Goal: Task Accomplishment & Management: Use online tool/utility

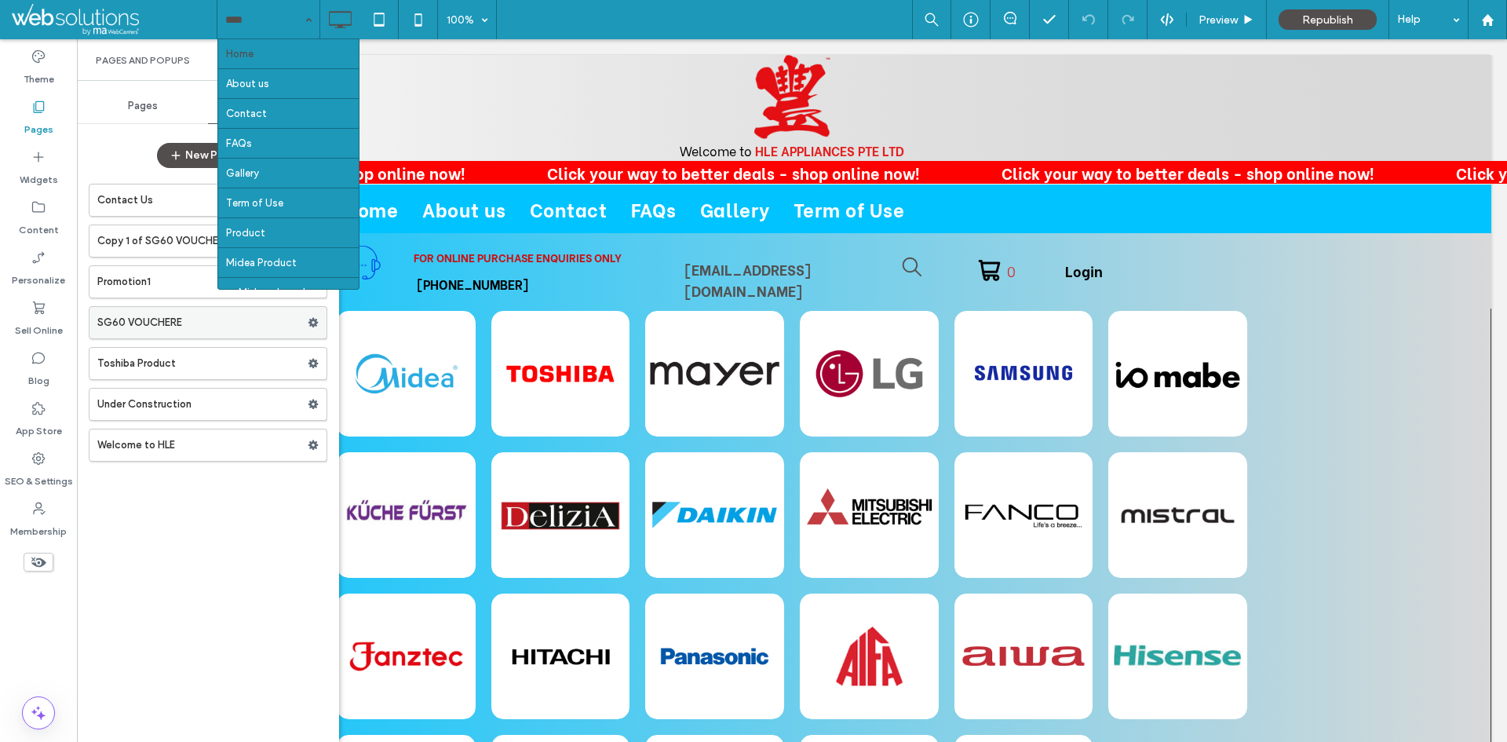
click at [132, 310] on label "SG60 VOUCHERE" at bounding box center [202, 322] width 210 height 31
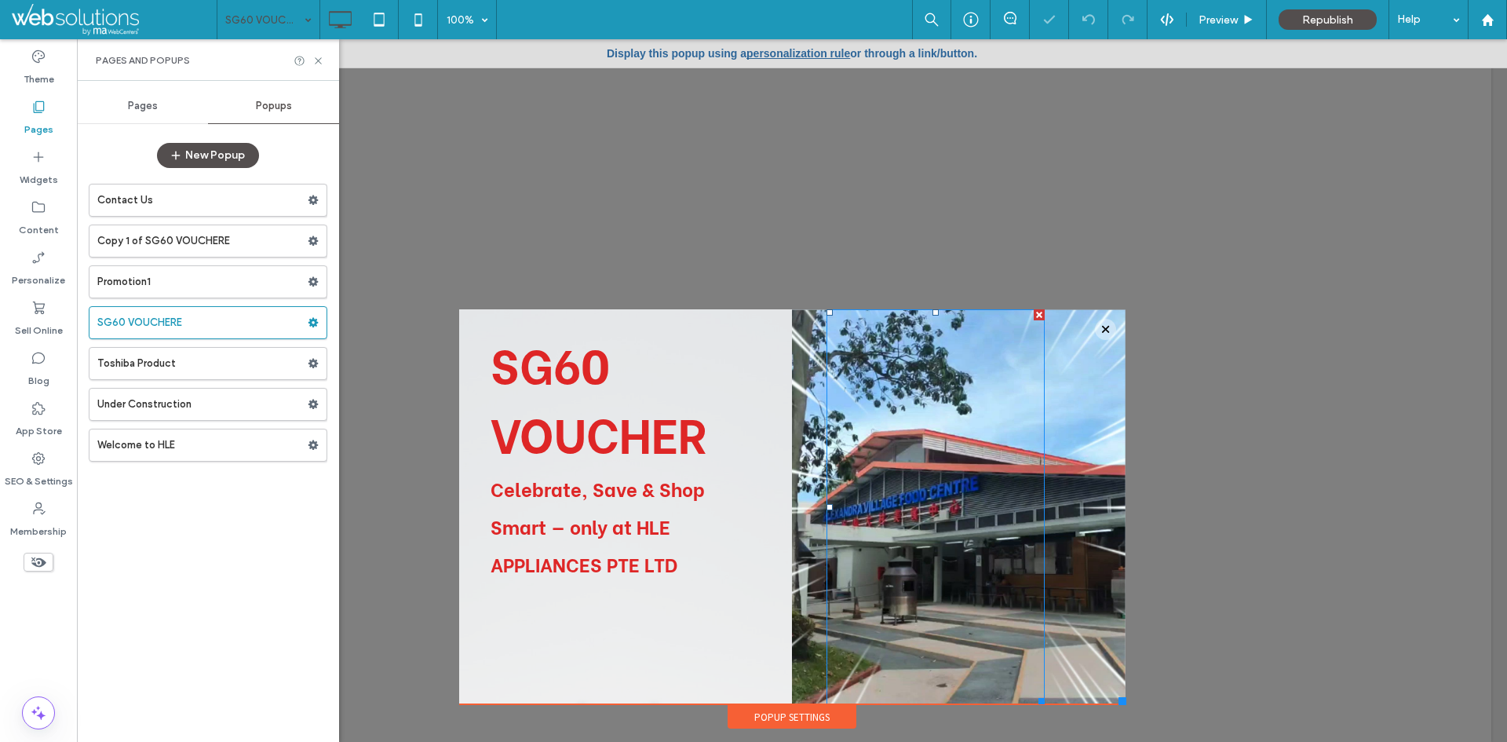
scroll to position [16, 0]
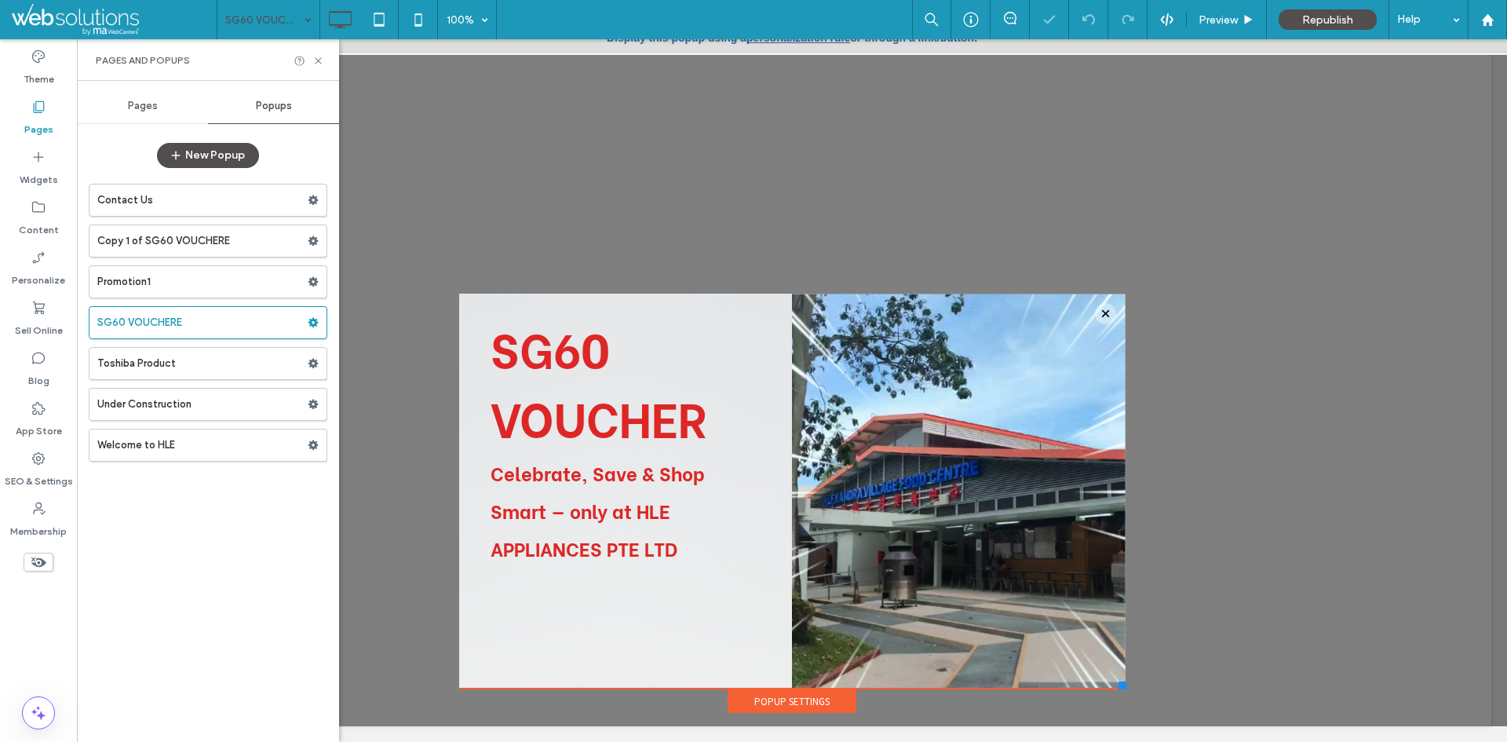
click at [810, 699] on div "Popup Settings" at bounding box center [792, 701] width 129 height 24
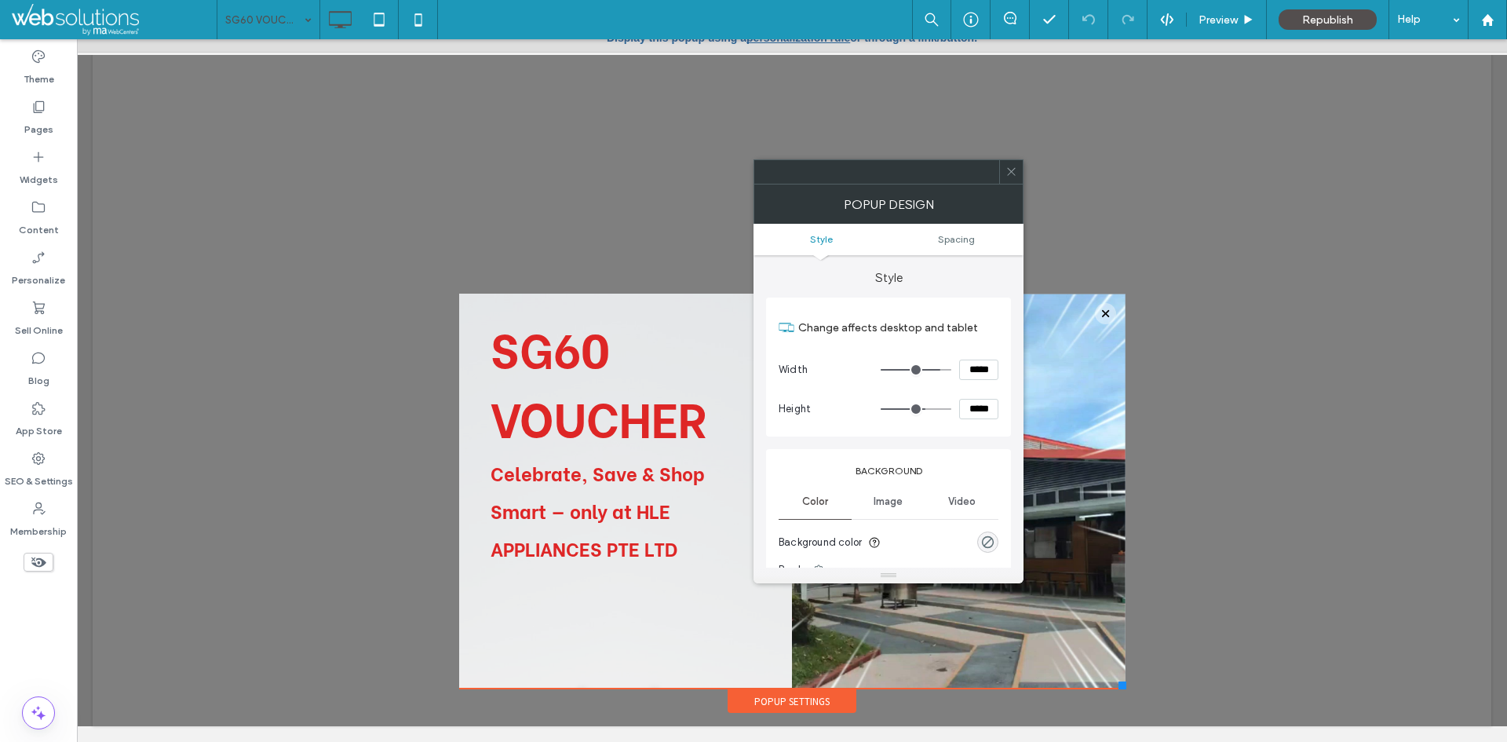
click at [1009, 174] on use at bounding box center [1011, 172] width 8 height 8
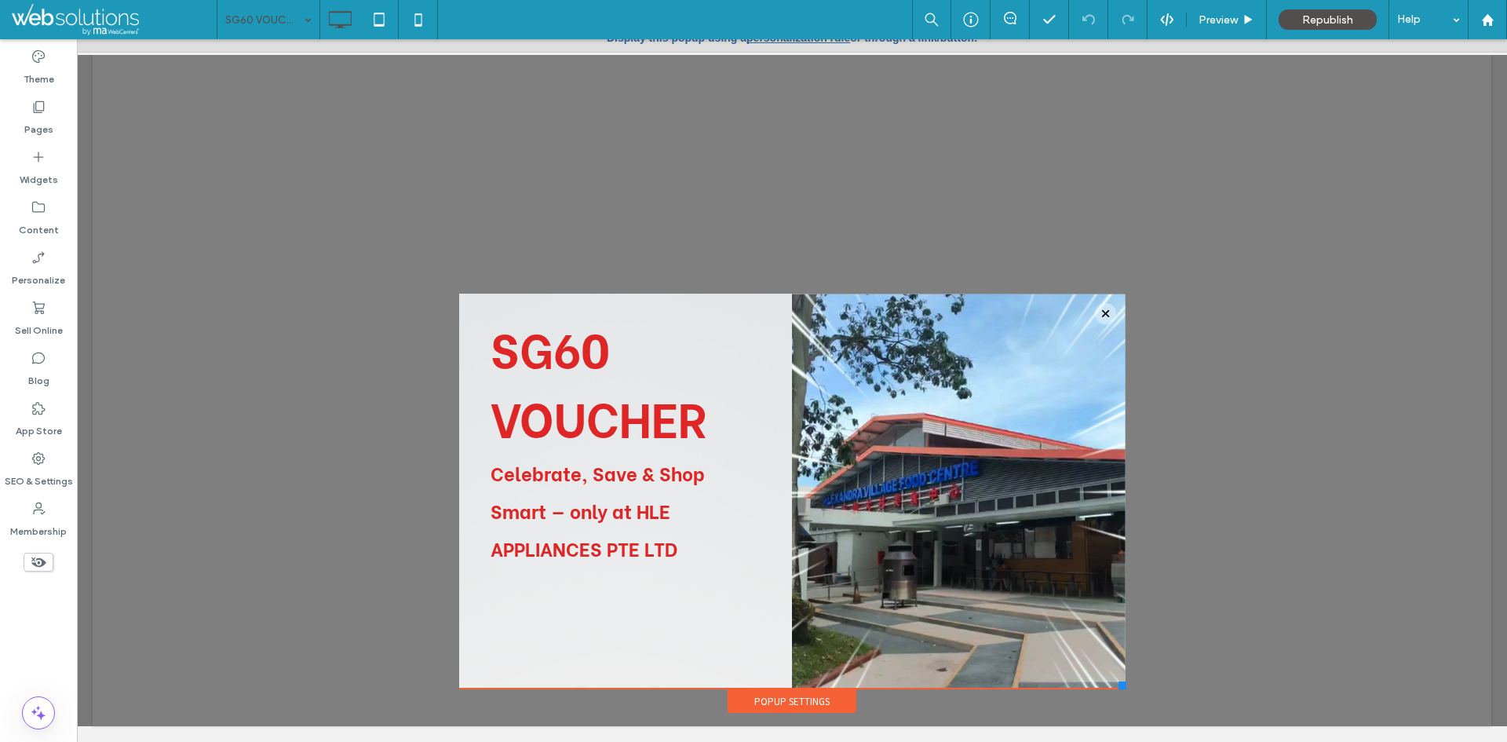
click at [37, 566] on use at bounding box center [38, 562] width 15 height 10
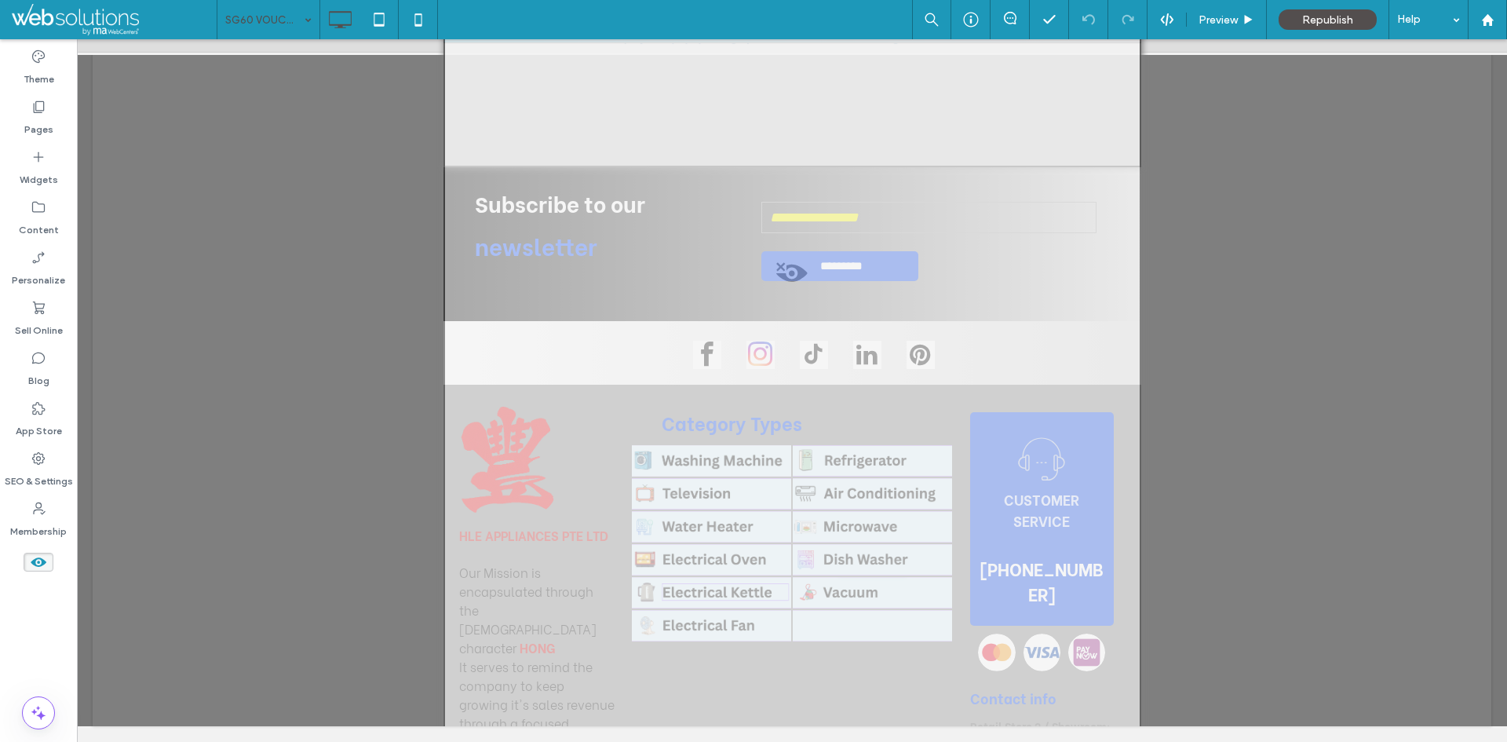
scroll to position [393, 0]
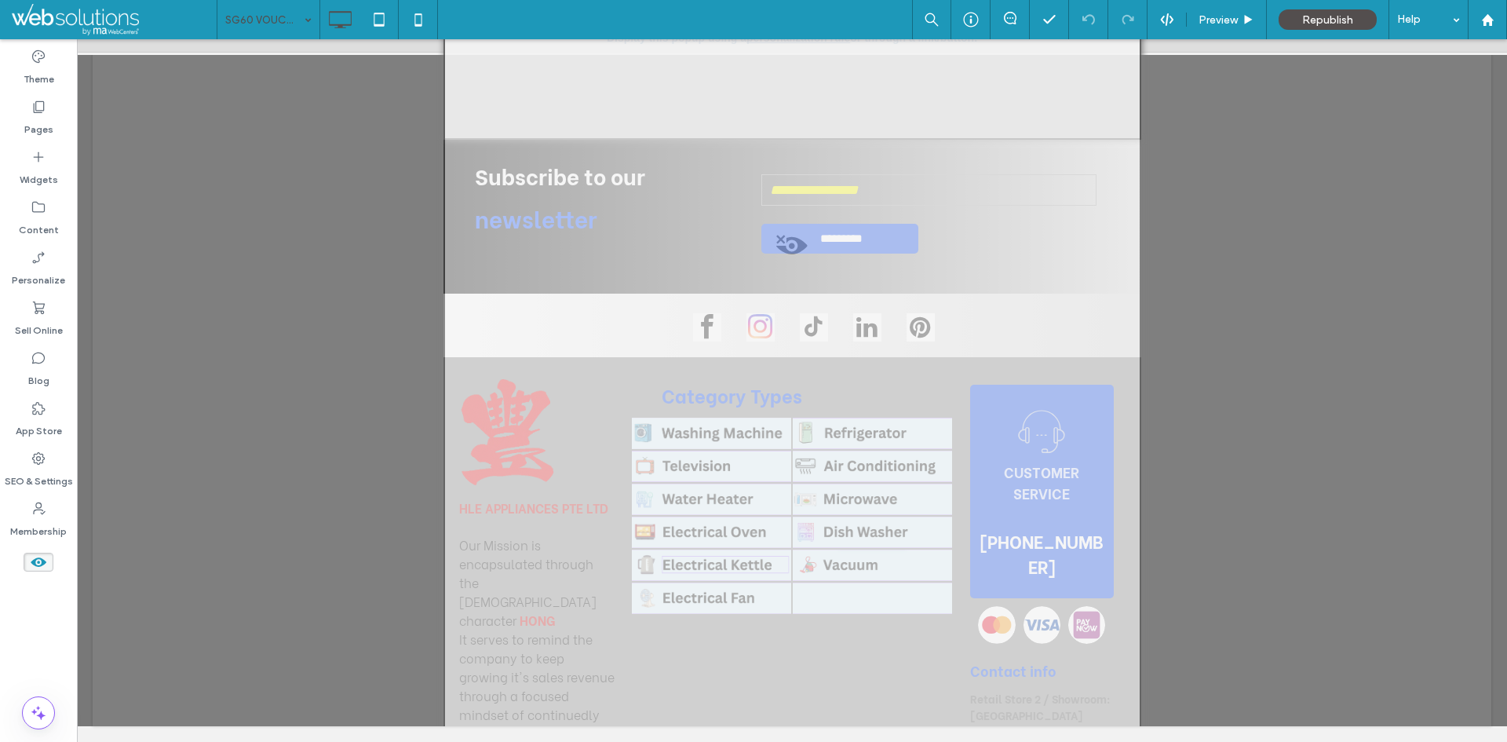
click at [43, 557] on icon at bounding box center [38, 561] width 17 height 17
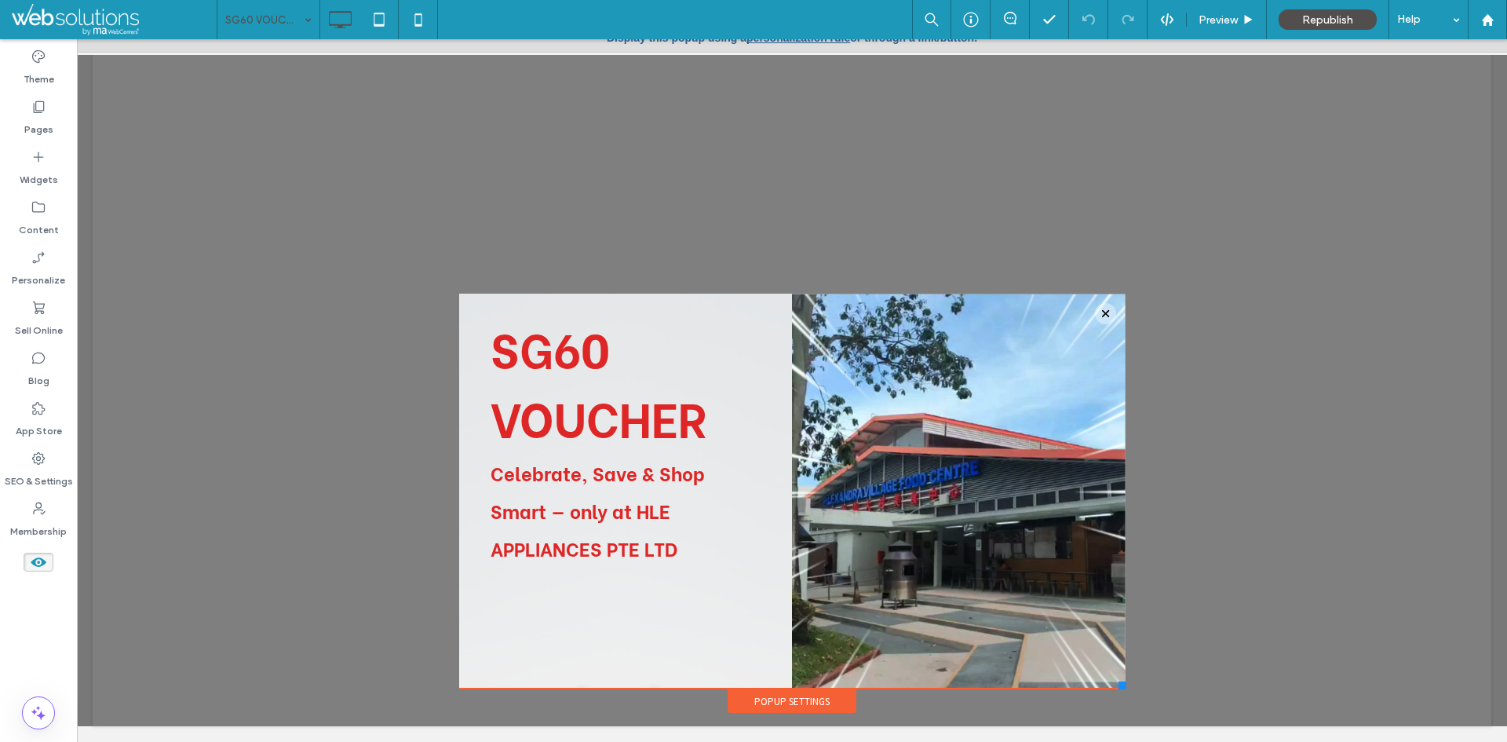
scroll to position [0, 0]
drag, startPoint x: 1198, startPoint y: 39, endPoint x: 960, endPoint y: 157, distance: 265.4
click at [960, 157] on div at bounding box center [792, 174] width 666 height 239
click at [42, 121] on label "Pages" at bounding box center [38, 126] width 29 height 22
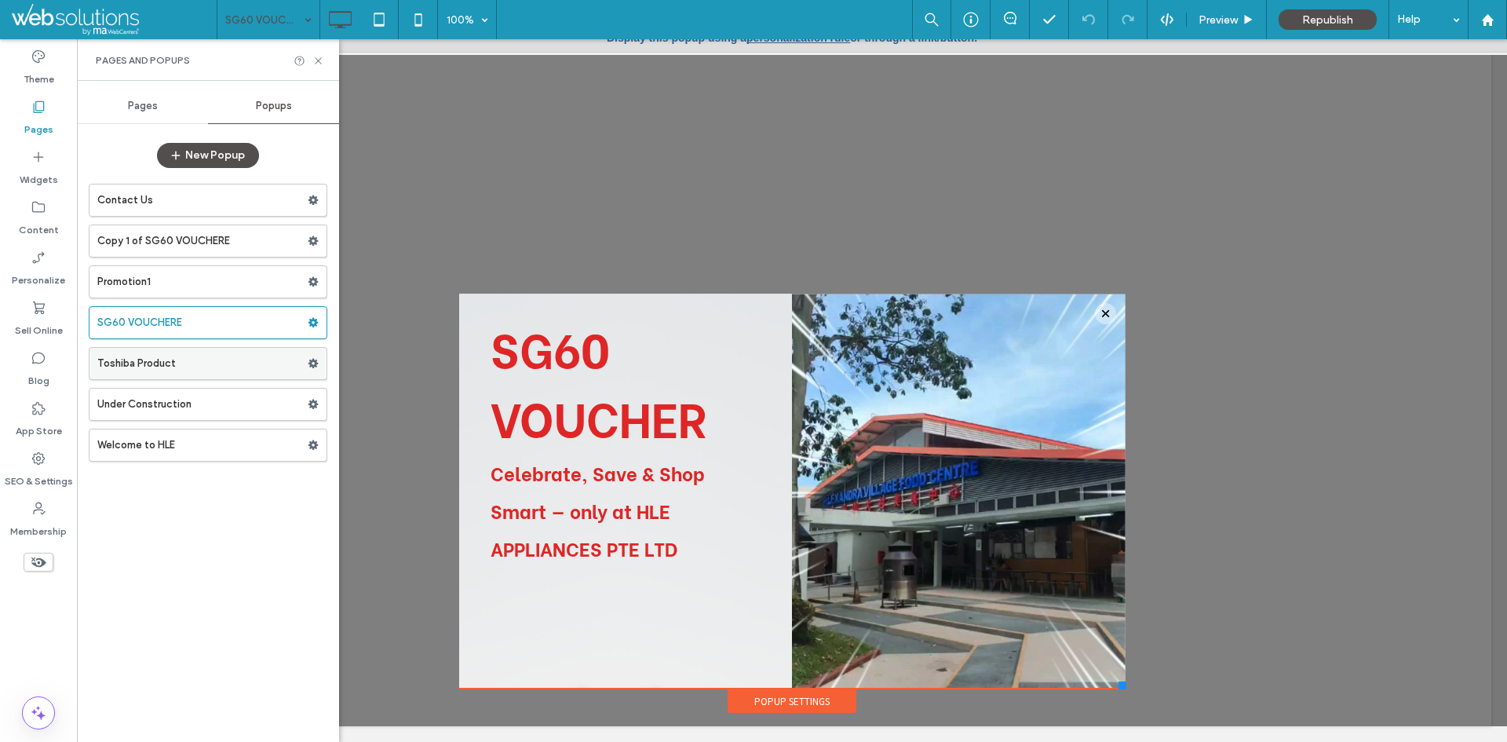
click at [232, 366] on label "Toshiba Product" at bounding box center [202, 363] width 210 height 31
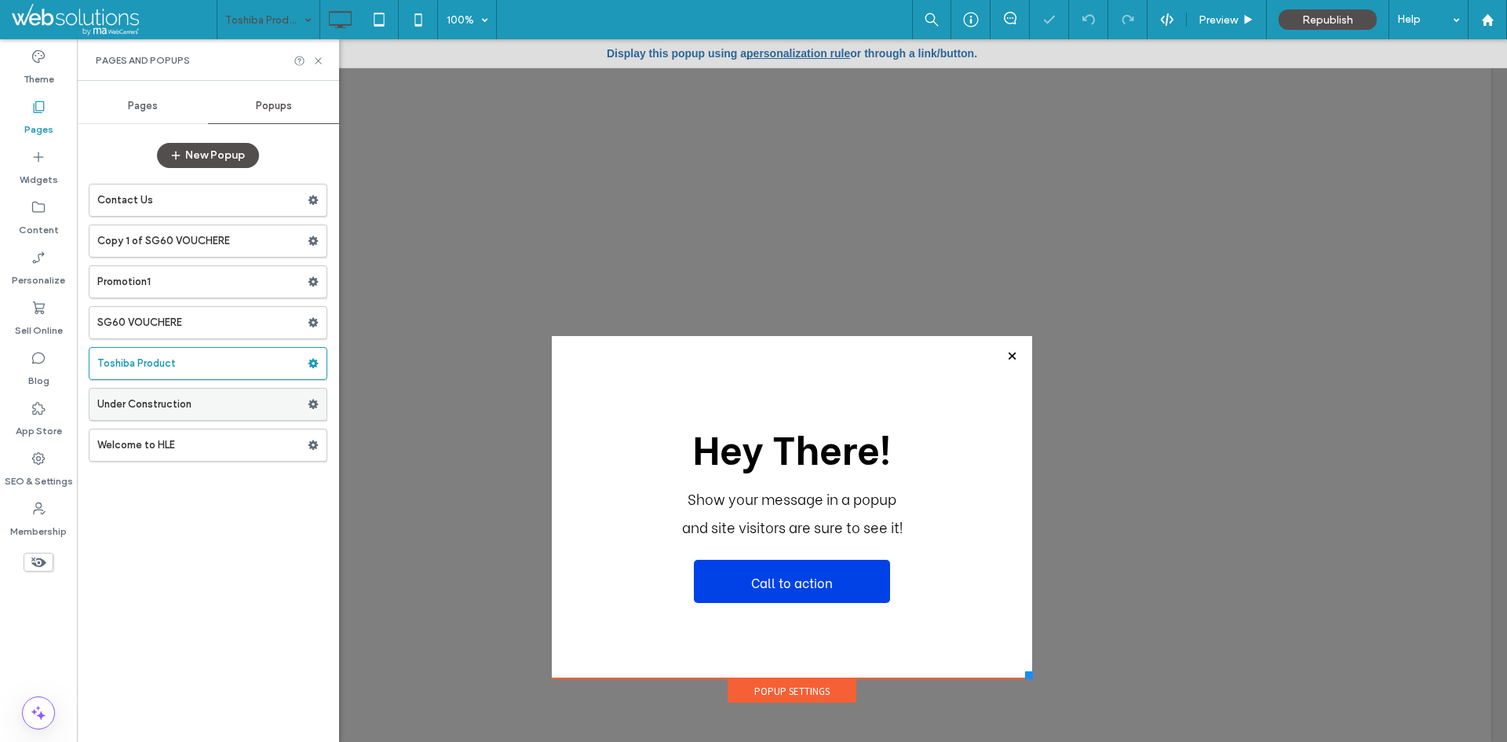
click at [236, 408] on label "Under Construction" at bounding box center [202, 404] width 210 height 31
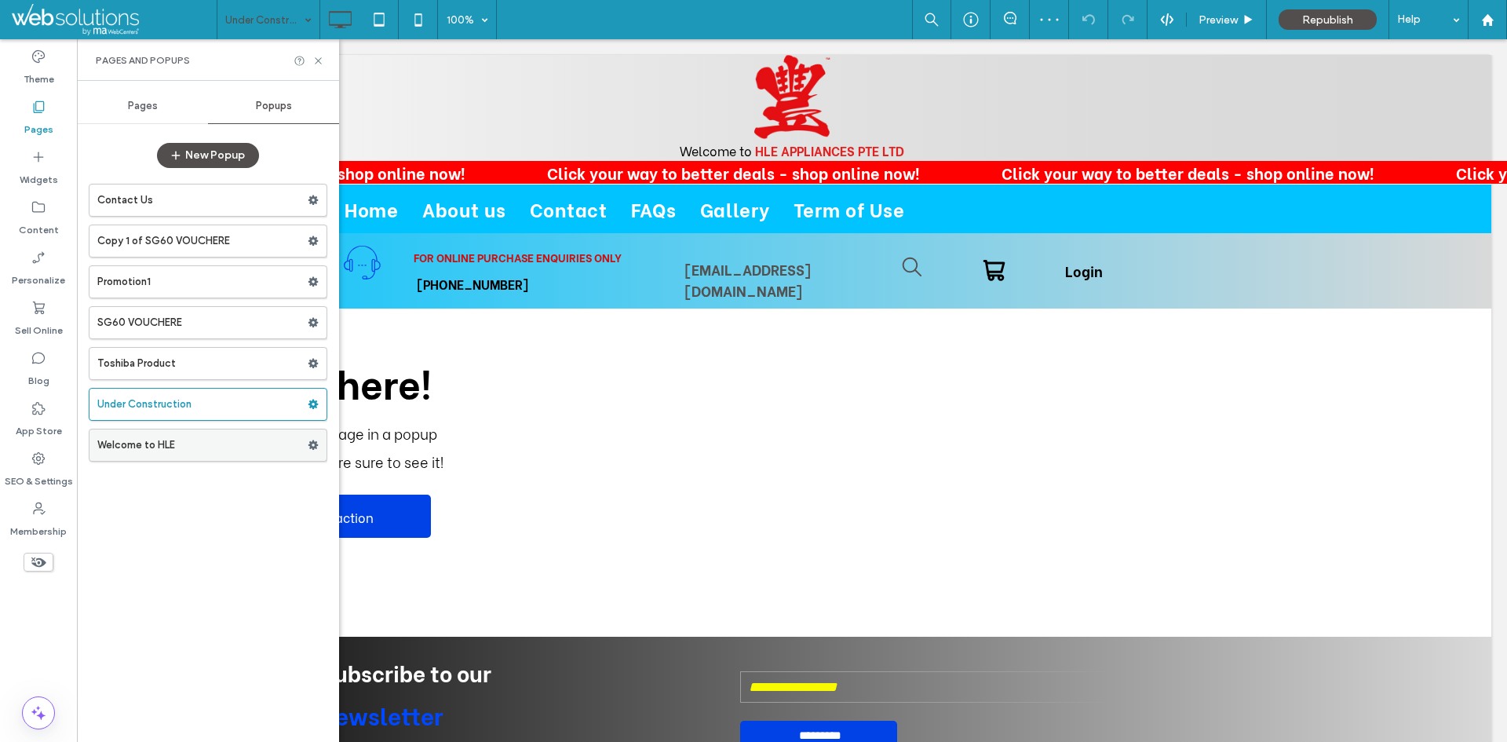
click at [208, 451] on label "Welcome to HLE" at bounding box center [202, 444] width 210 height 31
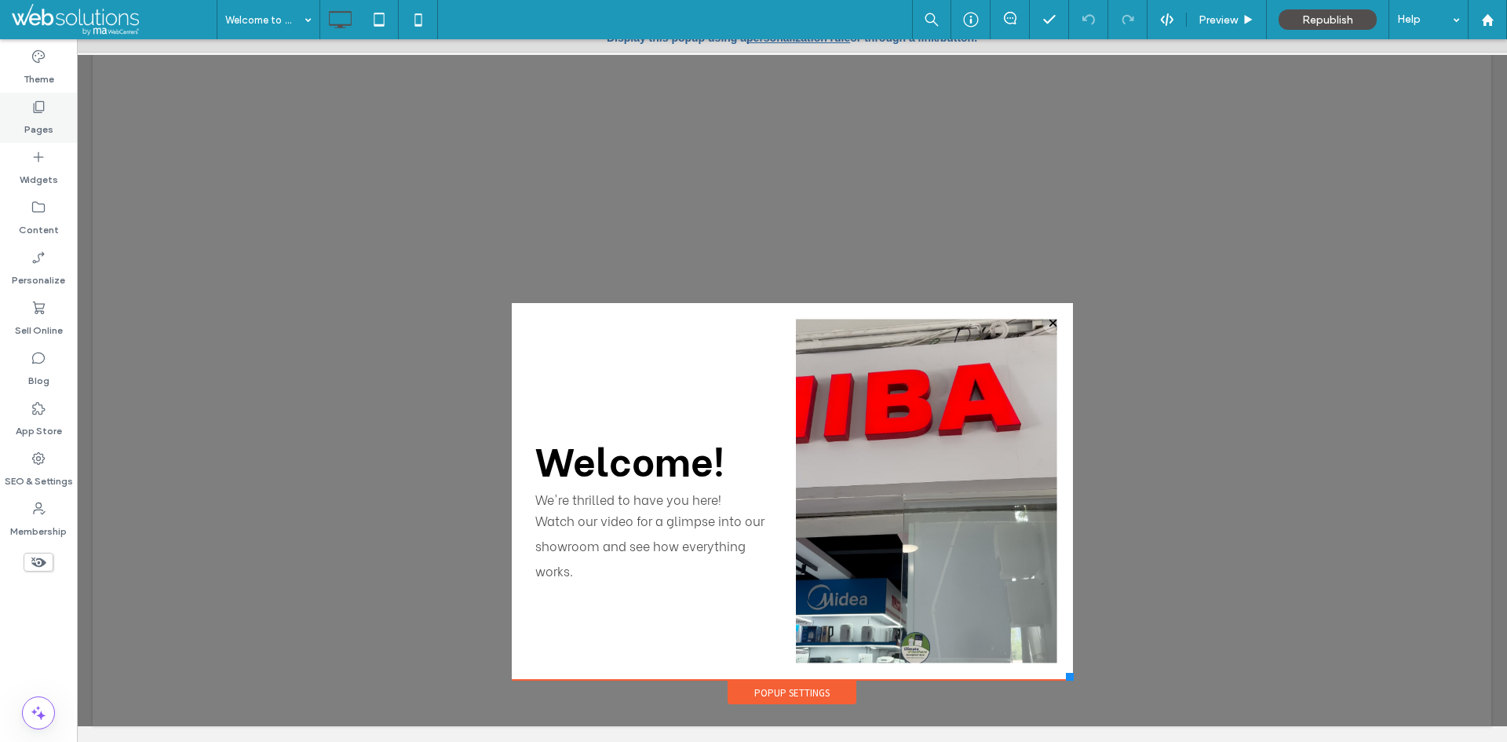
click at [35, 111] on icon at bounding box center [39, 107] width 16 height 16
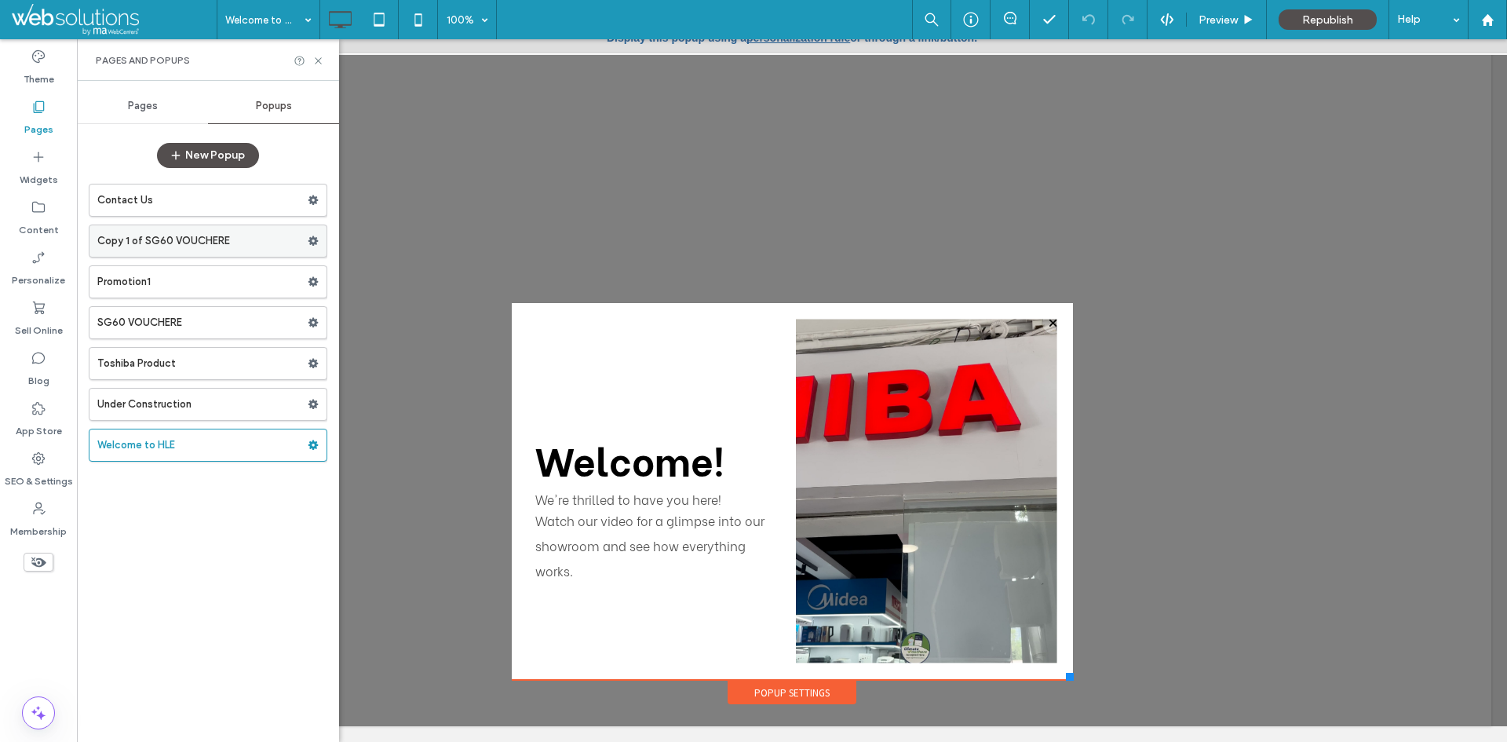
click at [241, 231] on label "Copy 1 of SG60 VOUCHERE" at bounding box center [202, 240] width 210 height 31
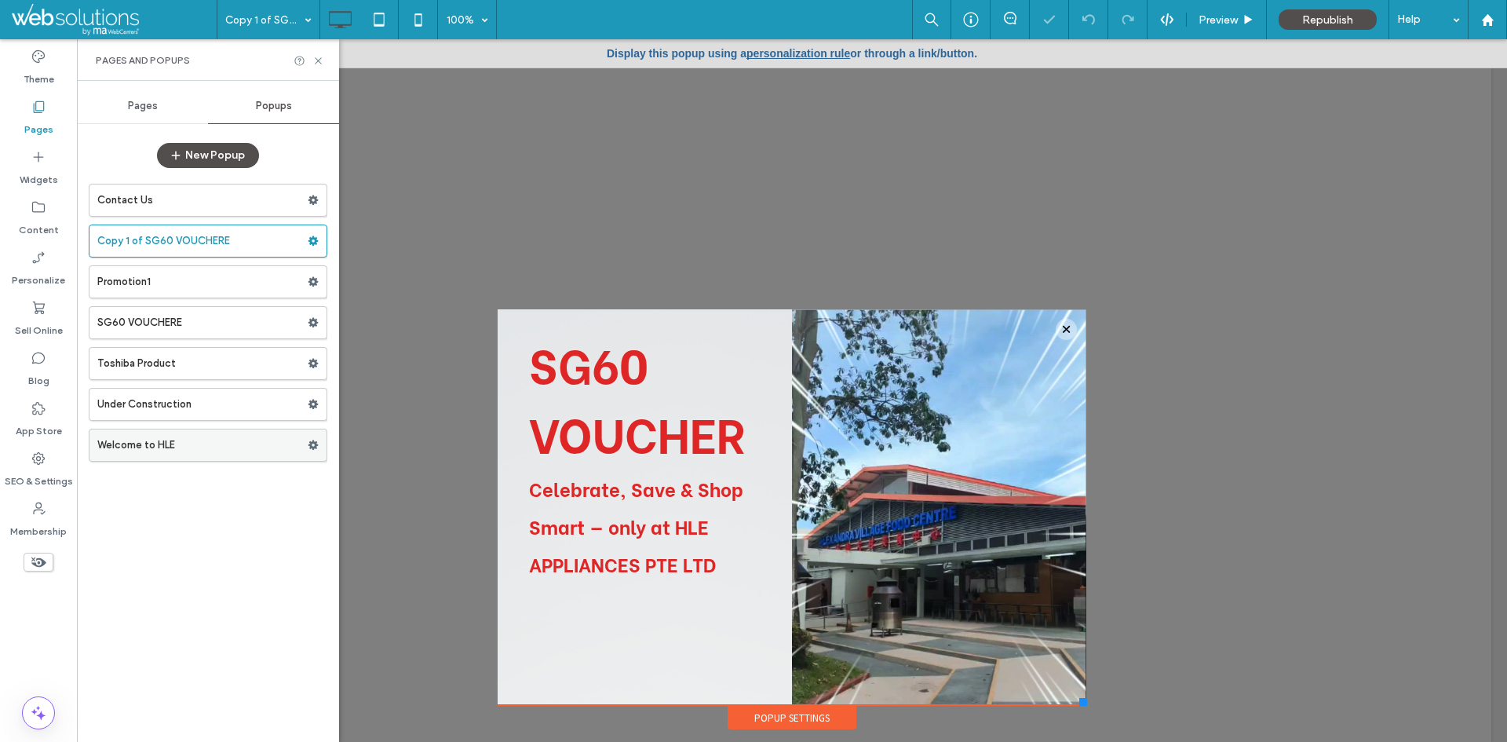
click at [221, 436] on label "Welcome to HLE" at bounding box center [202, 444] width 210 height 31
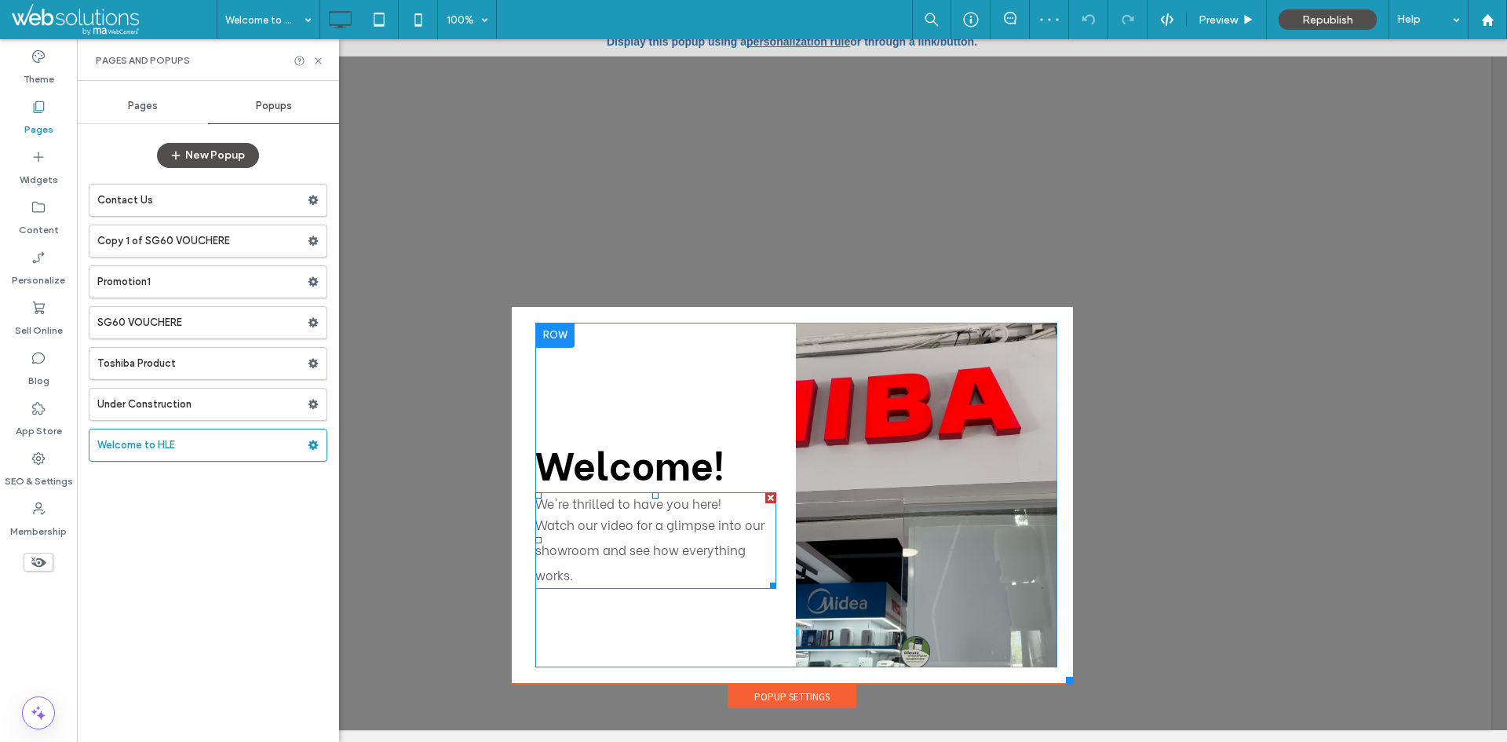
scroll to position [16, 0]
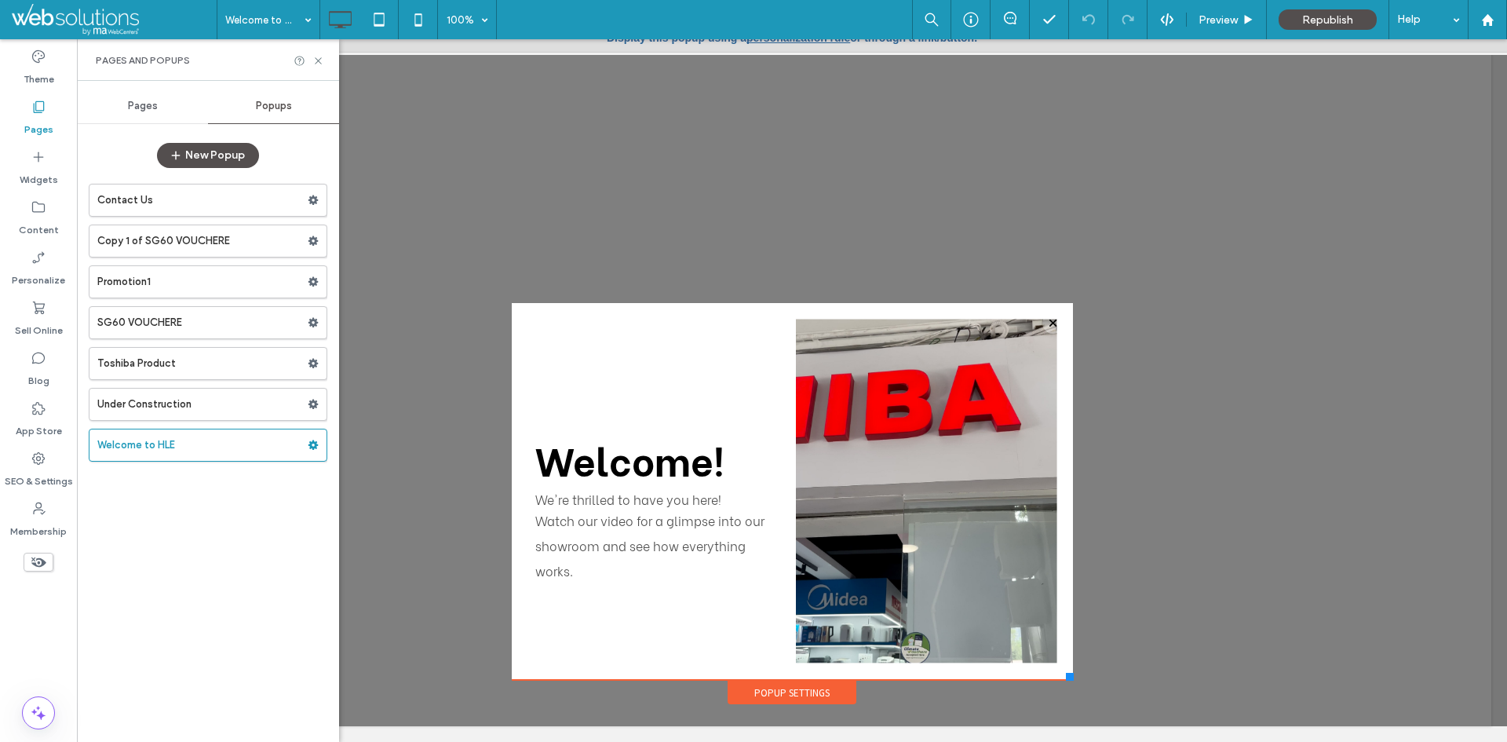
click at [807, 694] on div "Popup Settings" at bounding box center [792, 693] width 129 height 24
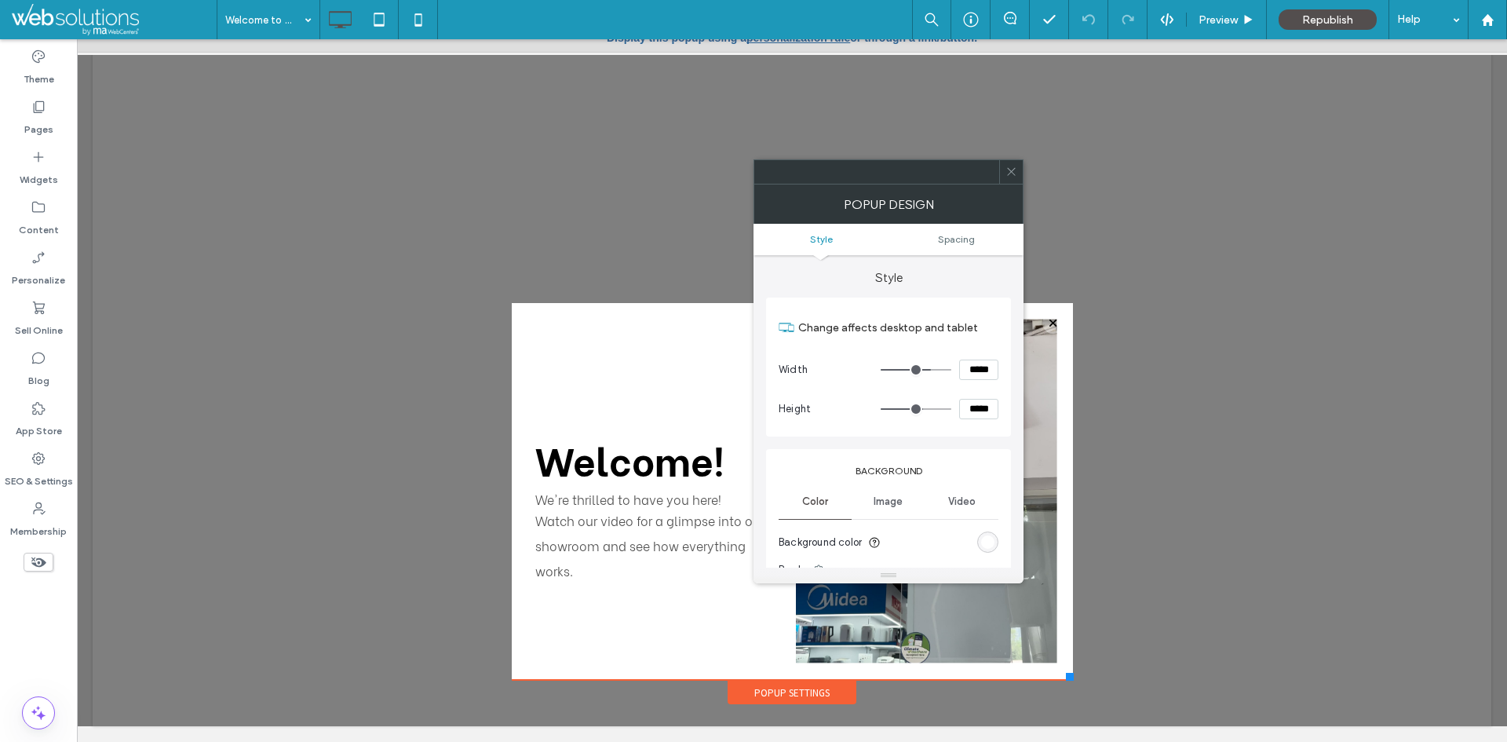
click at [939, 246] on ul "Style Spacing" at bounding box center [889, 239] width 270 height 31
click at [961, 236] on span "Spacing" at bounding box center [956, 239] width 37 height 12
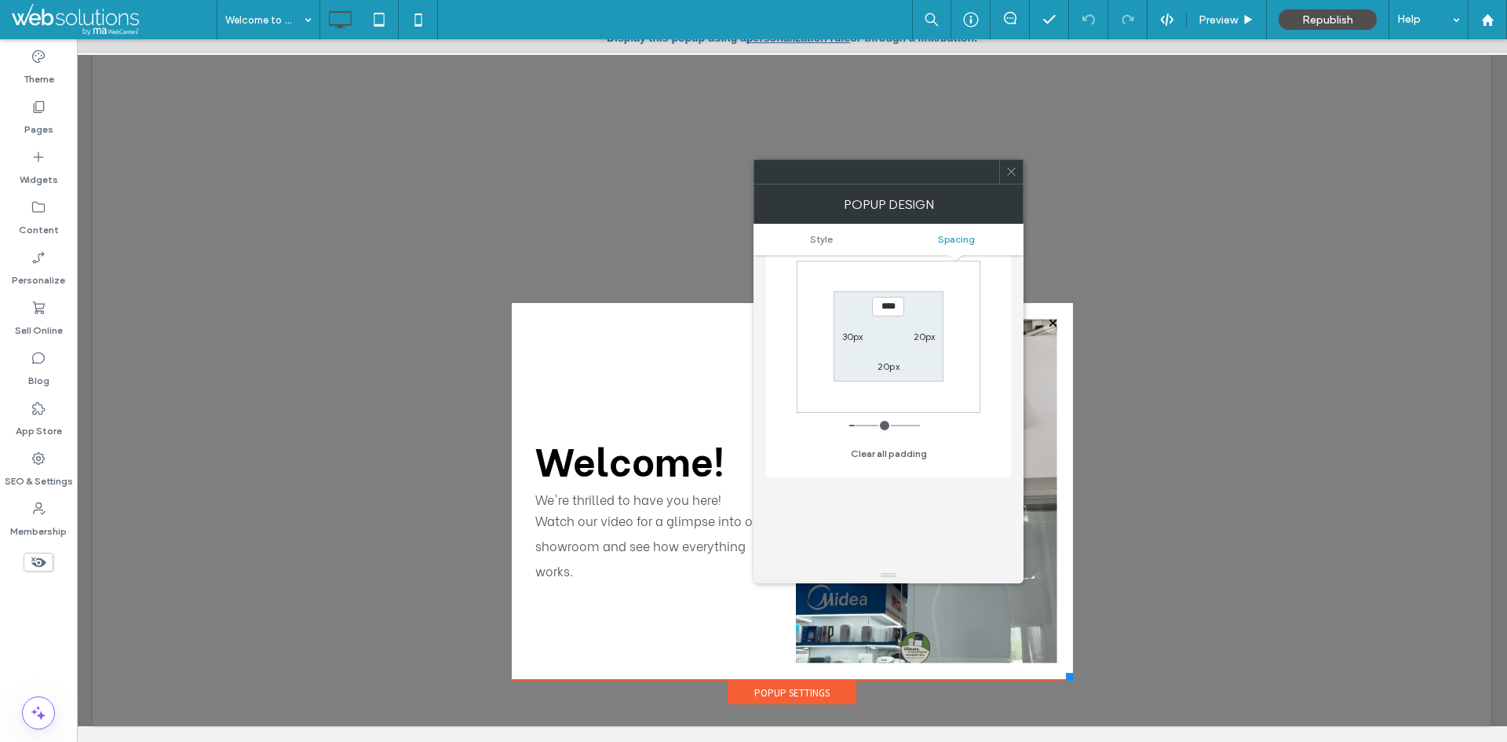
scroll to position [837, 0]
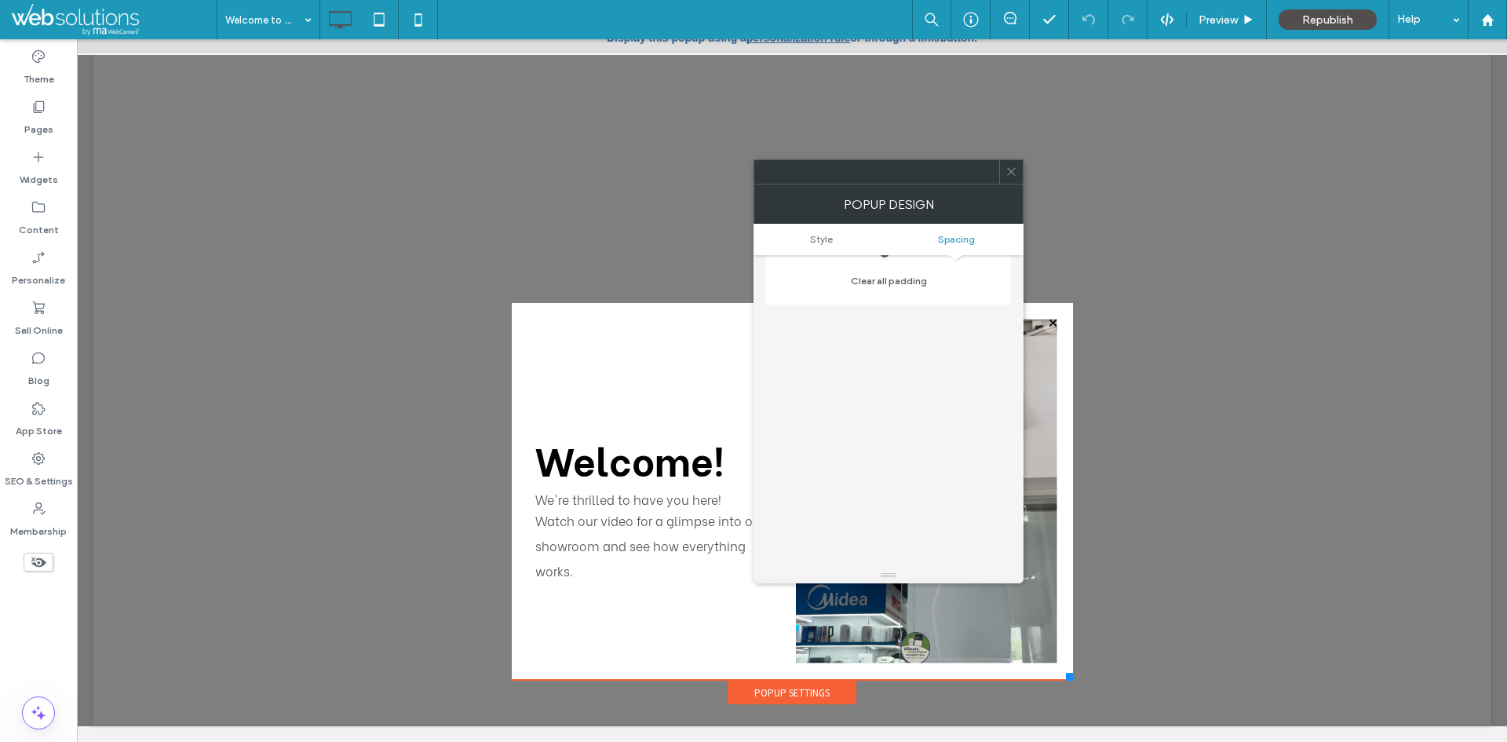
drag, startPoint x: 1013, startPoint y: 169, endPoint x: 1000, endPoint y: 173, distance: 13.2
click at [1011, 170] on icon at bounding box center [1012, 172] width 12 height 12
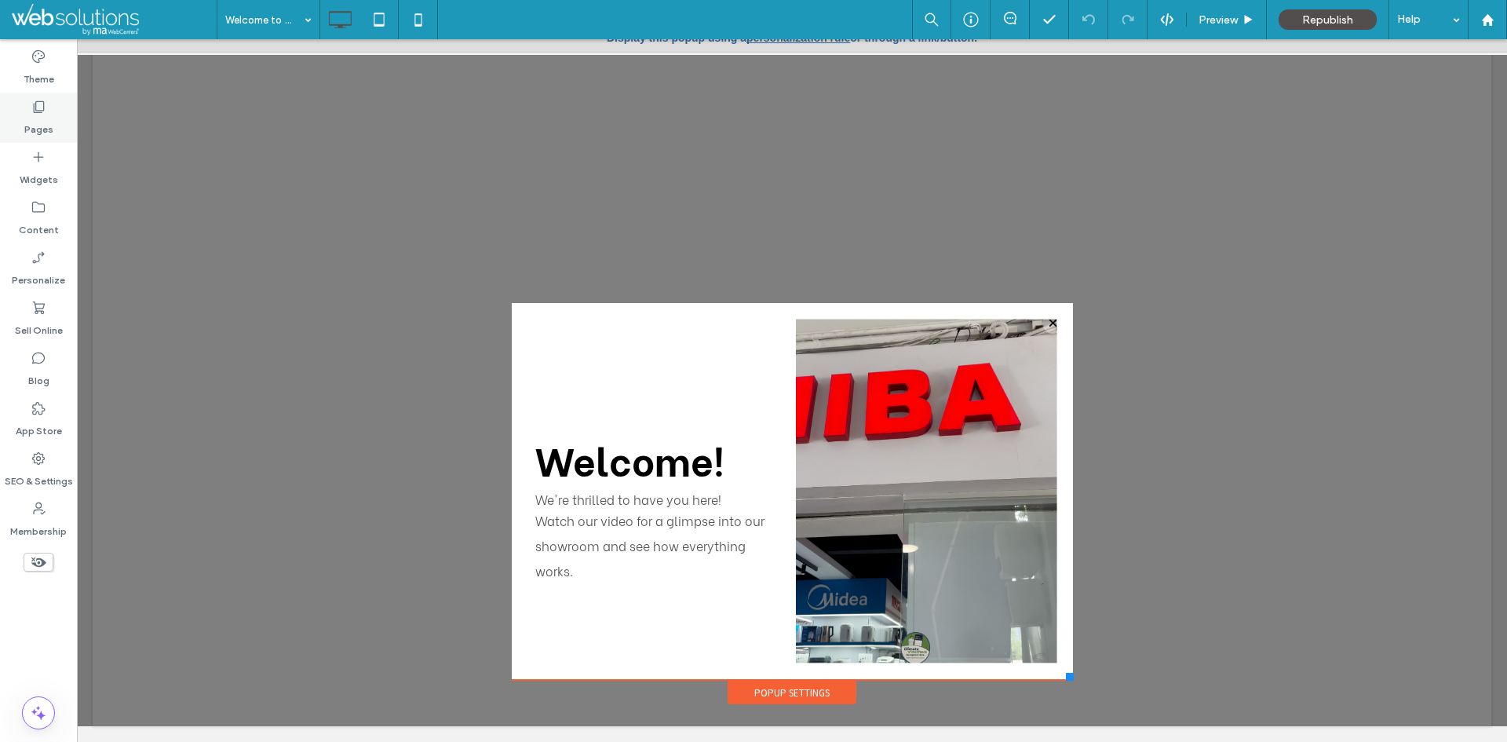
click at [45, 115] on label "Pages" at bounding box center [38, 126] width 29 height 22
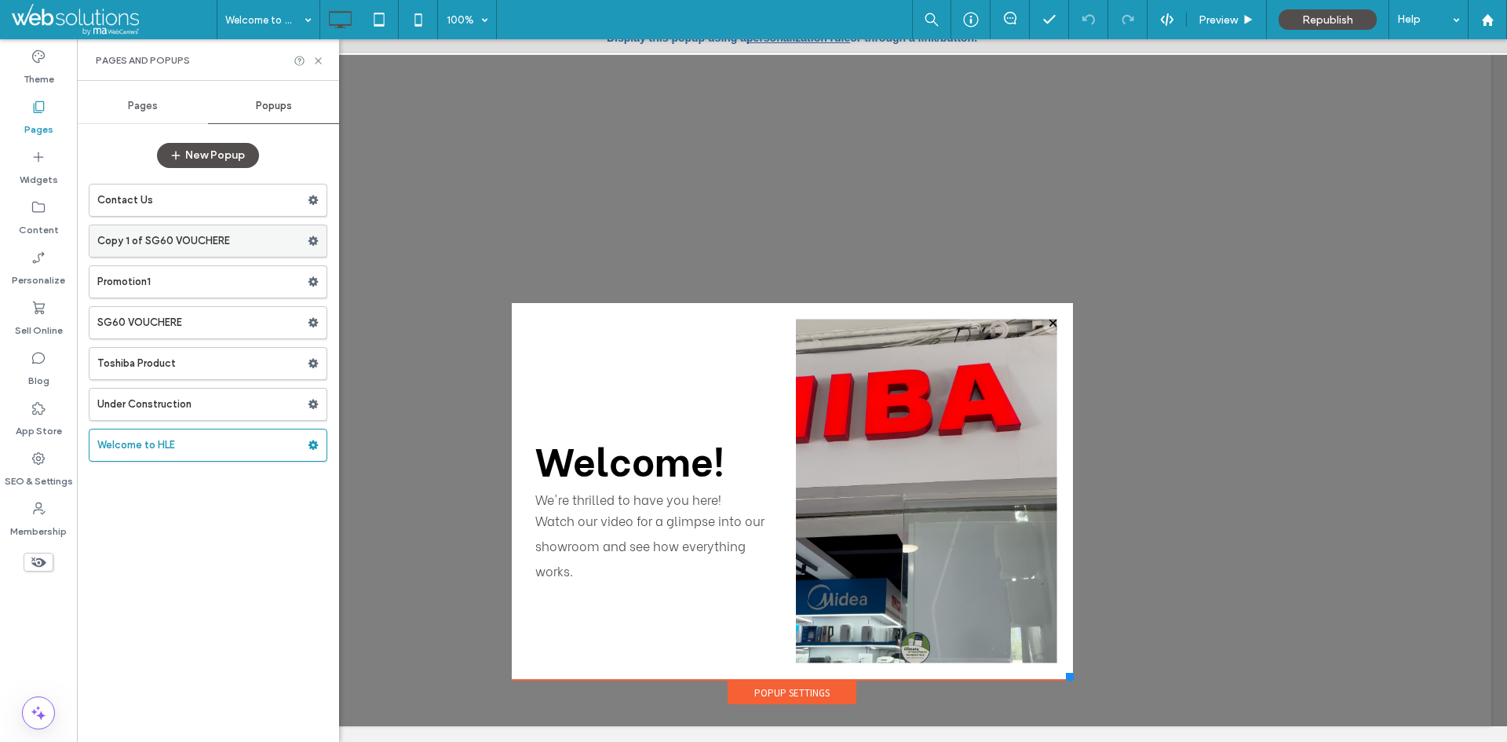
click at [214, 232] on label "Copy 1 of SG60 VOUCHERE" at bounding box center [202, 240] width 210 height 31
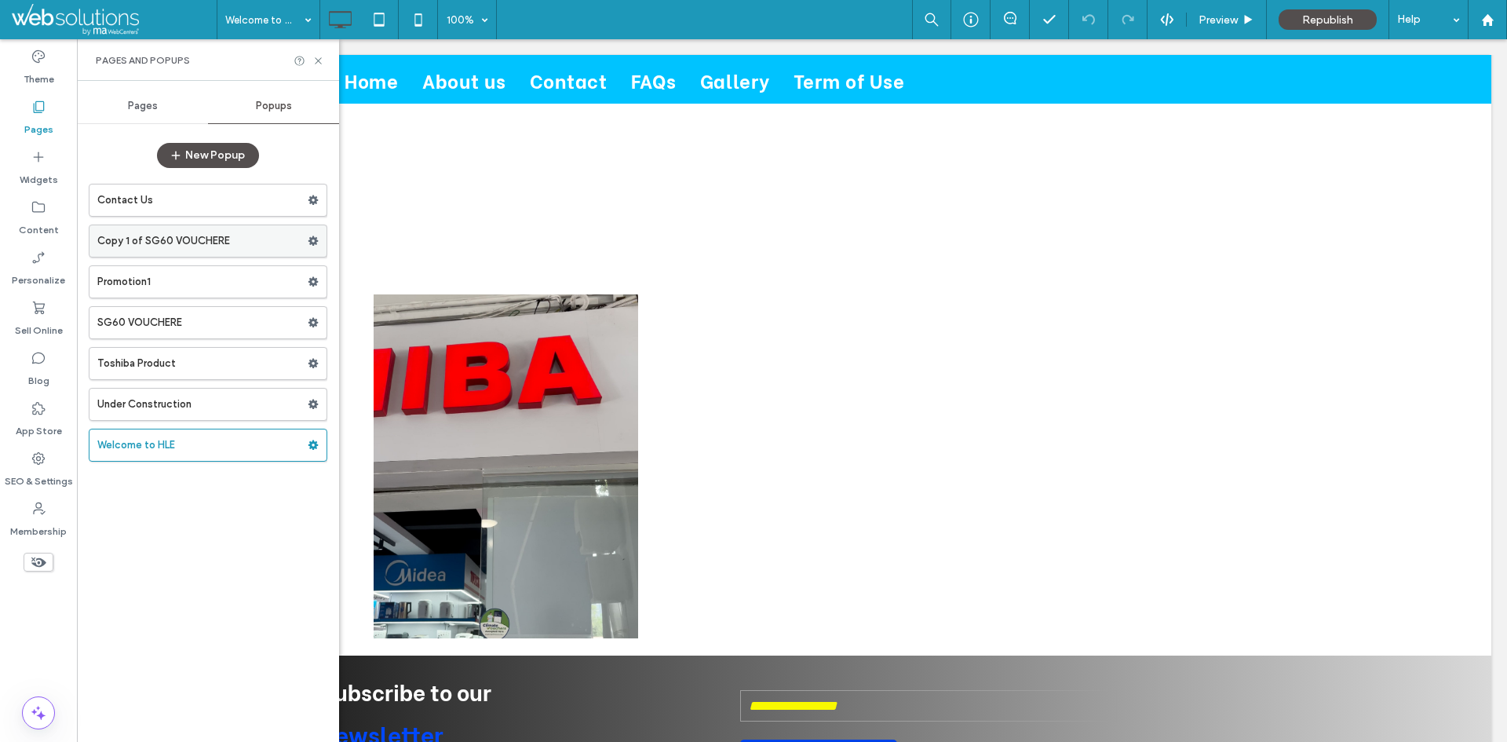
scroll to position [0, 0]
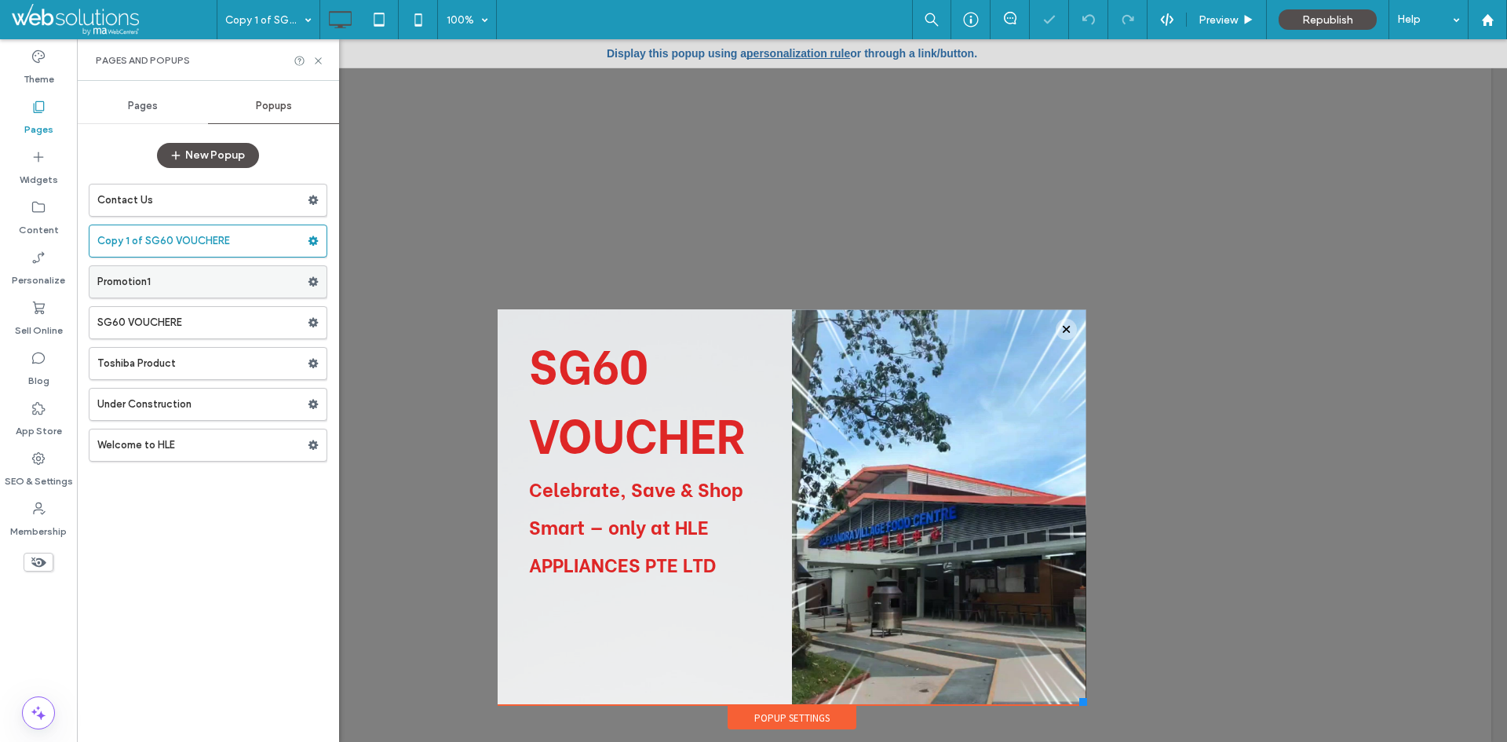
click at [261, 284] on label "Promotion1" at bounding box center [202, 281] width 210 height 31
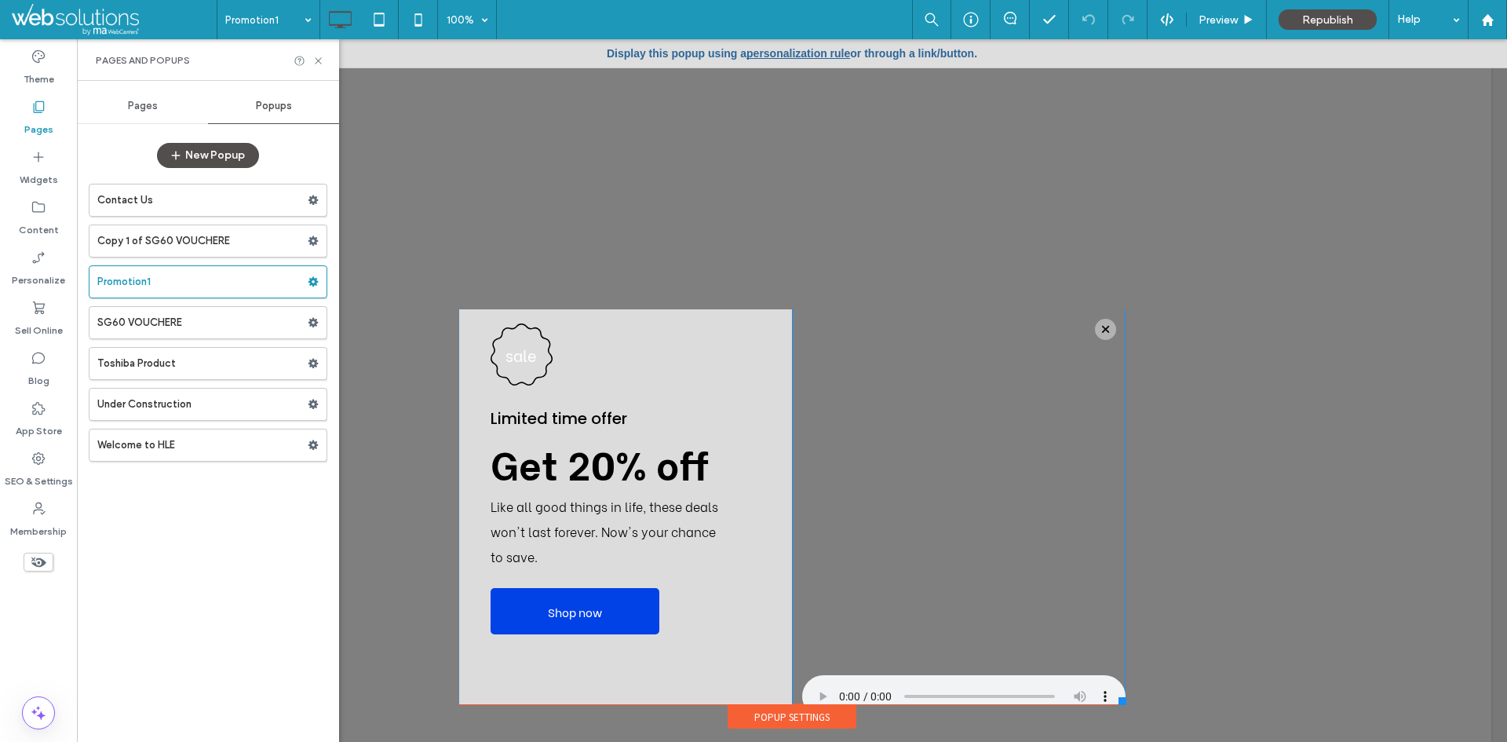
scroll to position [53, 0]
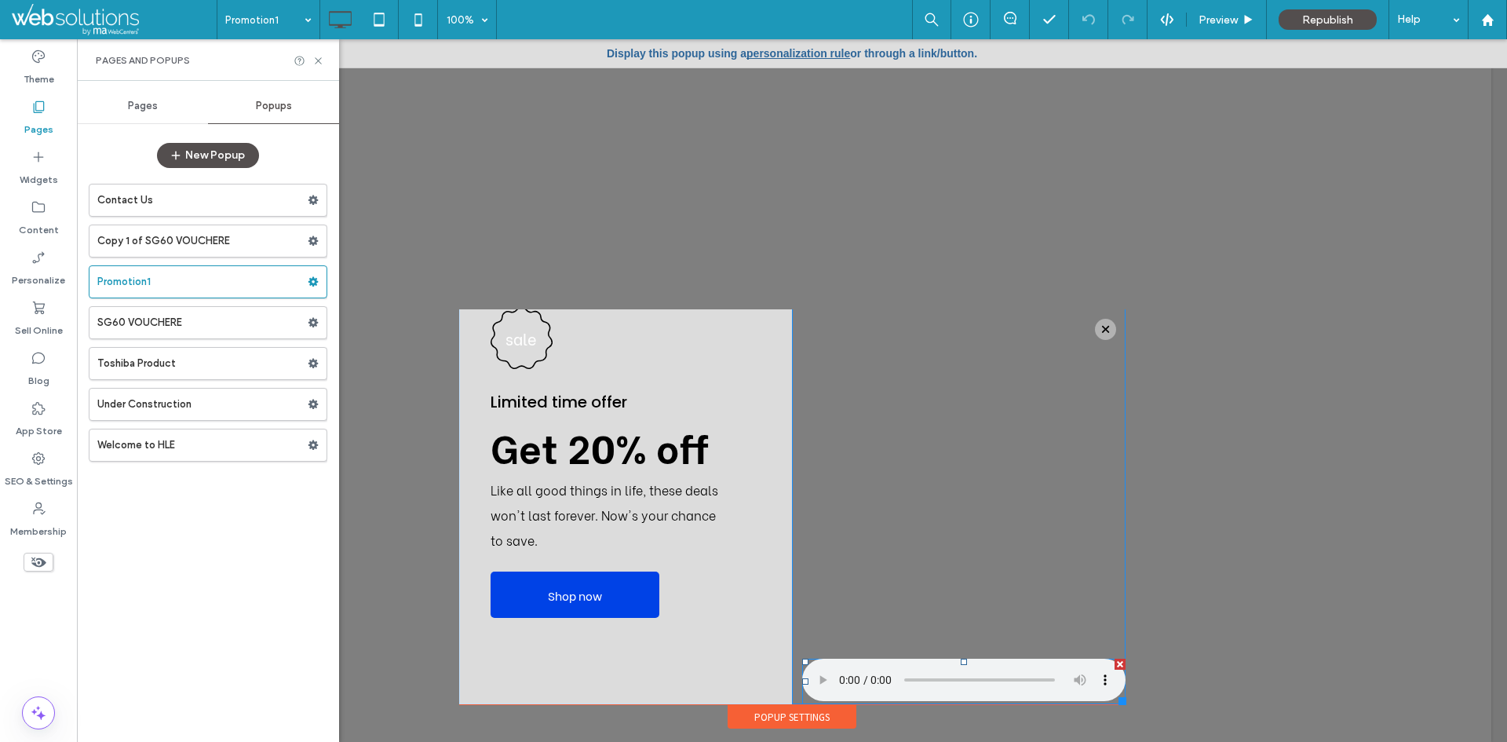
click at [812, 681] on span at bounding box center [963, 682] width 323 height 46
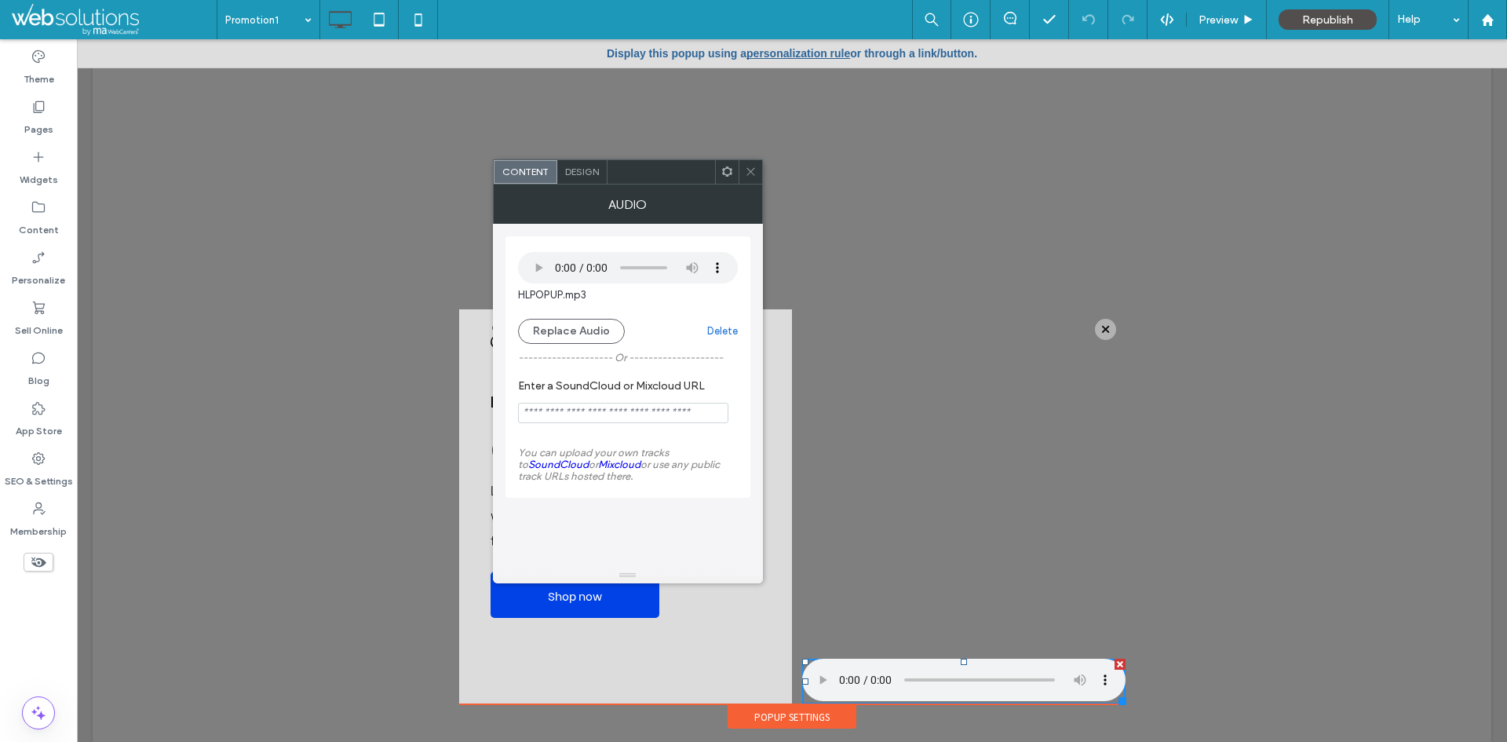
click at [754, 172] on icon at bounding box center [751, 172] width 12 height 12
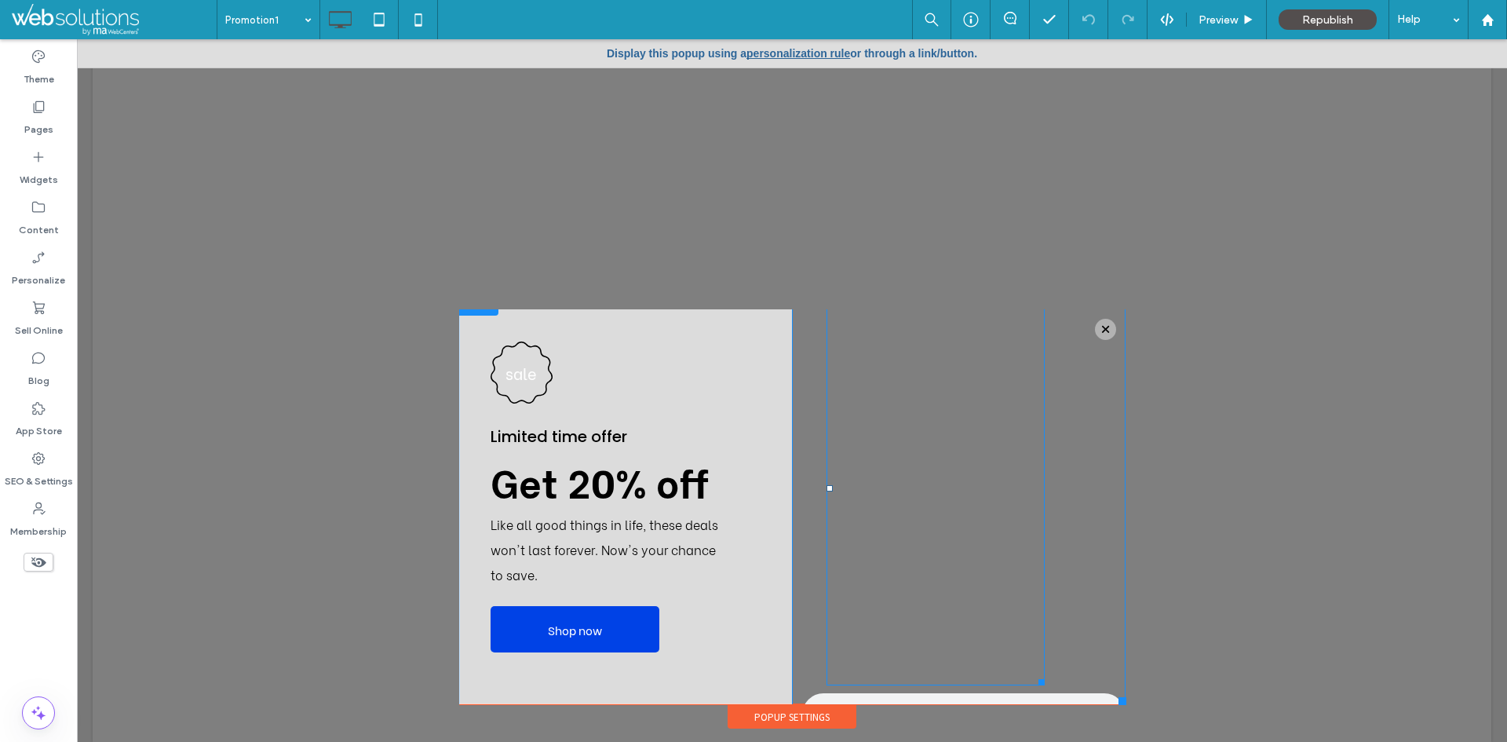
scroll to position [0, 0]
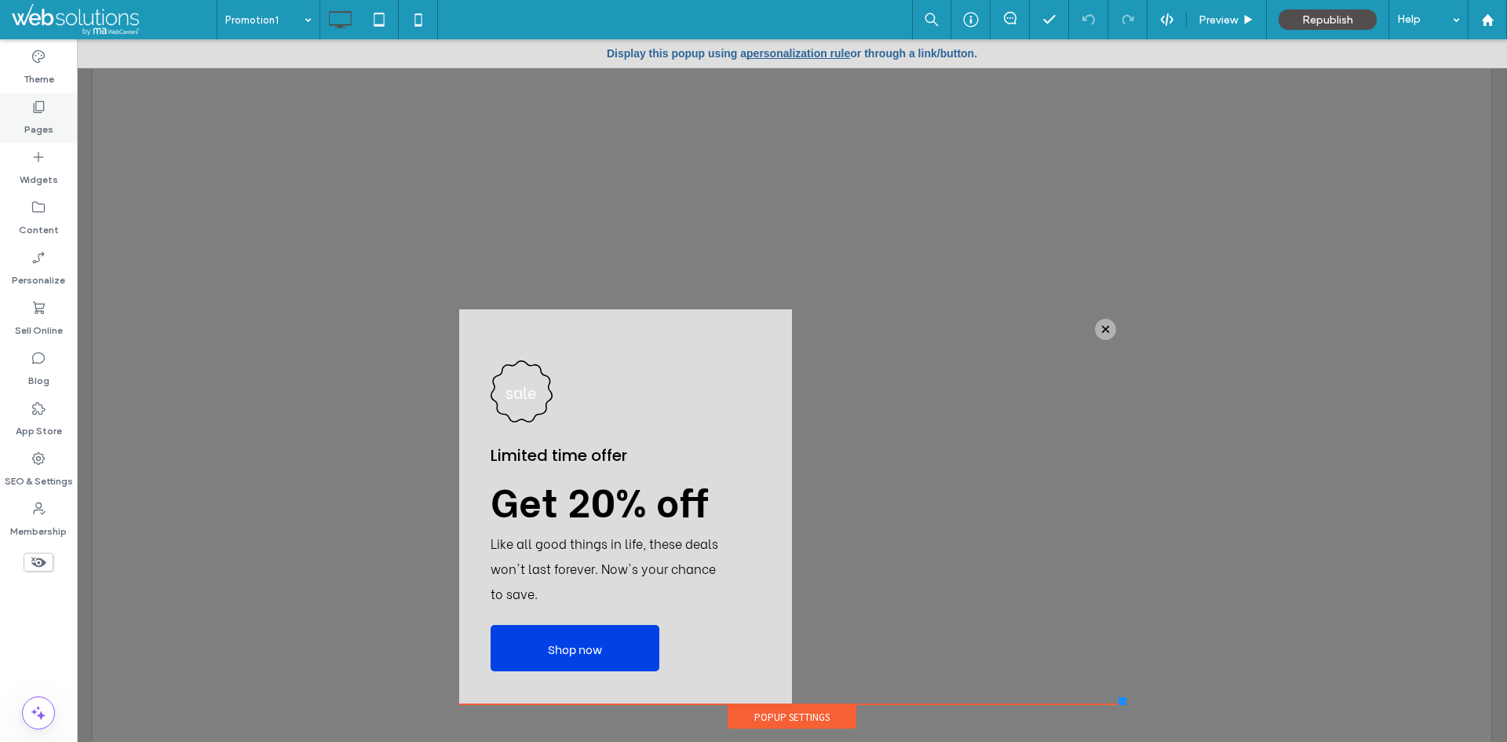
click at [46, 115] on label "Pages" at bounding box center [38, 126] width 29 height 22
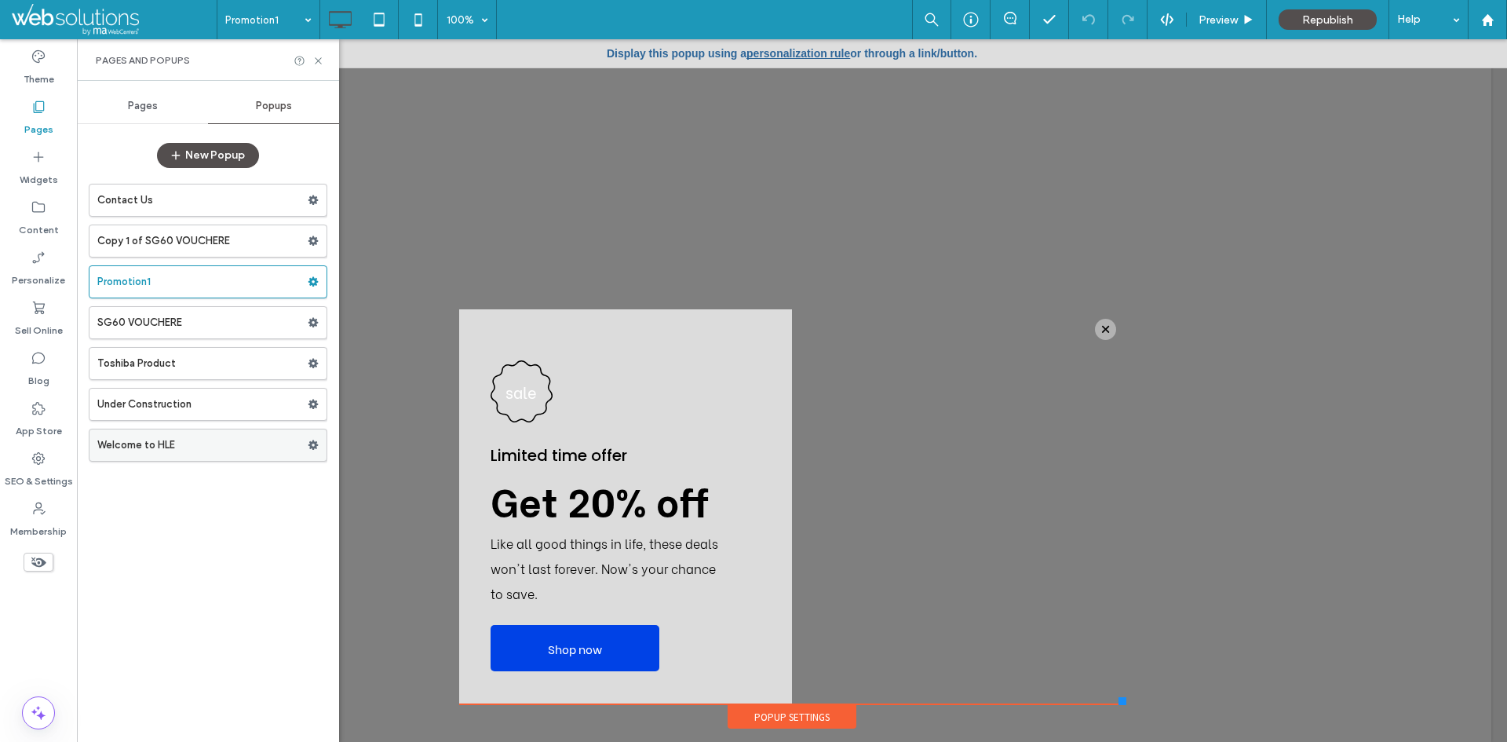
click at [215, 446] on label "Welcome to HLE" at bounding box center [202, 444] width 210 height 31
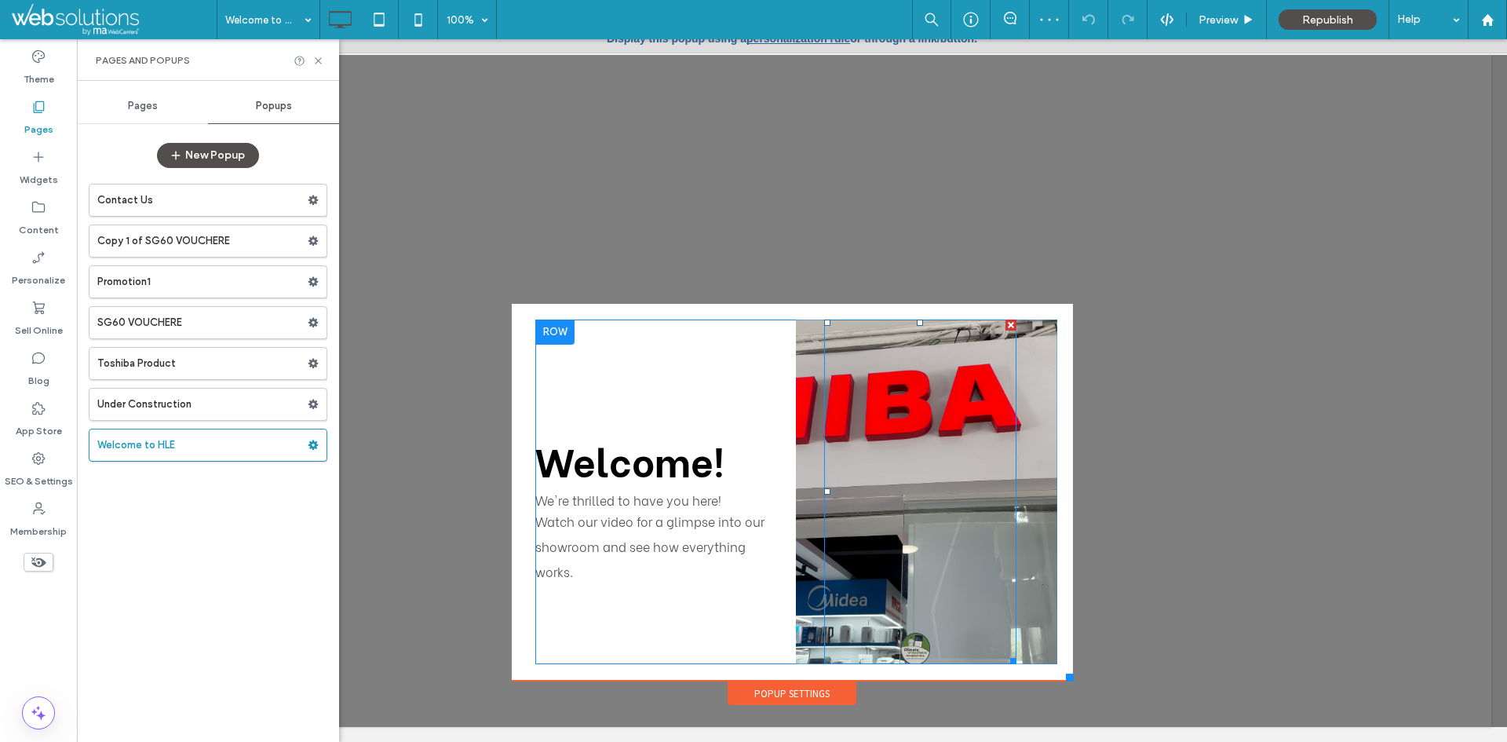
scroll to position [16, 0]
click at [205, 402] on label "Under Construction" at bounding box center [202, 404] width 210 height 31
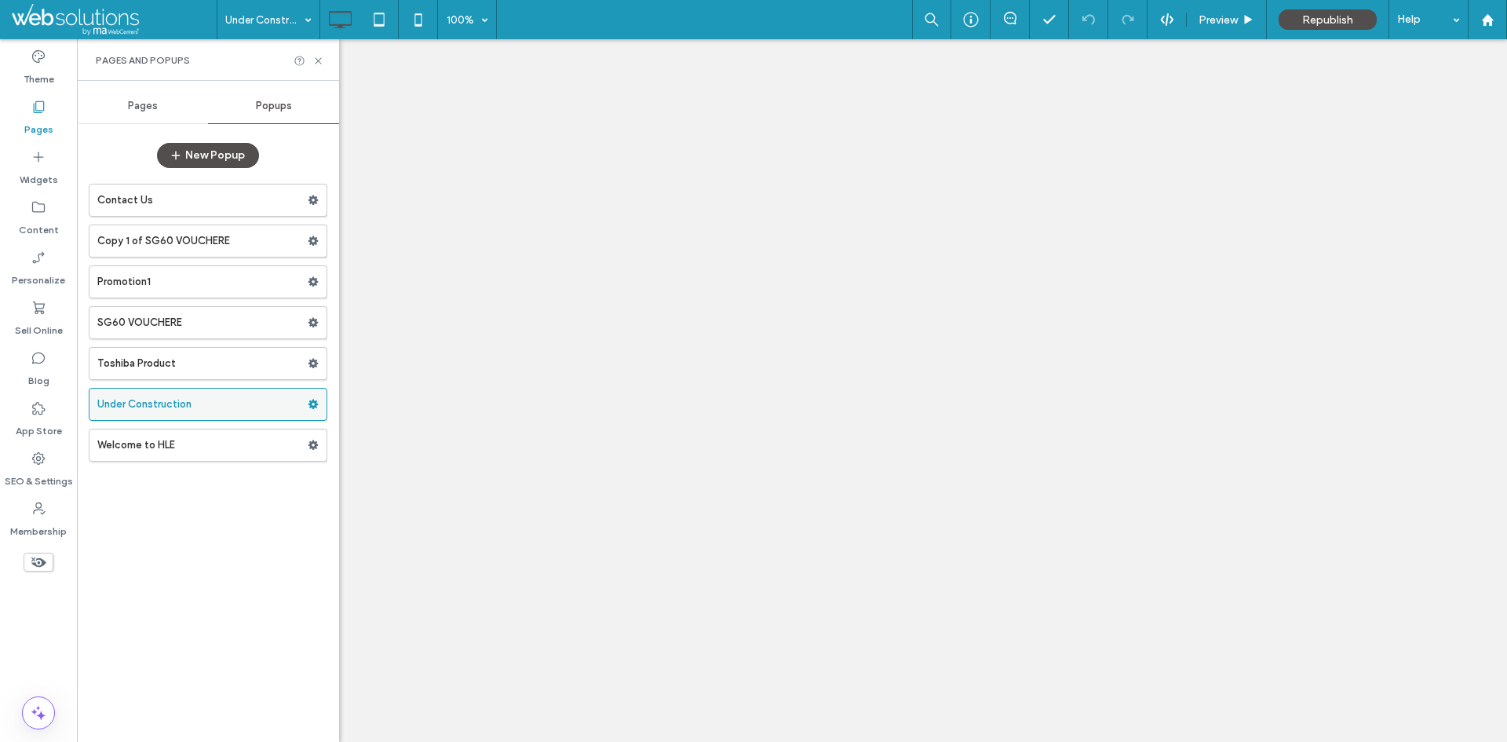
scroll to position [0, 0]
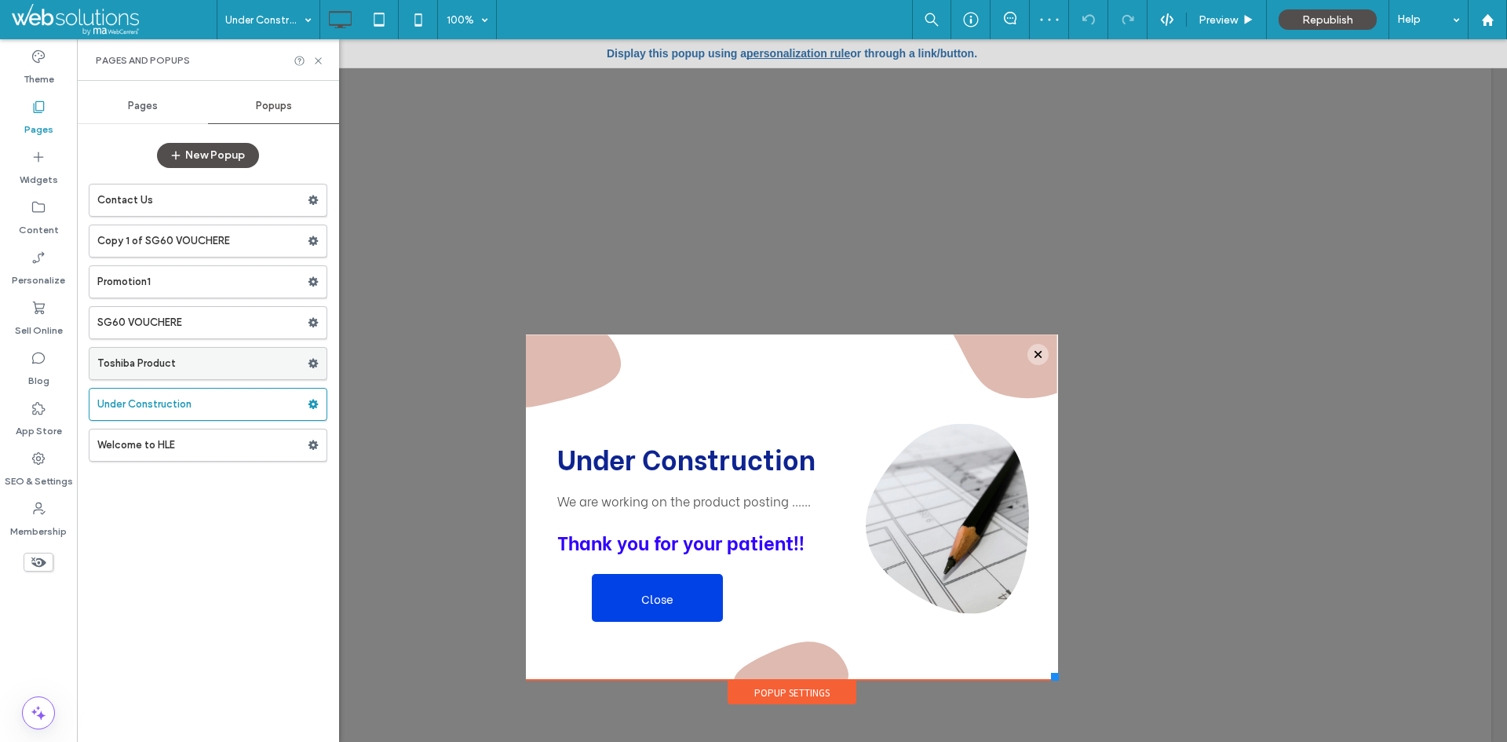
click at [165, 364] on label "Toshiba Product" at bounding box center [202, 363] width 210 height 31
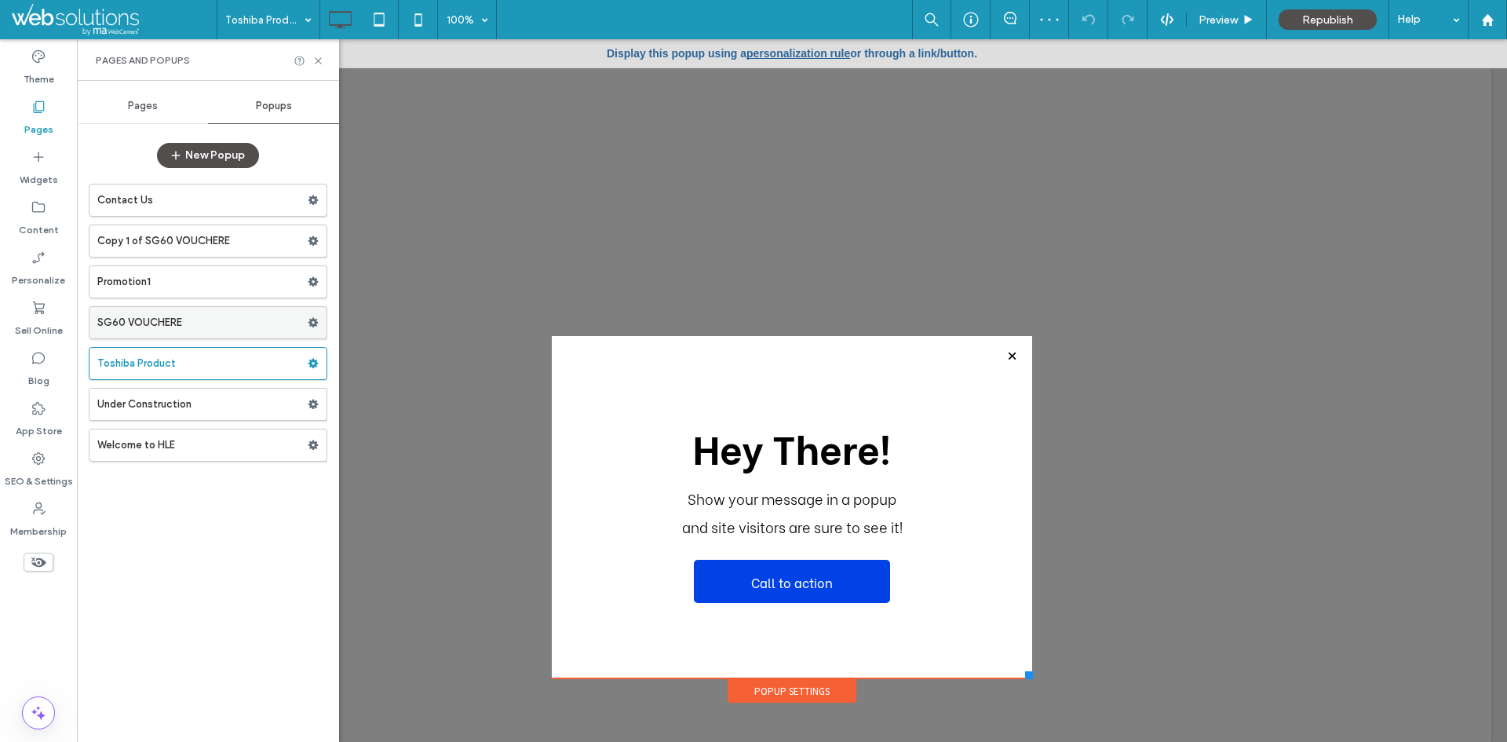
click at [270, 313] on label "SG60 VOUCHERE" at bounding box center [202, 322] width 210 height 31
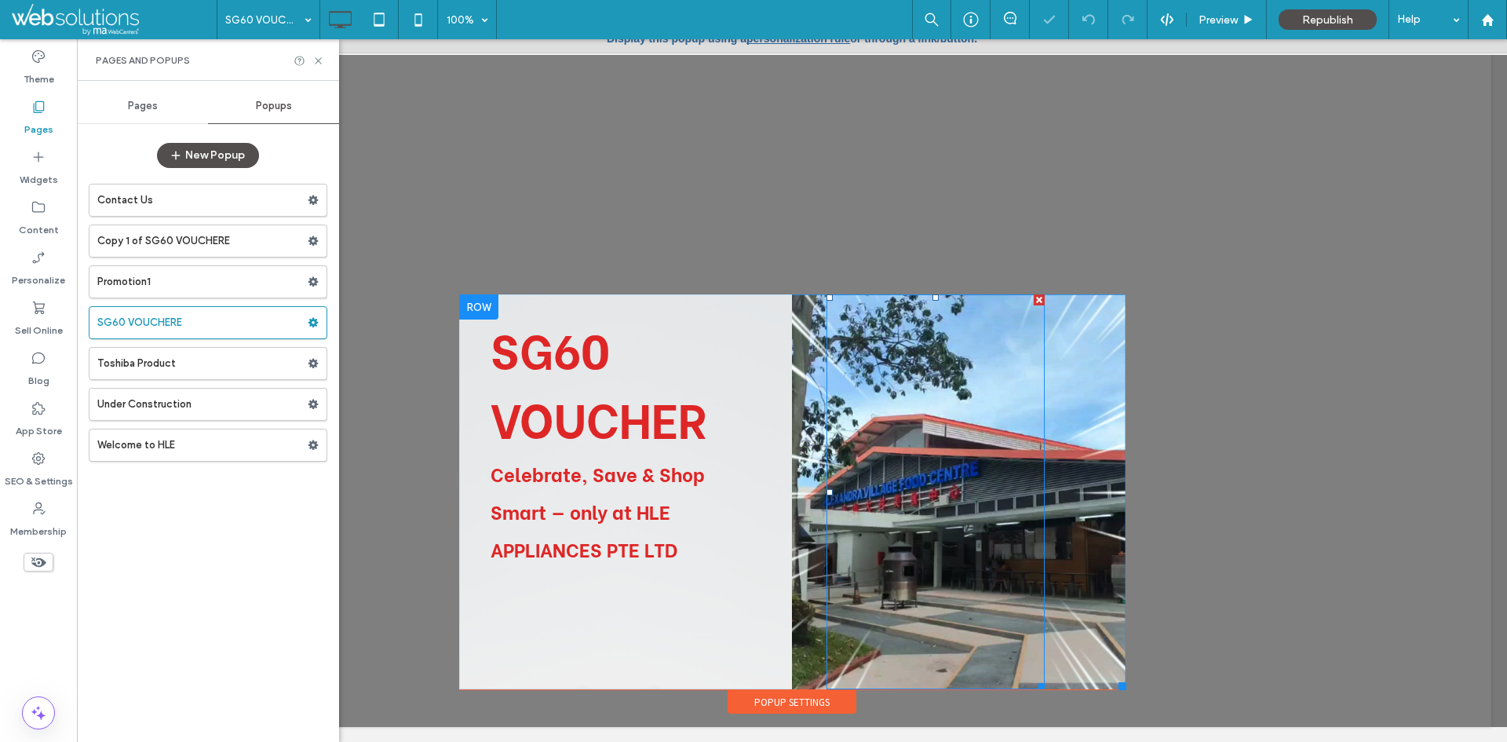
scroll to position [16, 0]
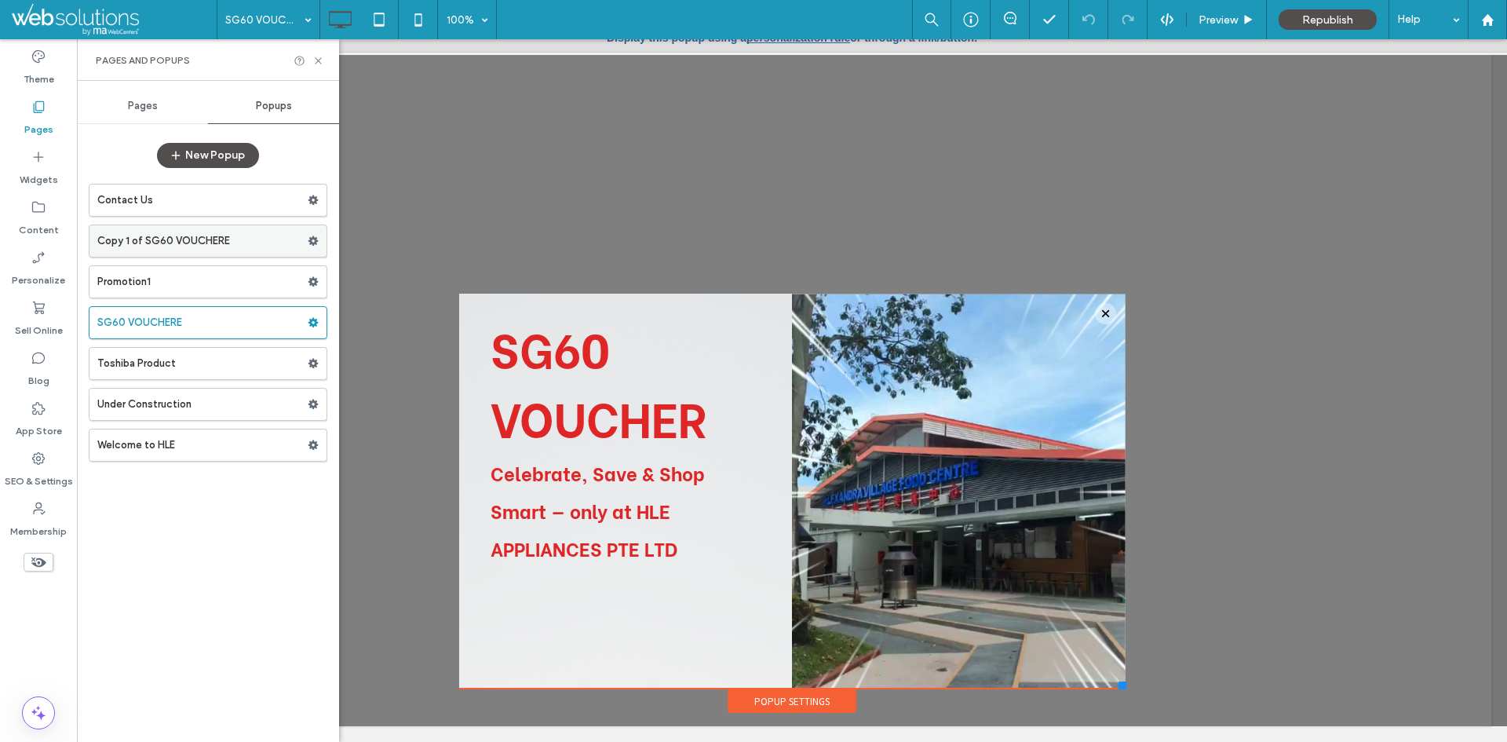
click at [177, 248] on label "Copy 1 of SG60 VOUCHERE" at bounding box center [202, 240] width 210 height 31
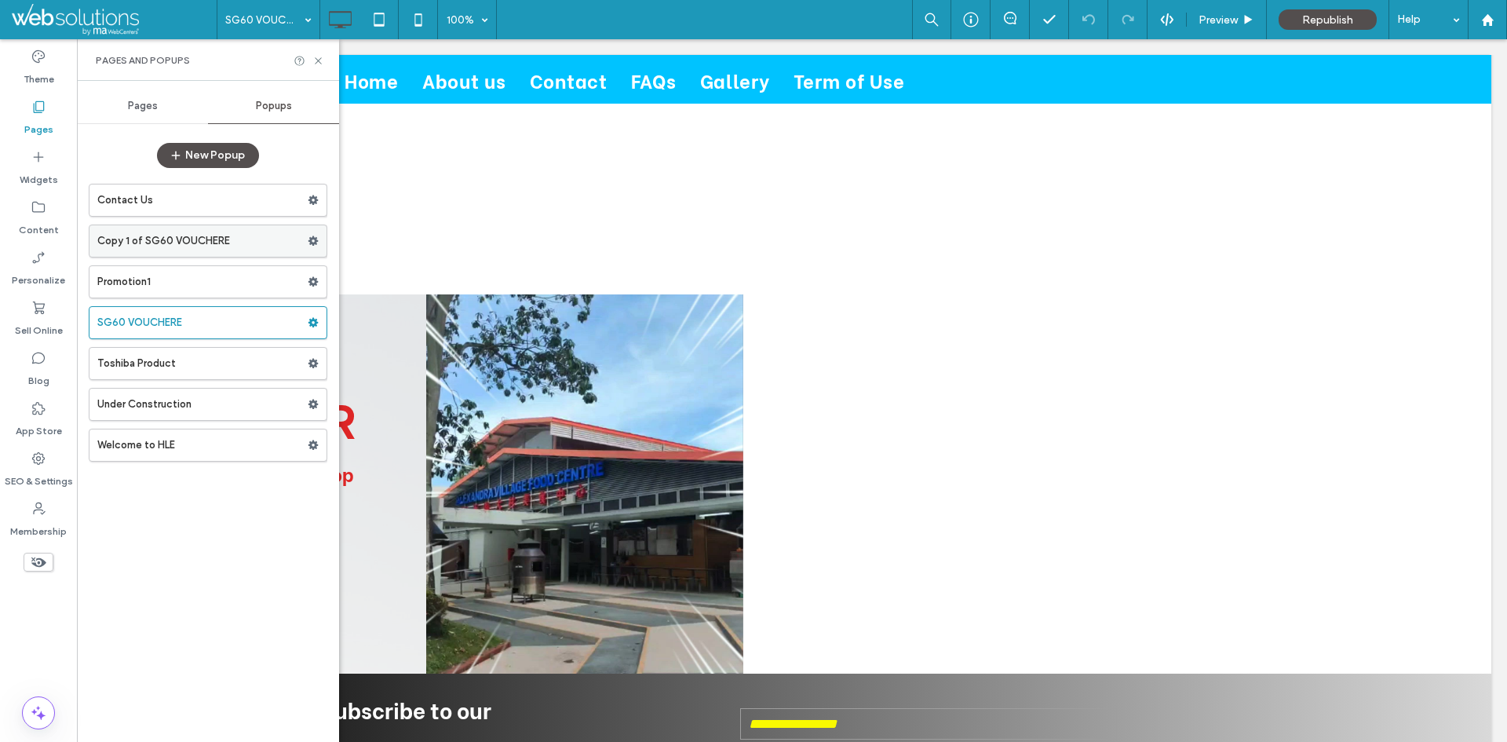
scroll to position [0, 0]
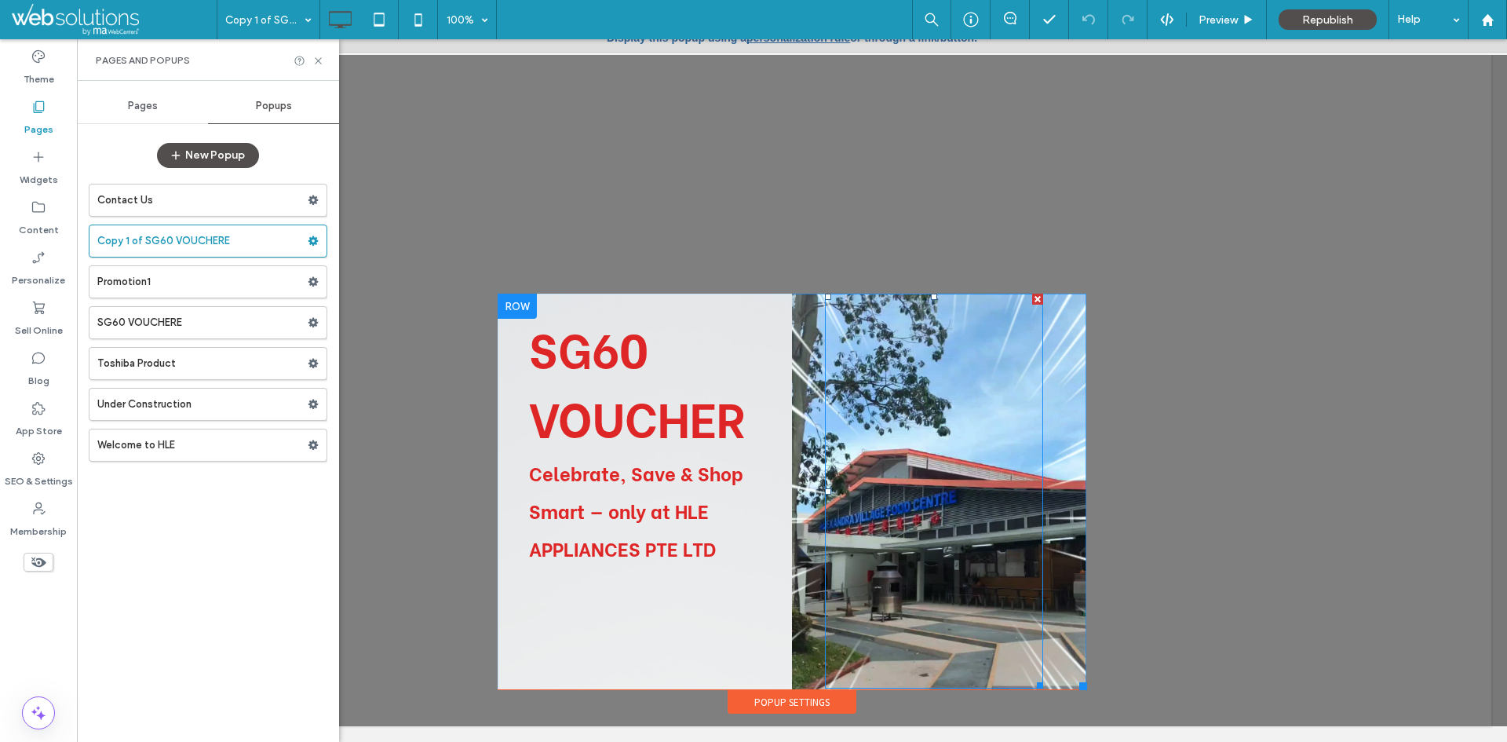
scroll to position [53, 0]
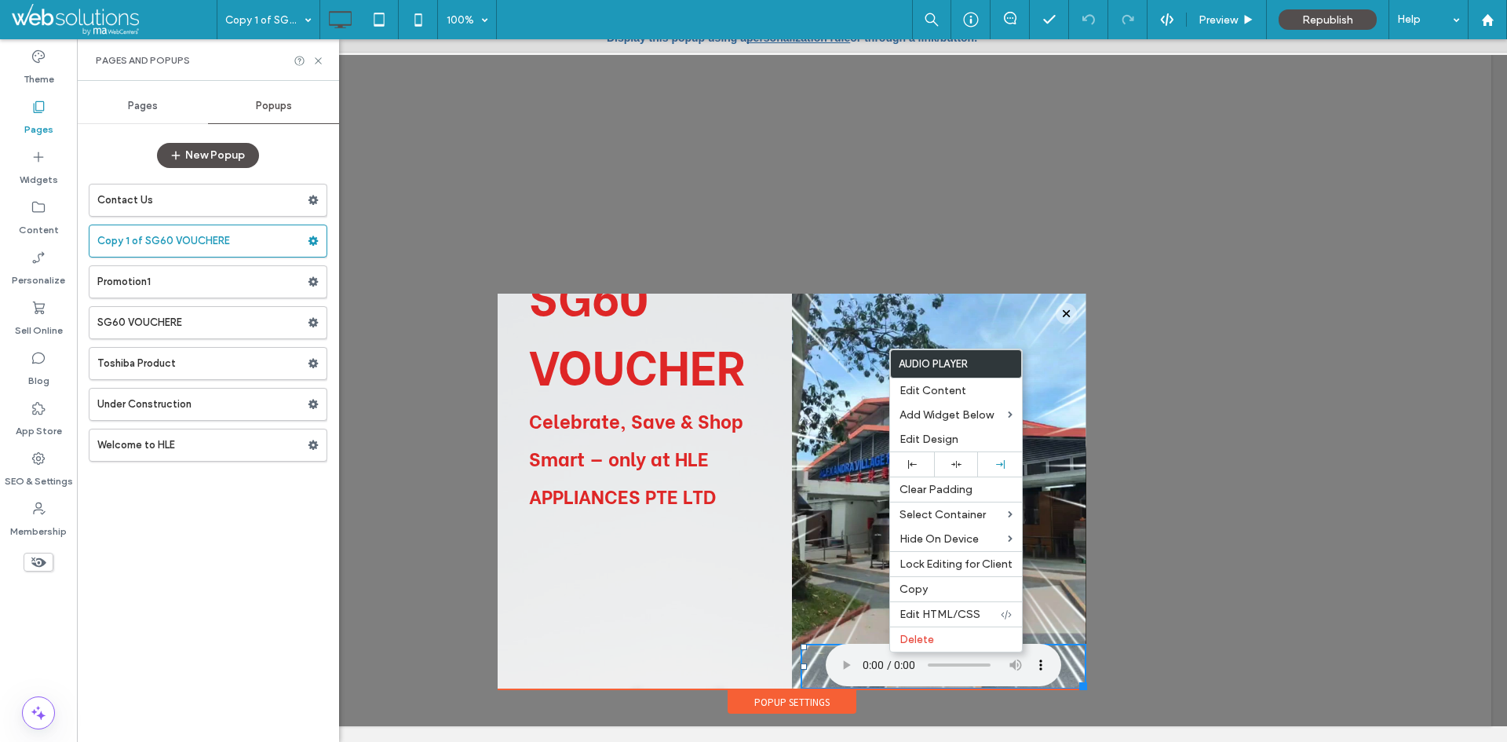
click at [1278, 435] on div at bounding box center [792, 375] width 1430 height 703
click at [1246, 447] on div at bounding box center [792, 375] width 1430 height 703
click at [225, 562] on div "Contact Us Copy 1 of SG60 VOUCHERE Promotion1 SG60 VOUCHERE Toshiba Product Und…" at bounding box center [208, 455] width 239 height 558
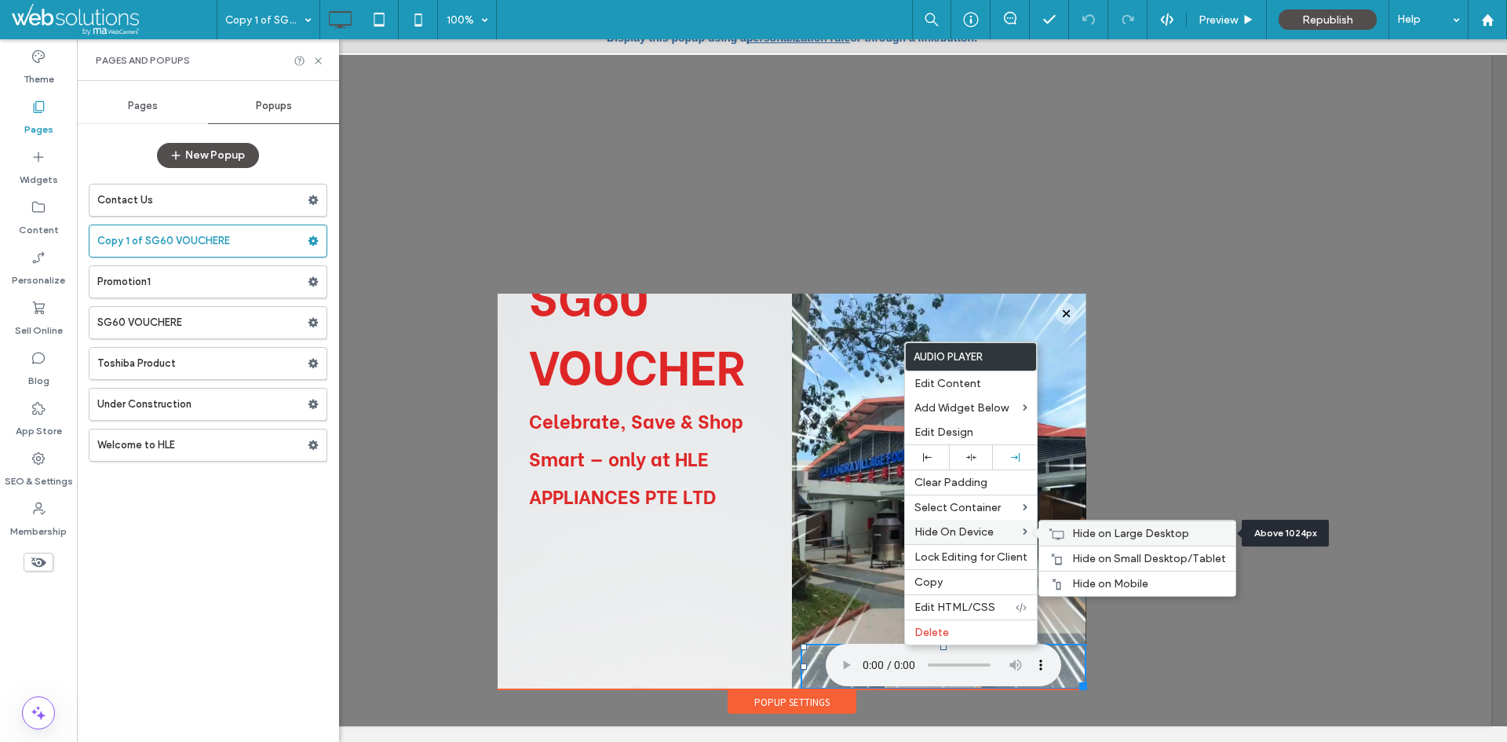
click at [1090, 539] on span "Hide on Large Desktop" at bounding box center [1130, 533] width 117 height 13
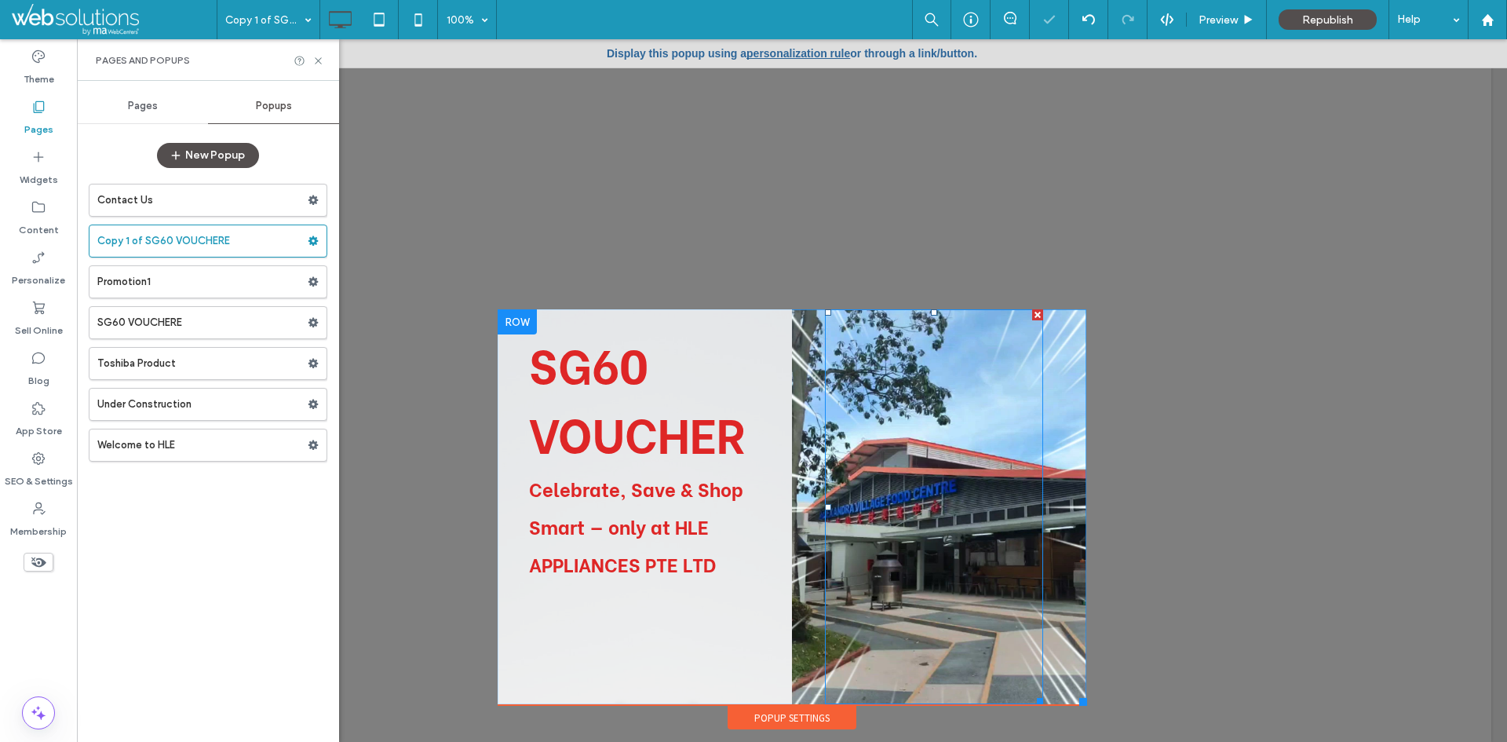
scroll to position [16, 0]
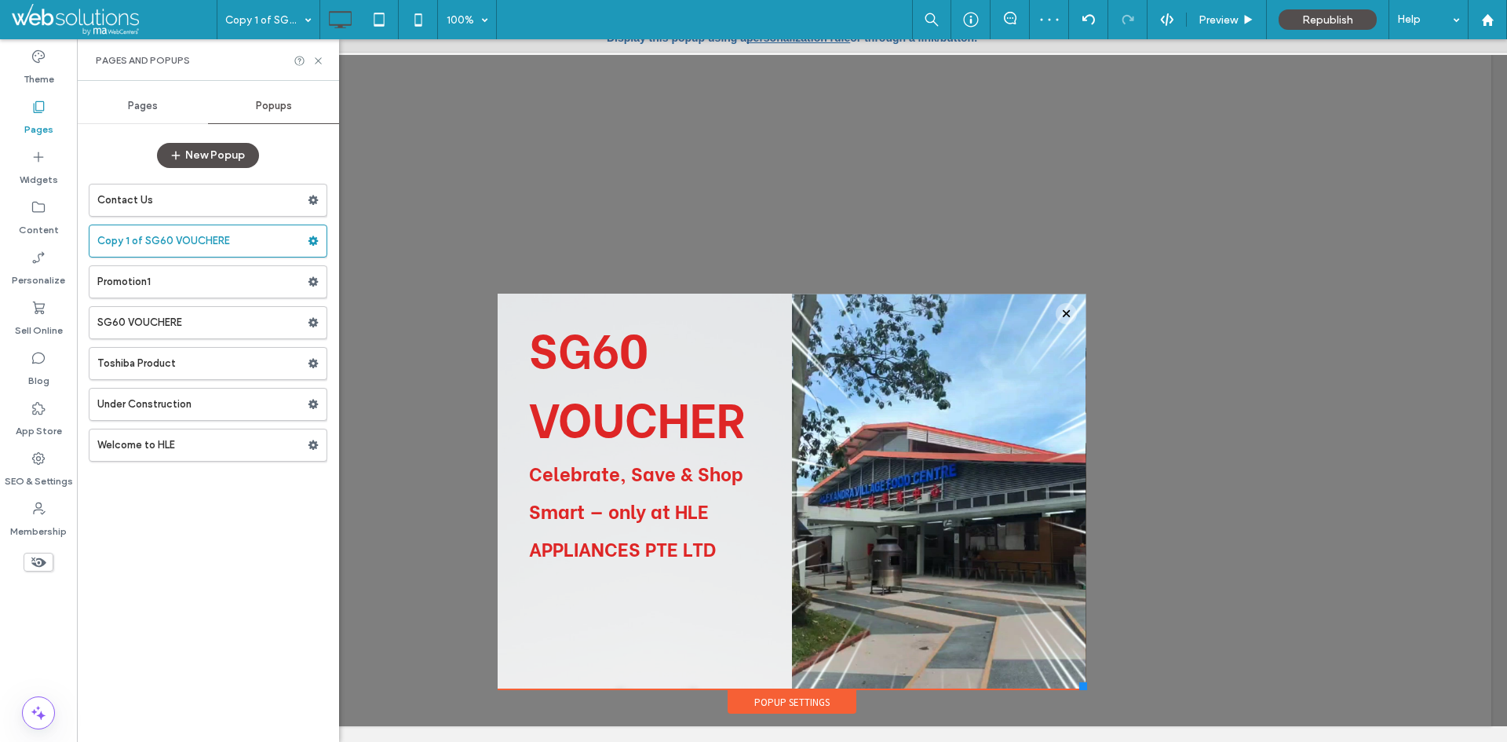
click at [37, 570] on icon at bounding box center [38, 561] width 17 height 17
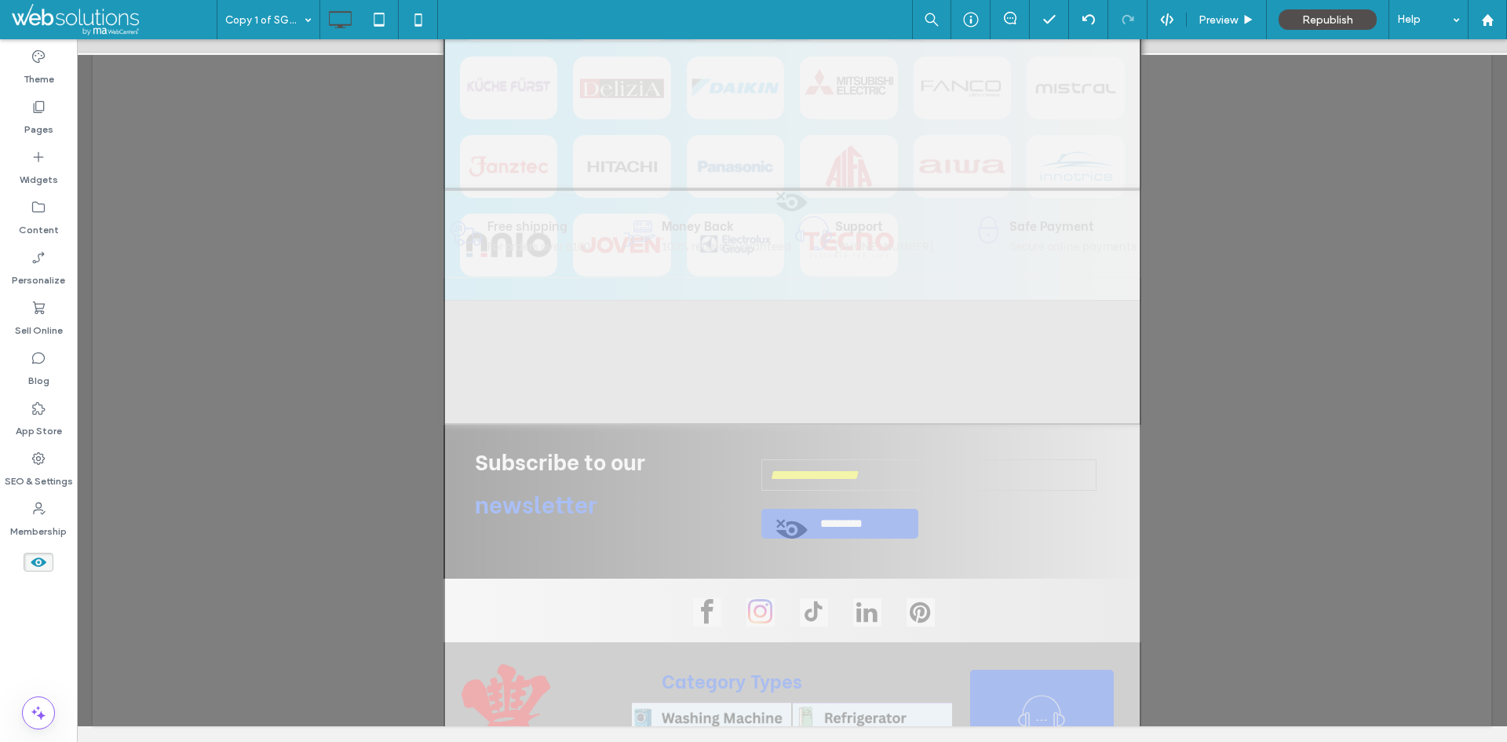
scroll to position [0, 0]
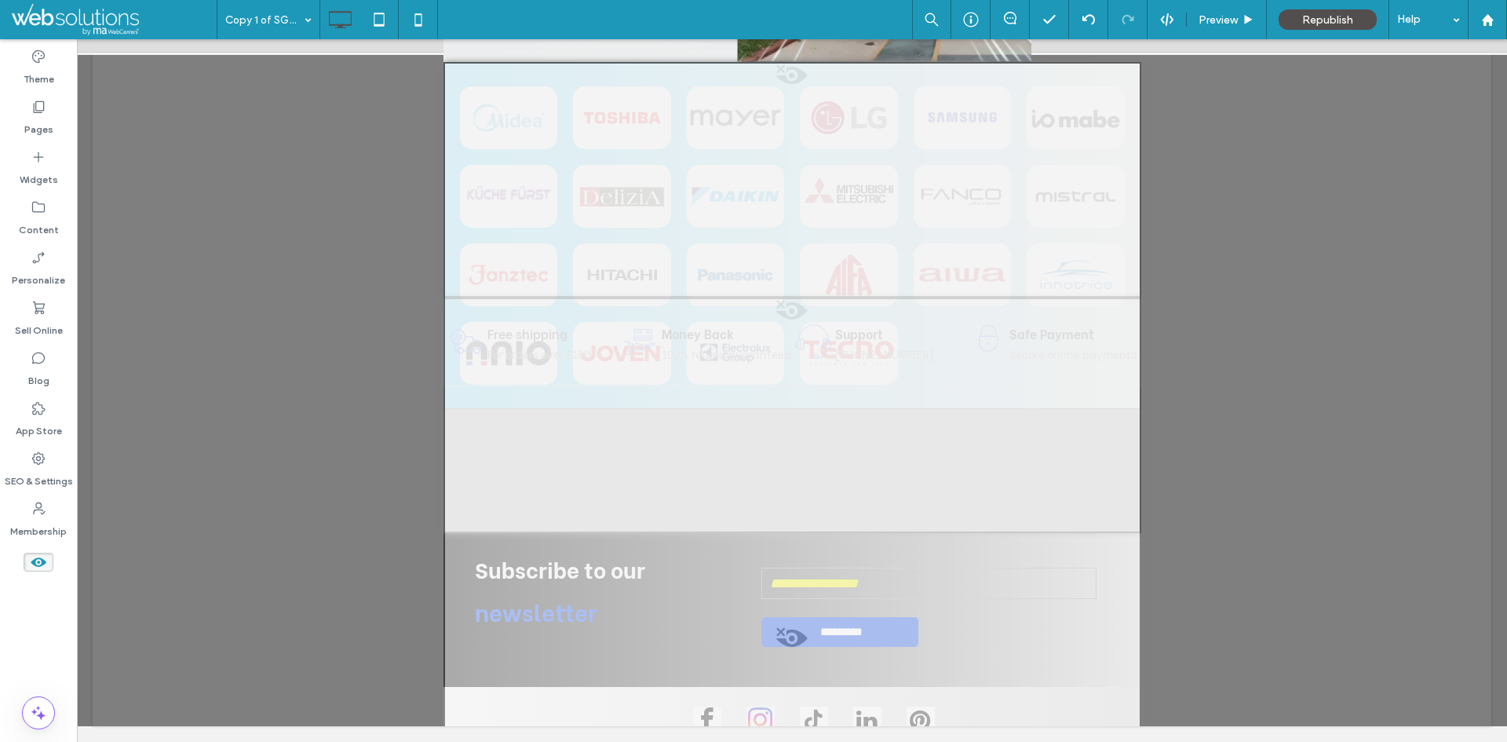
click at [37, 569] on icon at bounding box center [38, 561] width 17 height 17
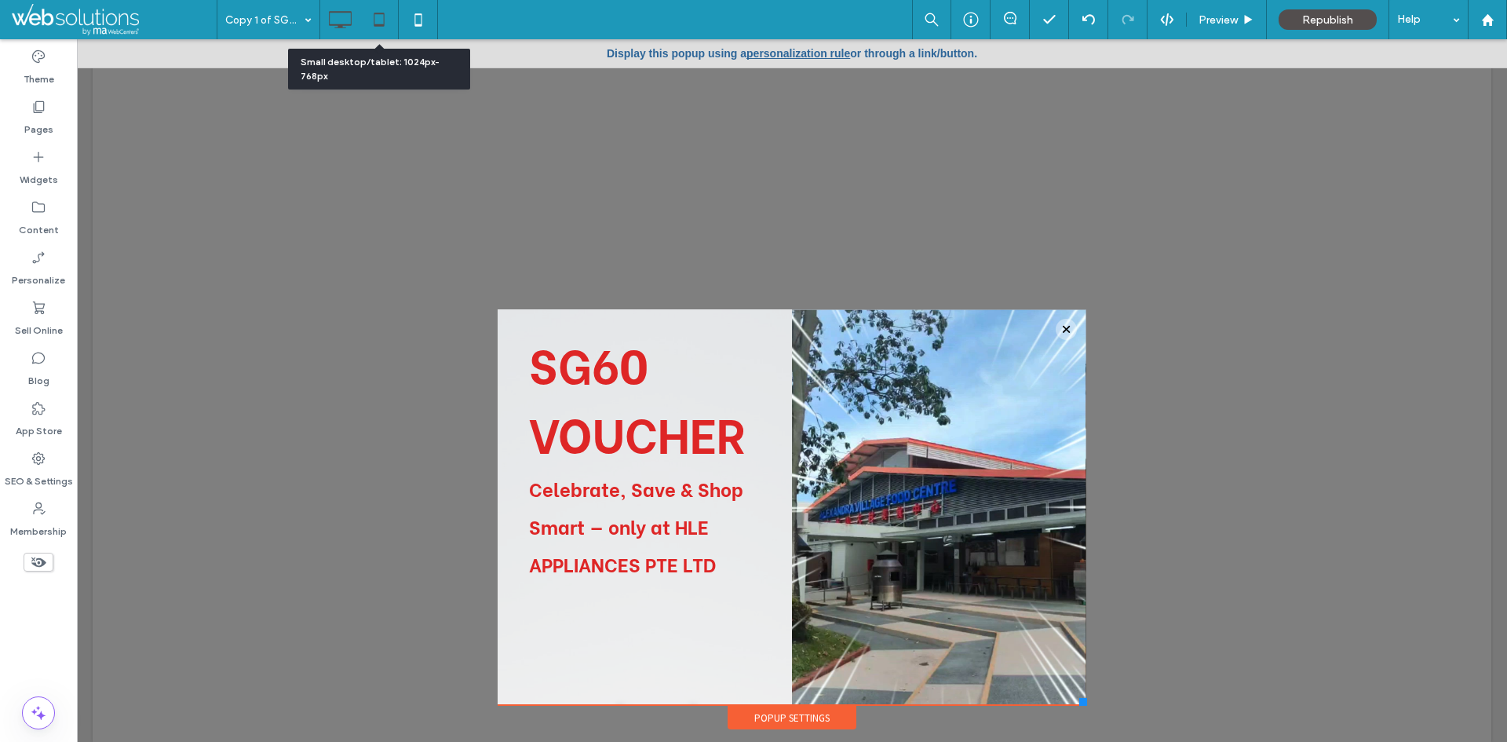
click at [367, 19] on icon at bounding box center [378, 19] width 31 height 31
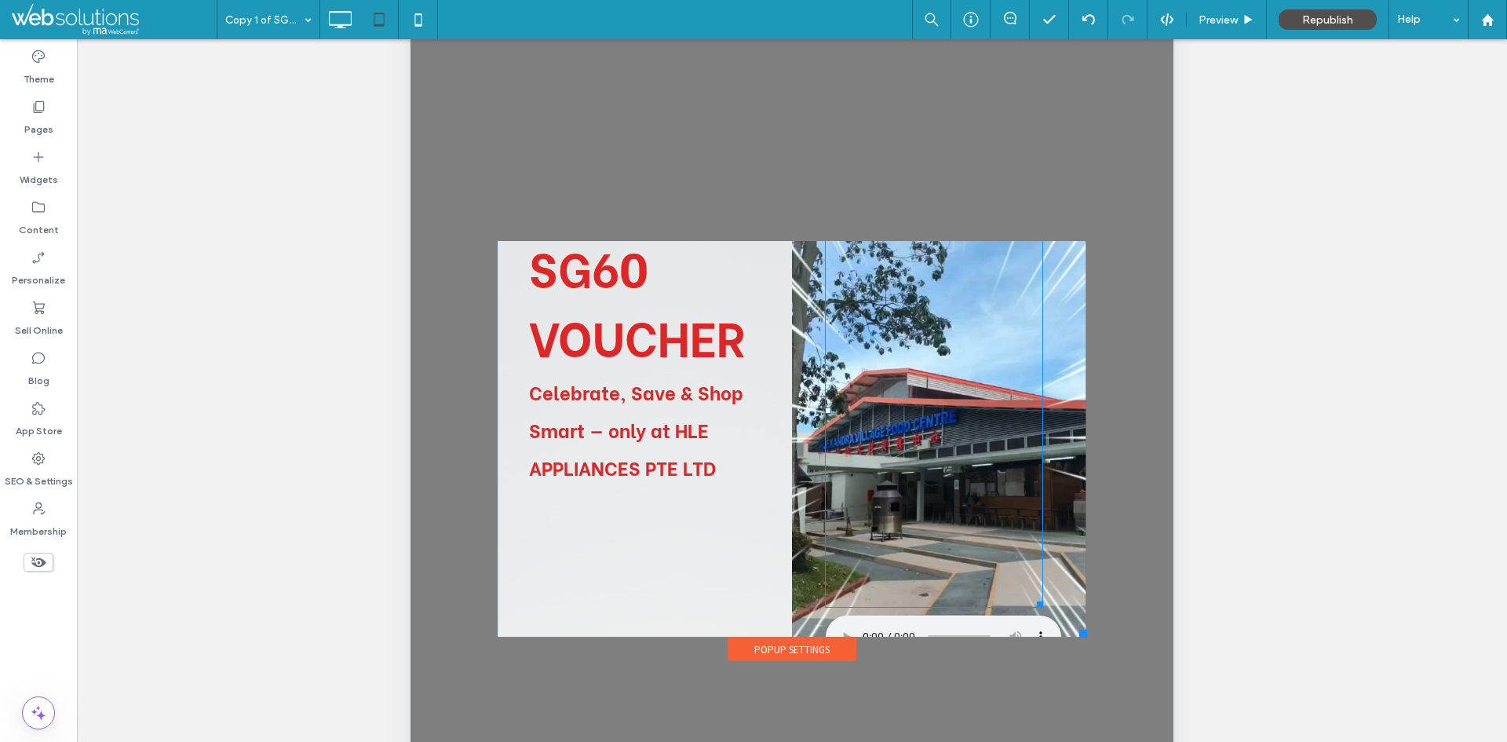
scroll to position [53, 0]
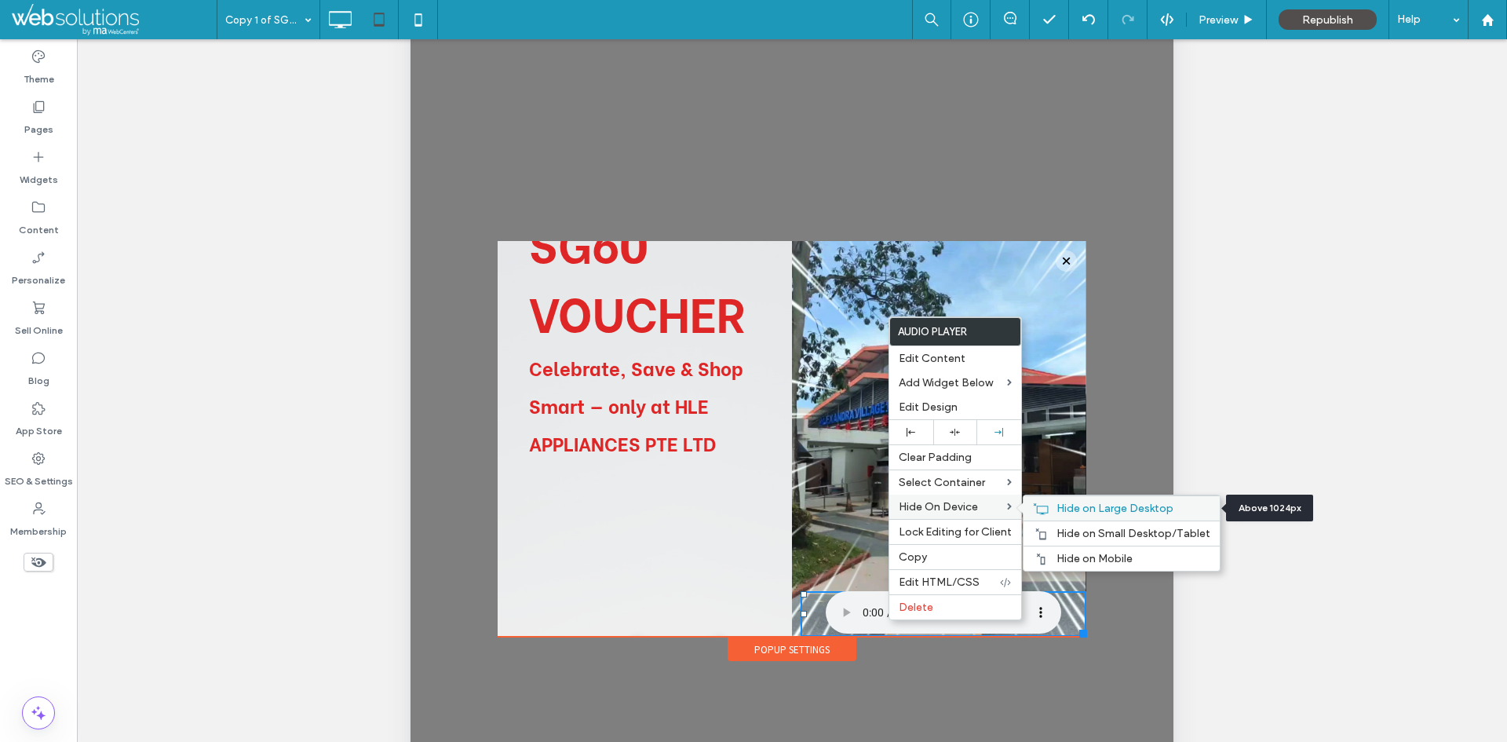
click at [1057, 509] on span "Hide on Large Desktop" at bounding box center [1115, 508] width 117 height 13
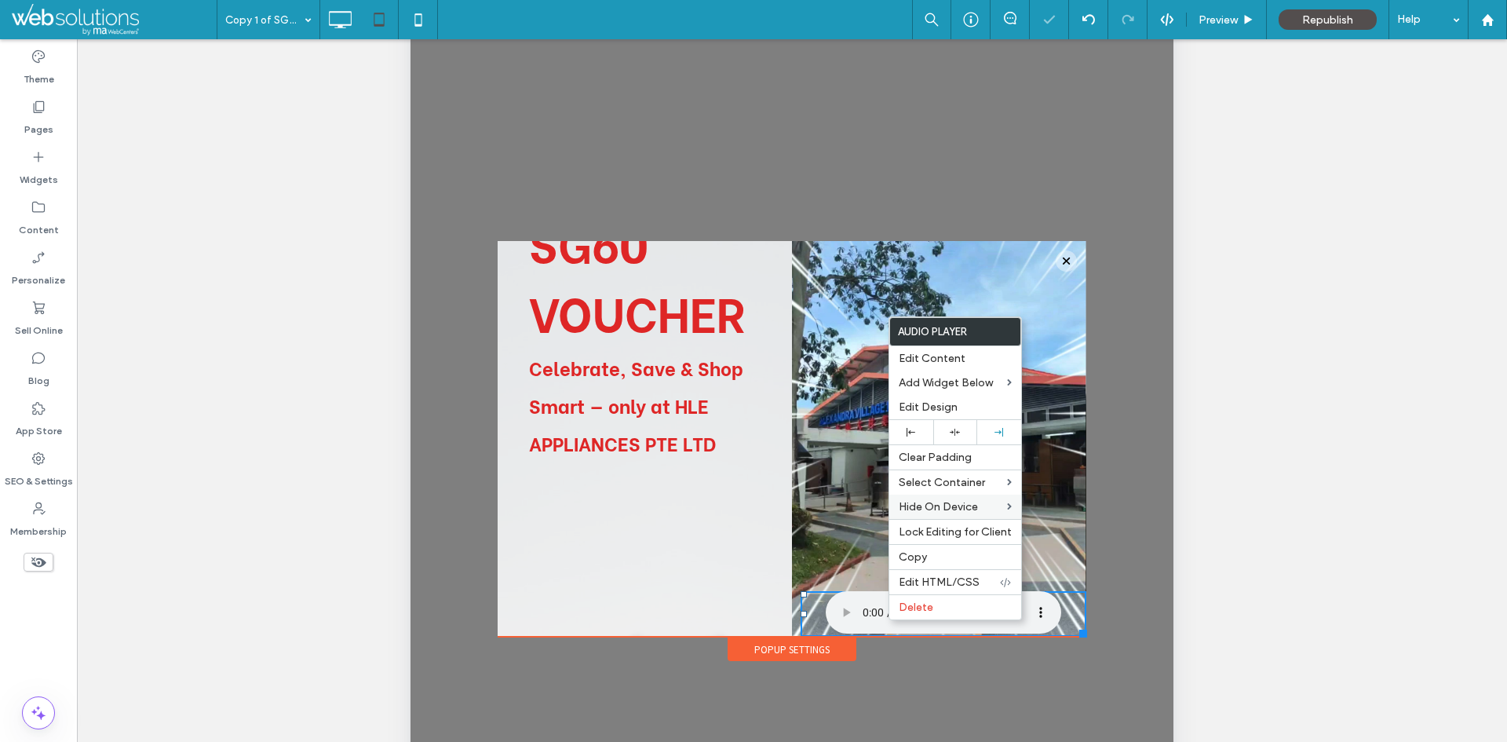
click at [1075, 683] on div at bounding box center [792, 449] width 763 height 1005
click at [353, 15] on icon at bounding box center [339, 19] width 31 height 31
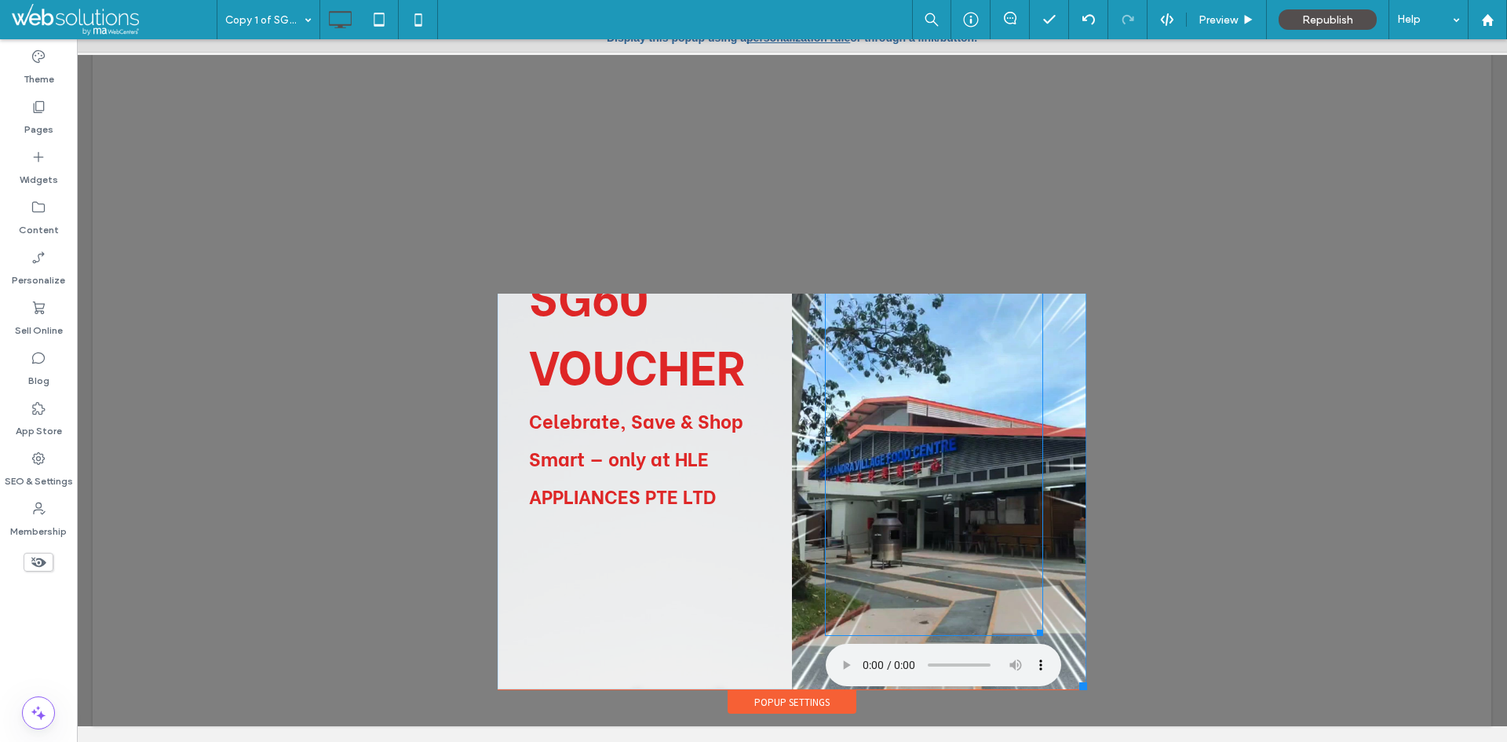
scroll to position [0, 0]
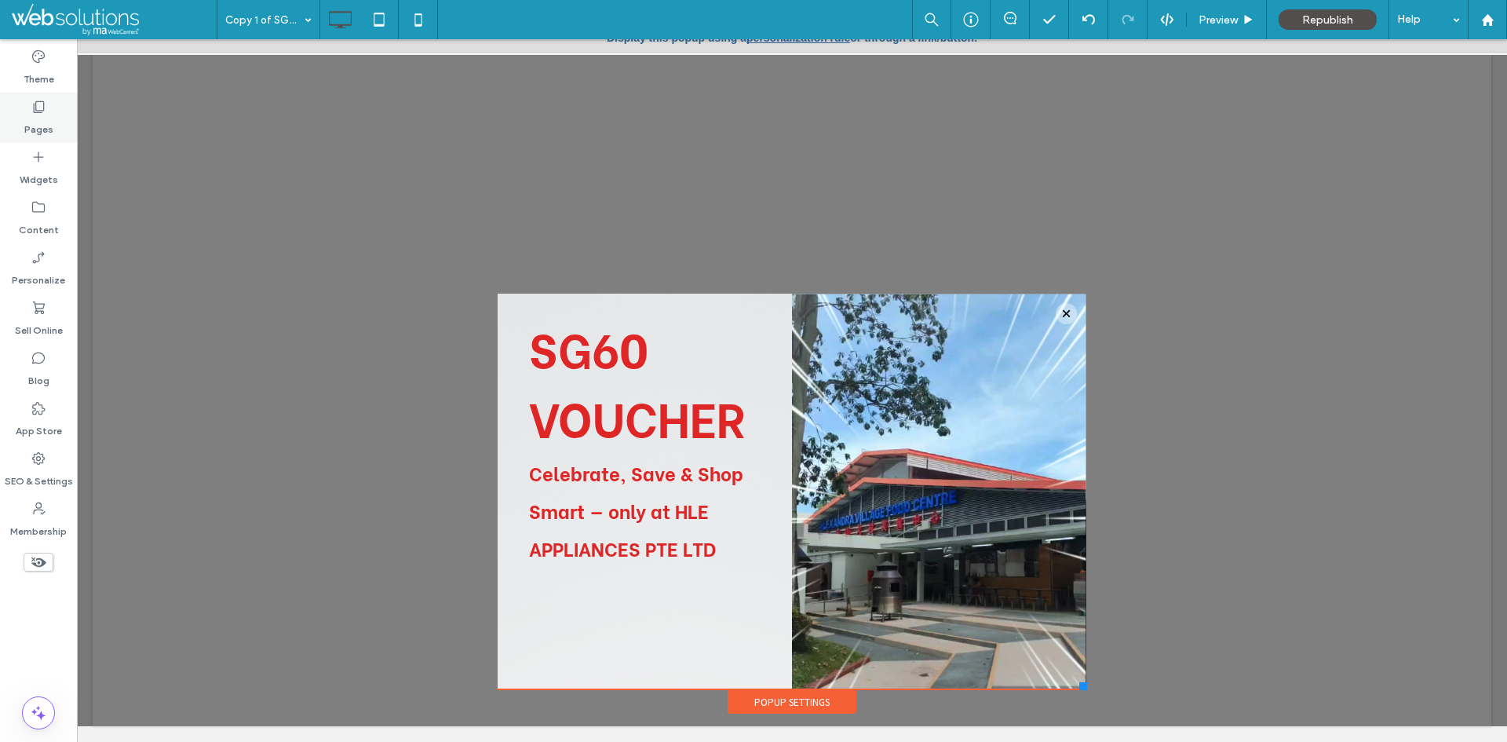
click at [40, 111] on icon at bounding box center [39, 107] width 16 height 16
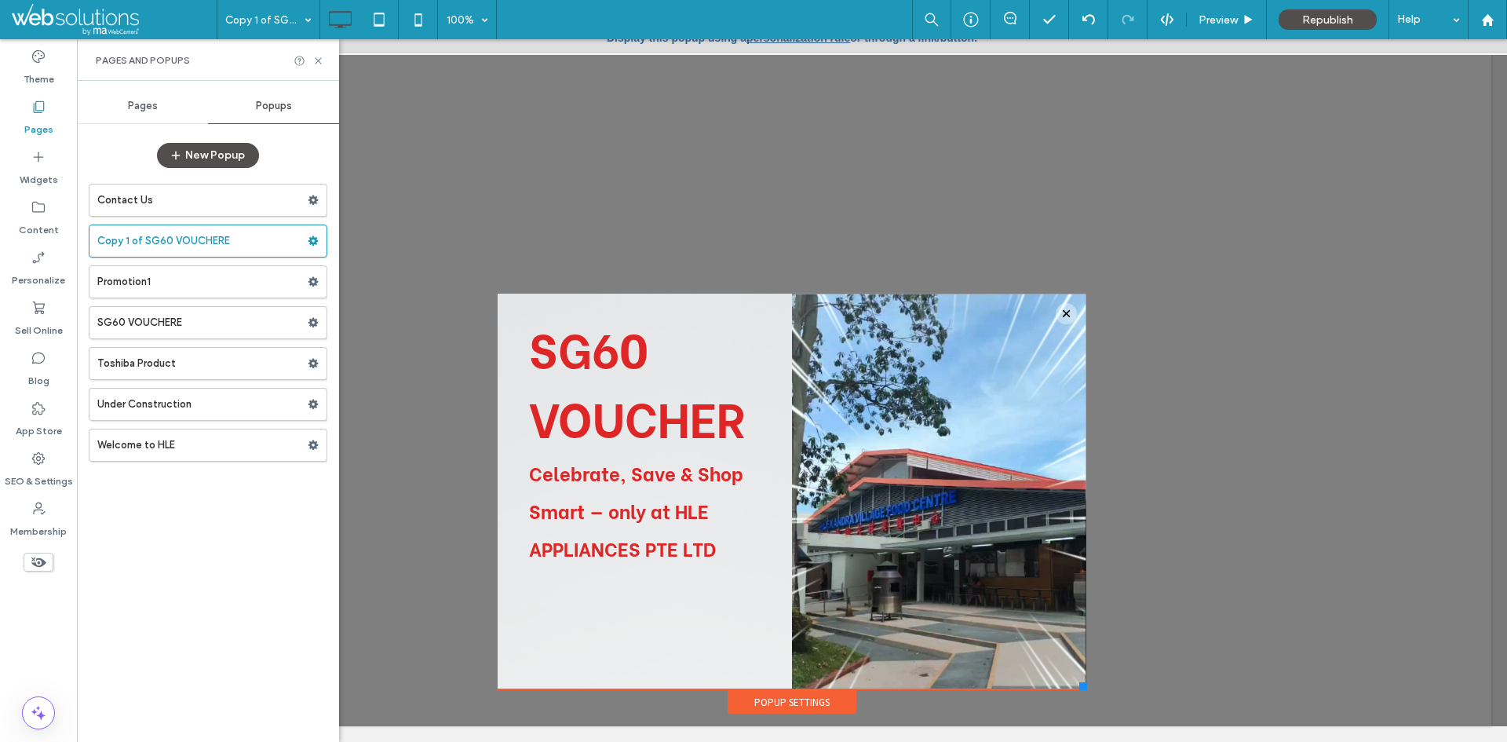
click at [225, 441] on label "Welcome to HLE" at bounding box center [202, 444] width 210 height 31
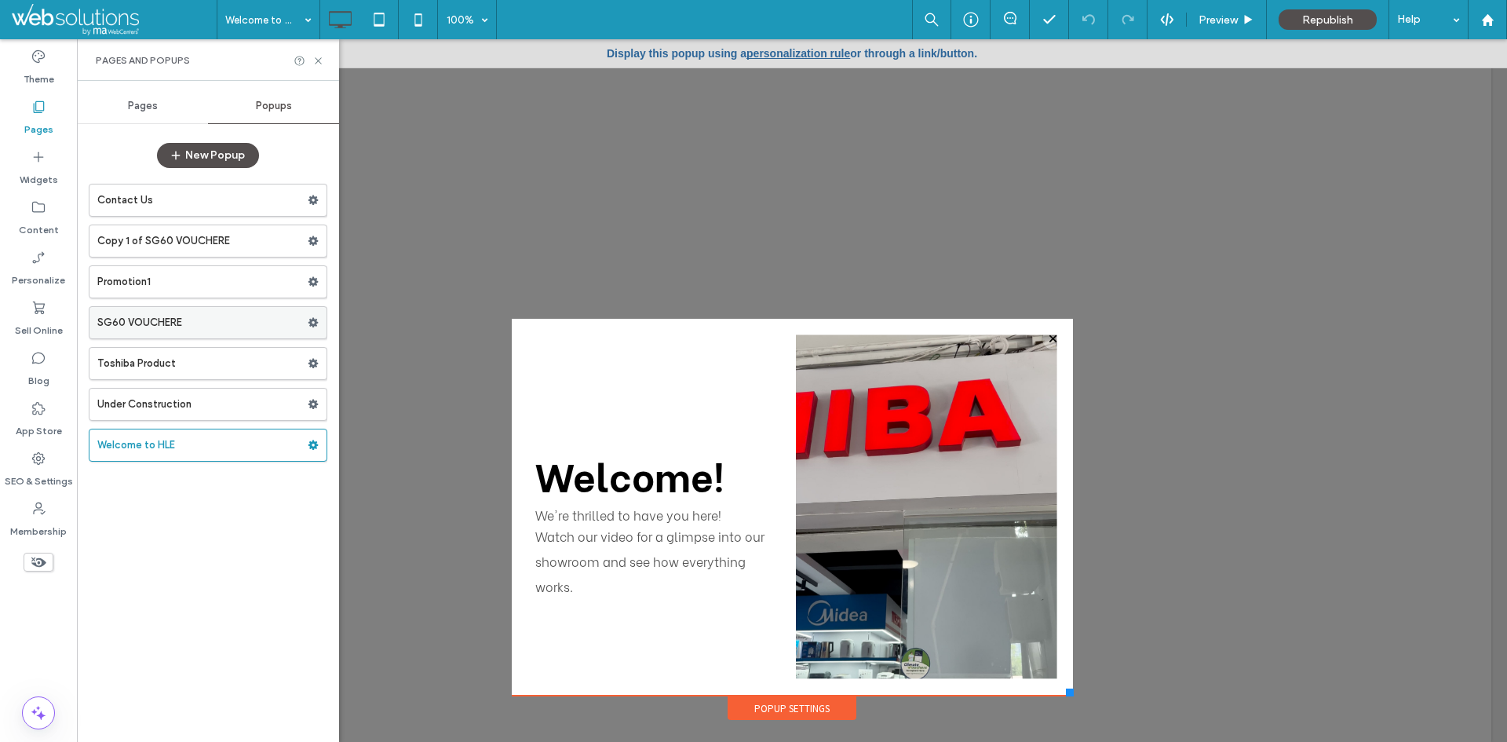
click at [238, 329] on label "SG60 VOUCHERE" at bounding box center [202, 322] width 210 height 31
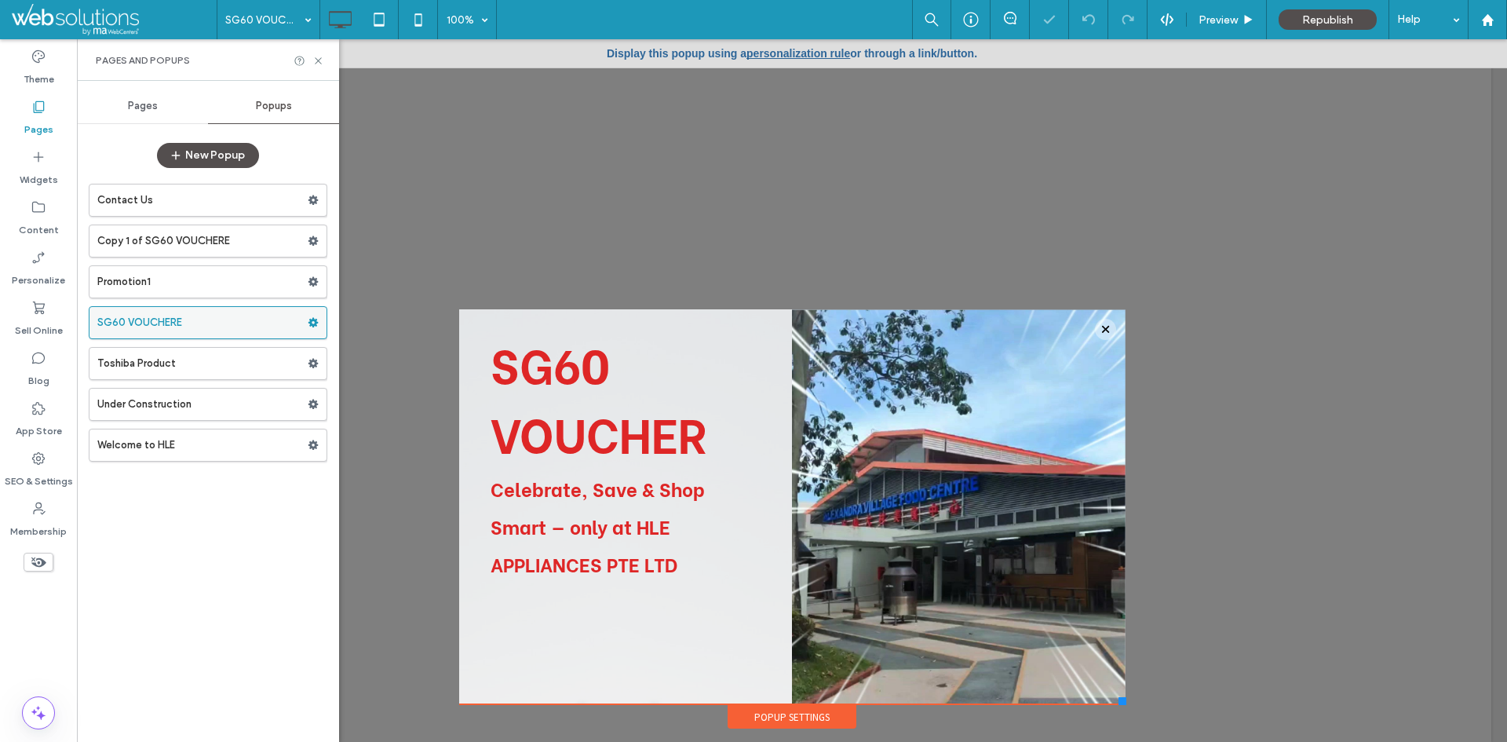
click at [314, 319] on use at bounding box center [314, 322] width 10 height 9
click at [276, 540] on div "Contact Us Copy 1 of SG60 VOUCHERE Promotion1 SG60 VOUCHERE Toshiba Product Und…" at bounding box center [208, 455] width 239 height 558
click at [287, 320] on label "SG60 VOUCHERE" at bounding box center [202, 322] width 210 height 31
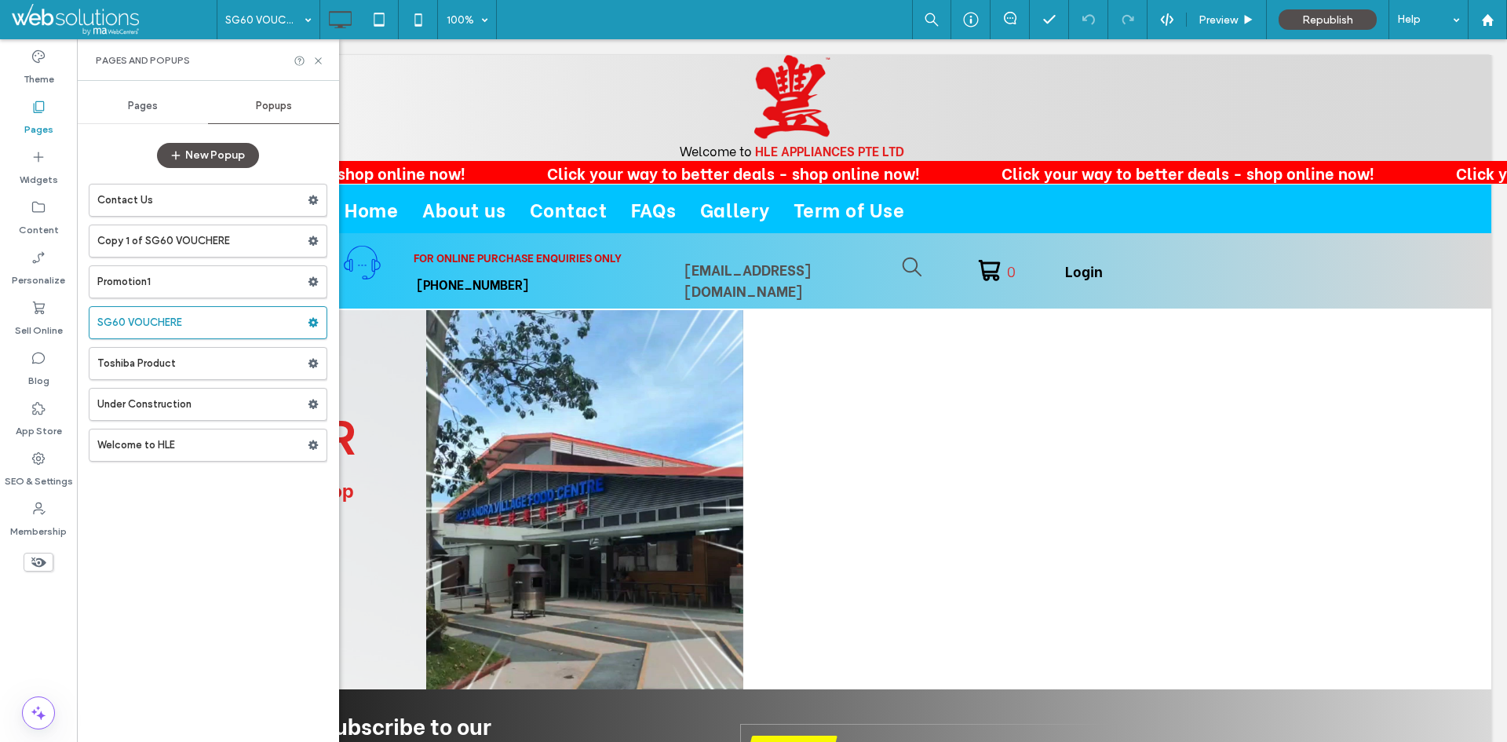
click at [272, 320] on div at bounding box center [753, 371] width 1507 height 742
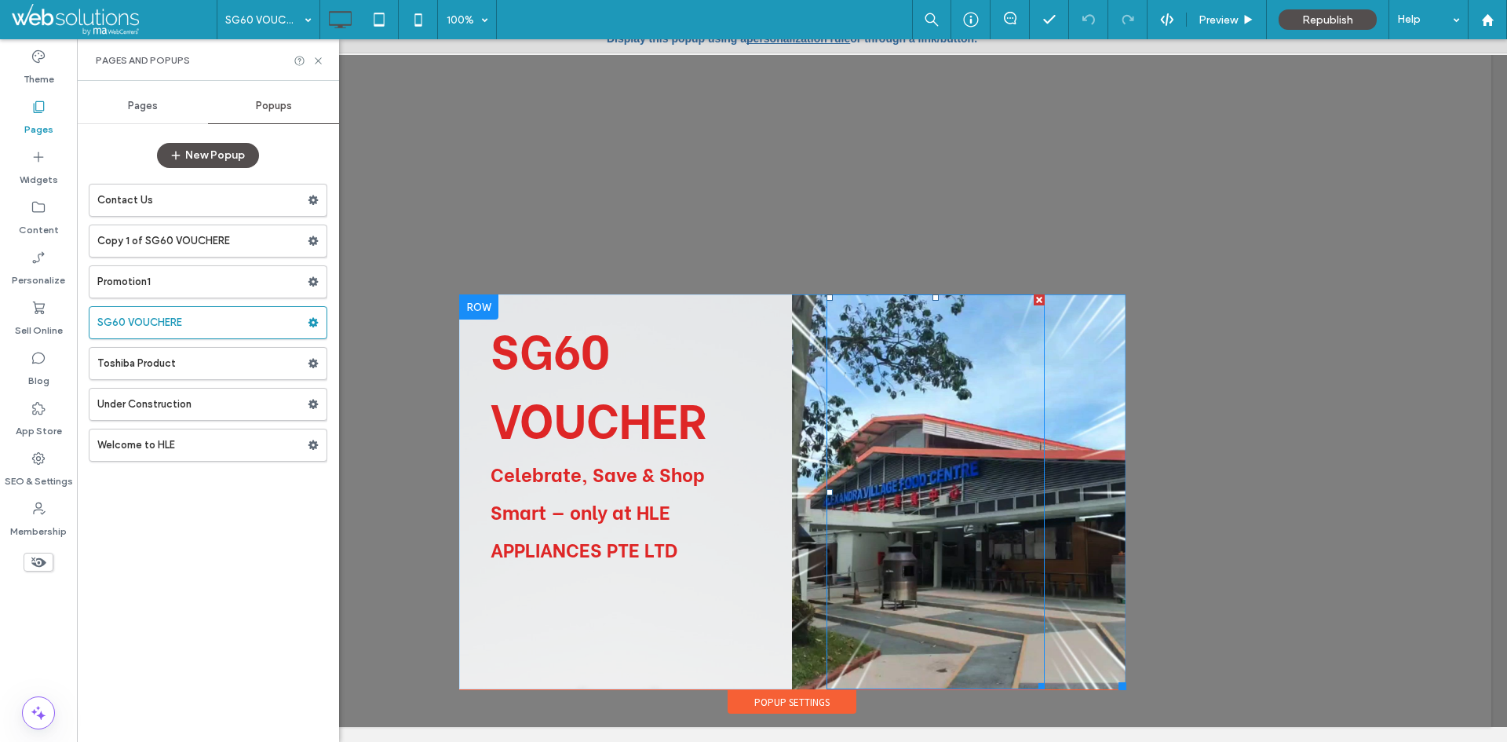
scroll to position [16, 0]
click at [790, 711] on div "Popup Settings" at bounding box center [792, 701] width 129 height 24
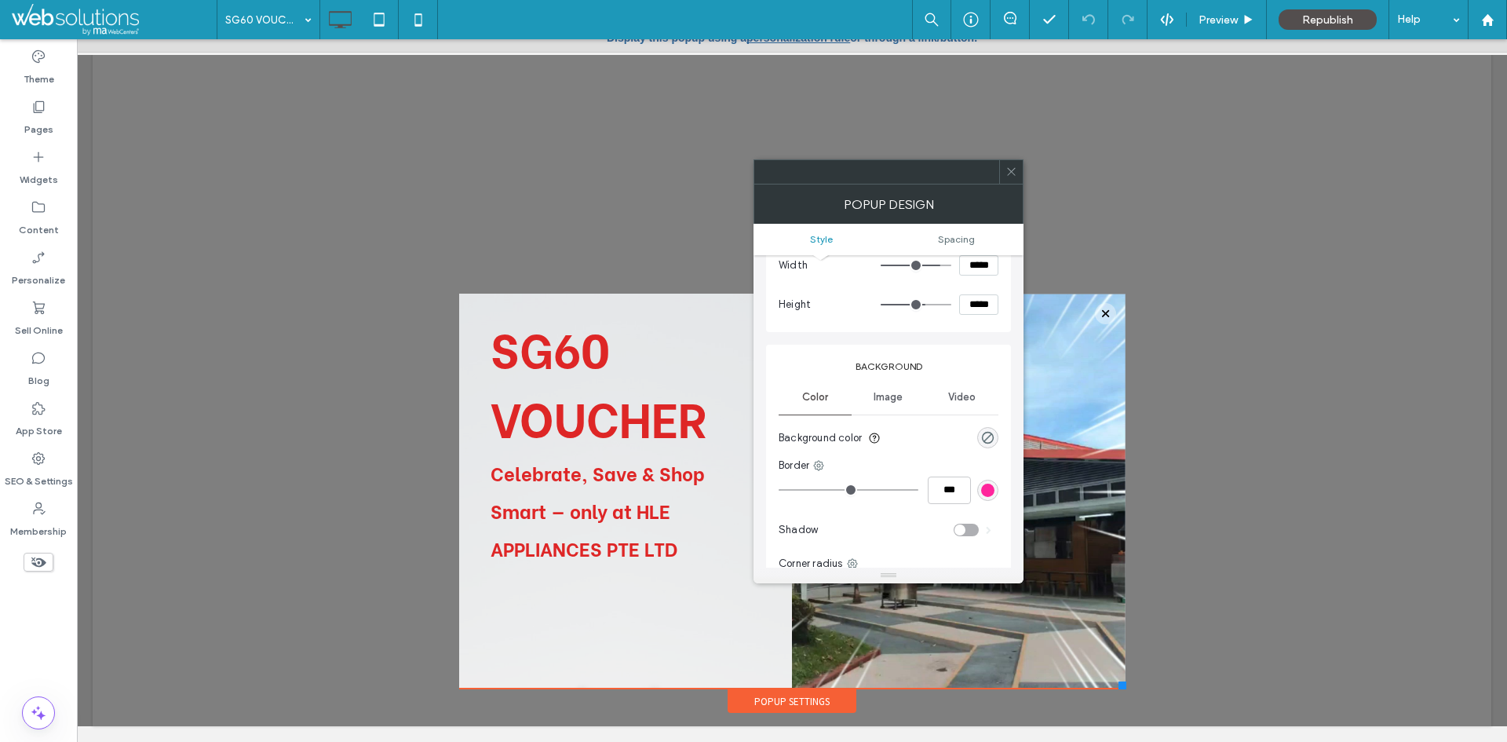
scroll to position [0, 0]
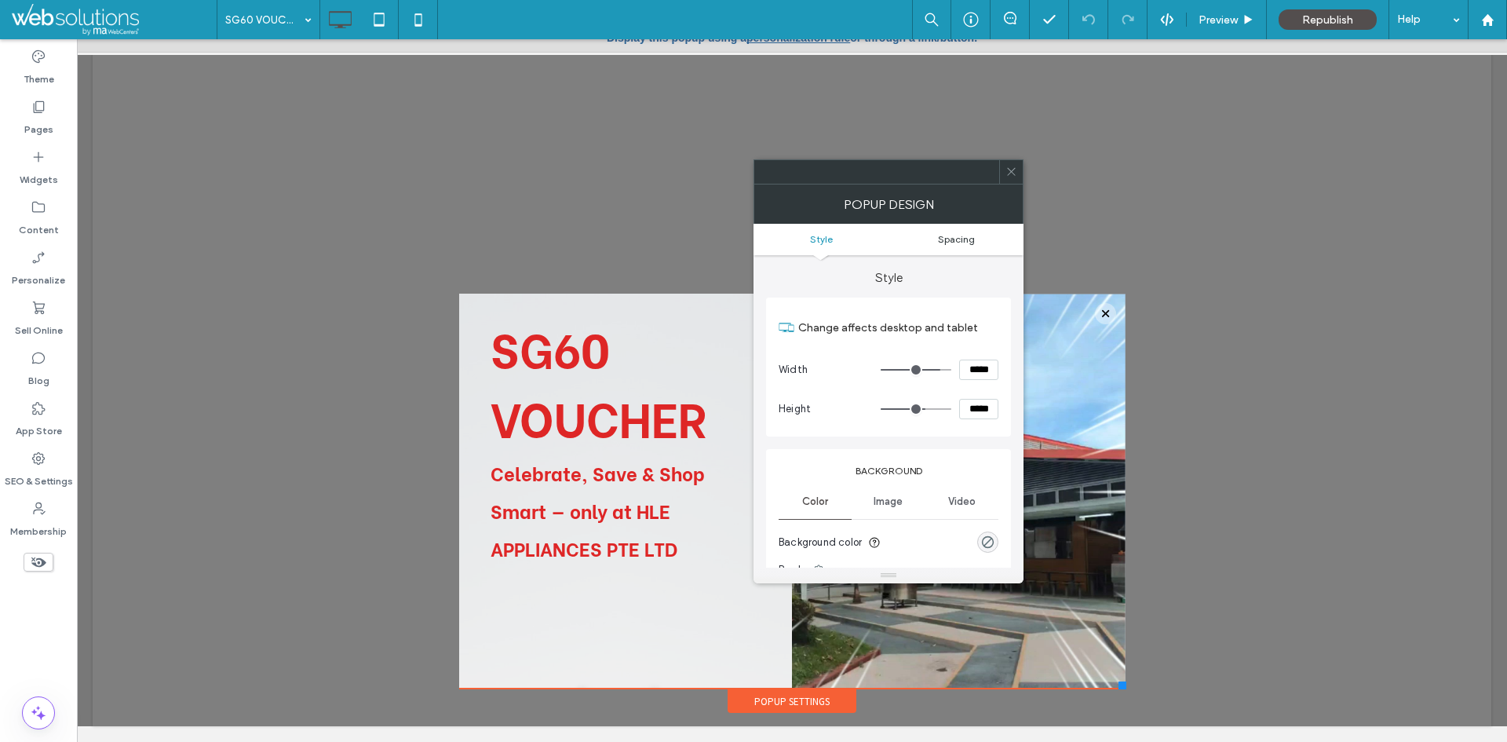
click at [937, 244] on link "Spacing" at bounding box center [956, 239] width 135 height 12
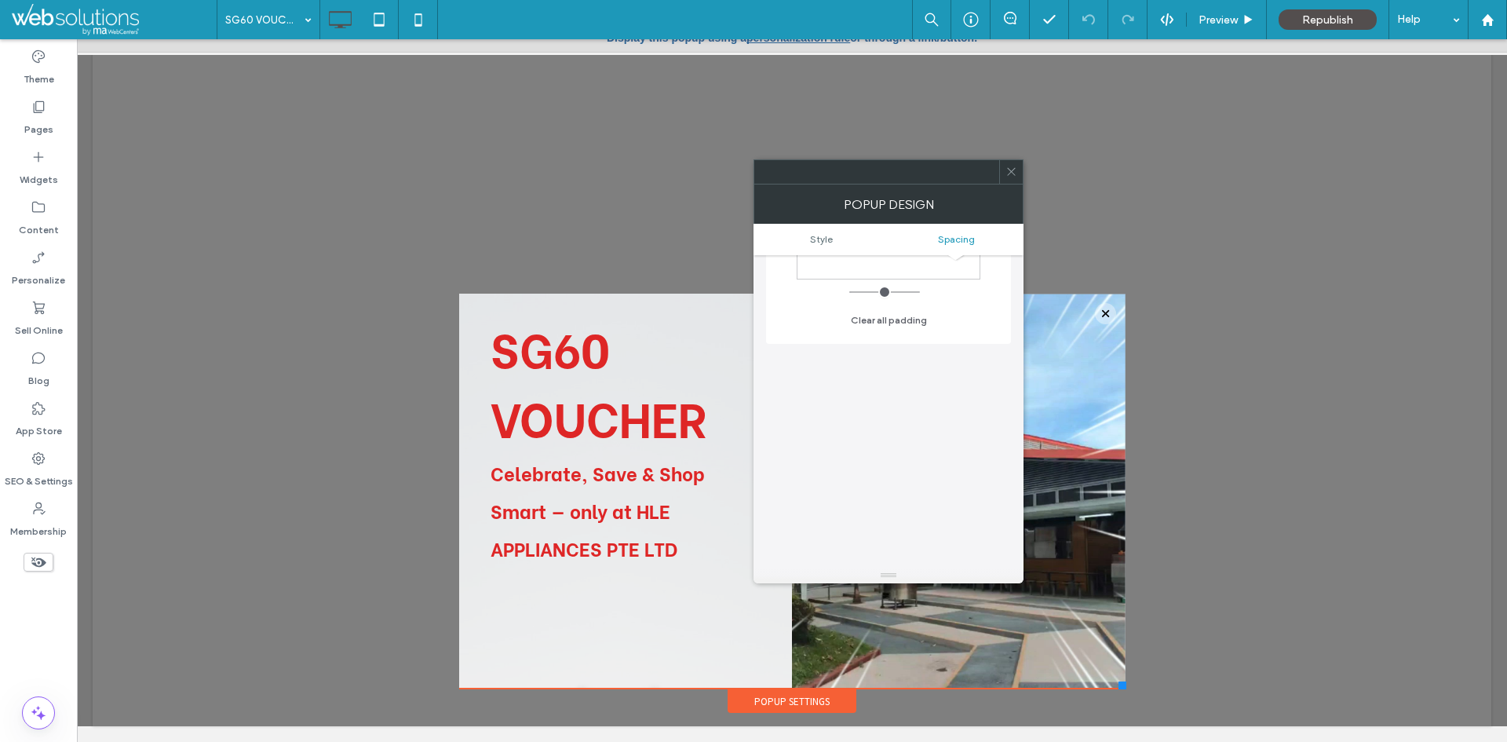
scroll to position [837, 0]
click at [1013, 171] on icon at bounding box center [1012, 172] width 12 height 12
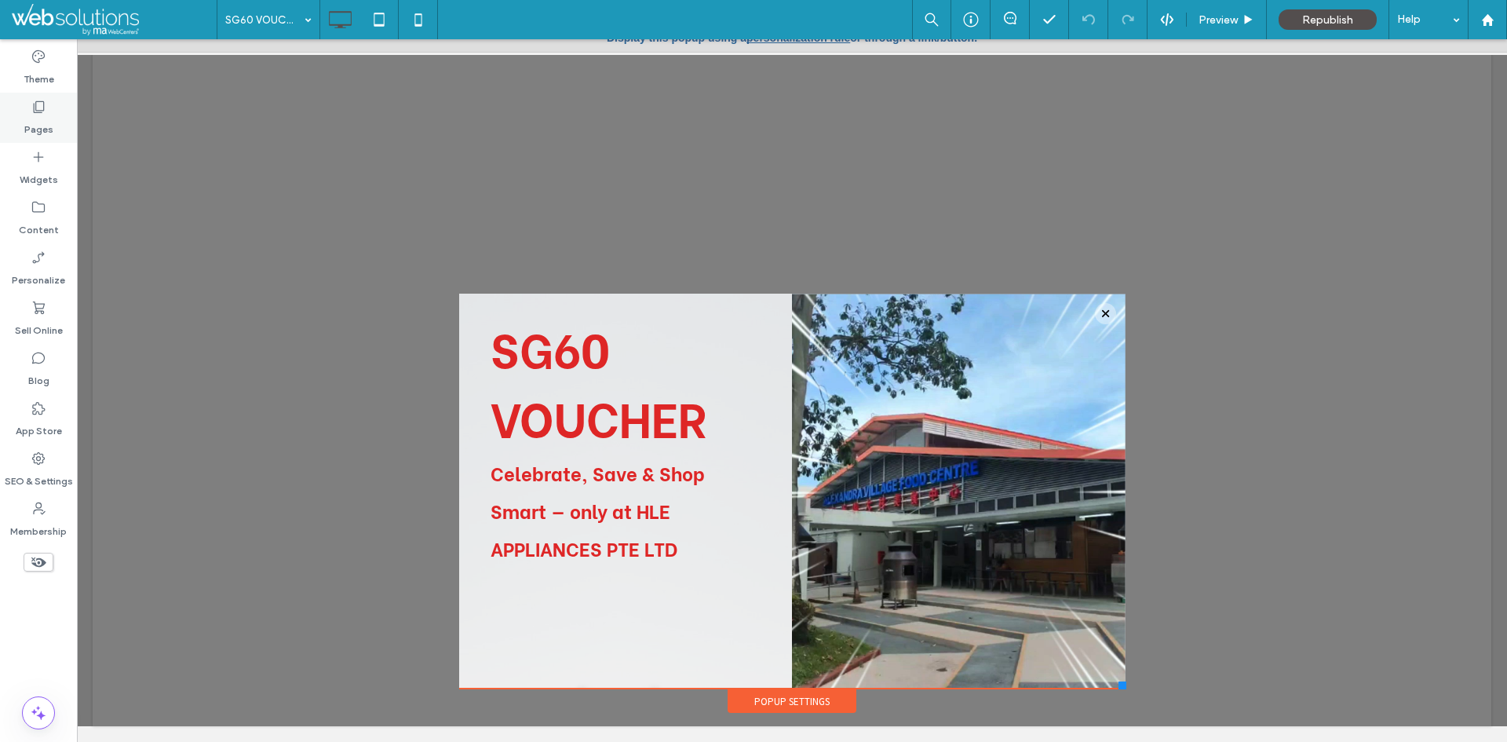
click at [54, 112] on div "Pages" at bounding box center [38, 118] width 77 height 50
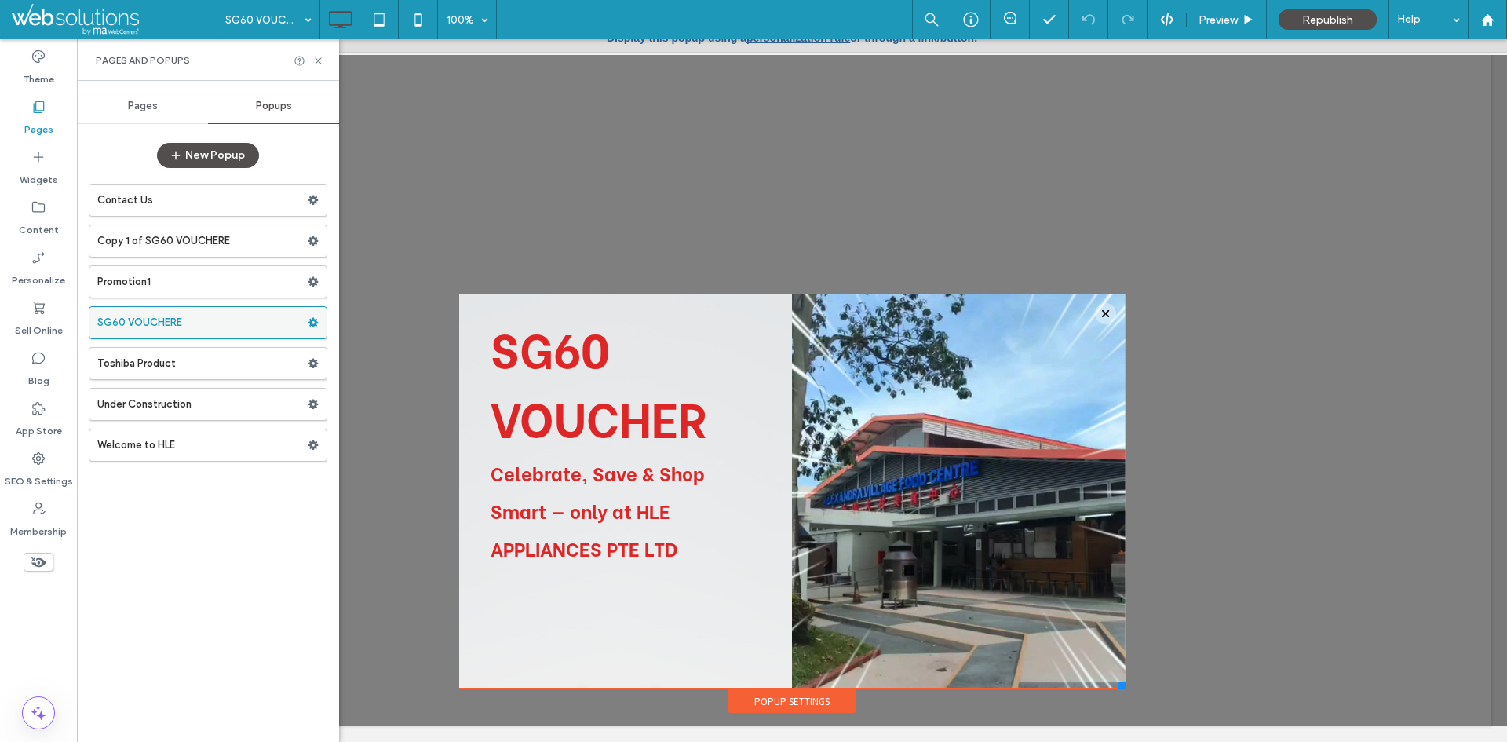
click at [318, 323] on use at bounding box center [314, 322] width 10 height 9
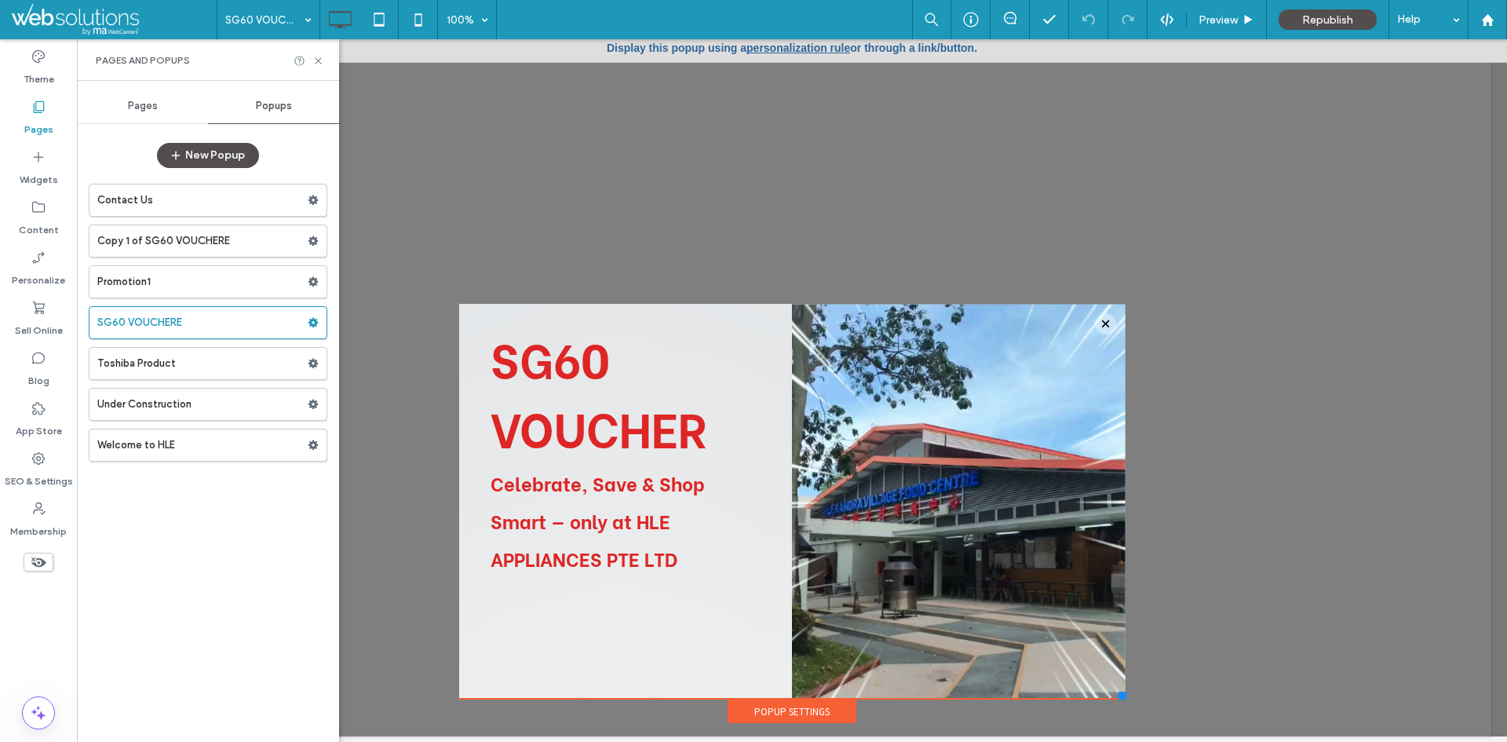
scroll to position [0, 0]
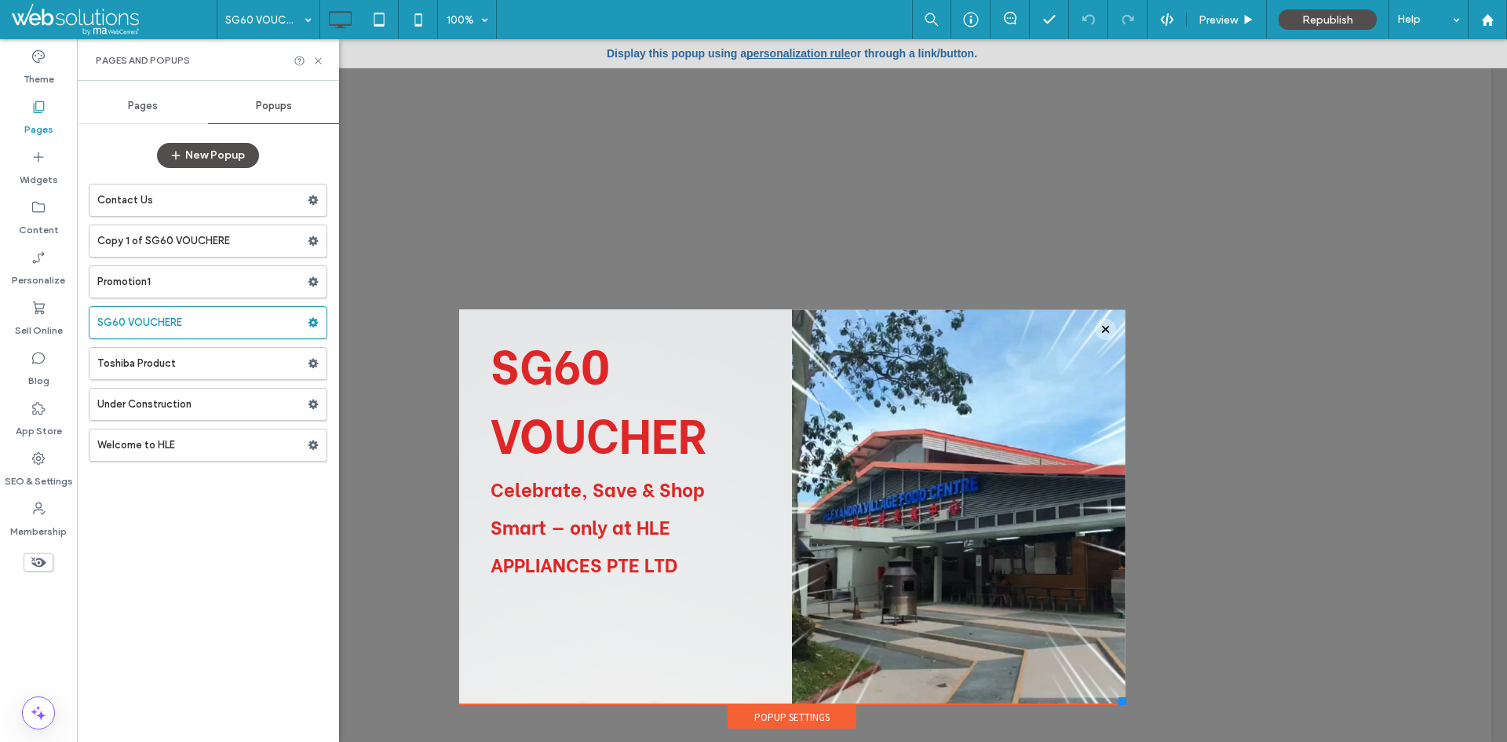
click at [801, 54] on link "personalization rule" at bounding box center [799, 53] width 104 height 13
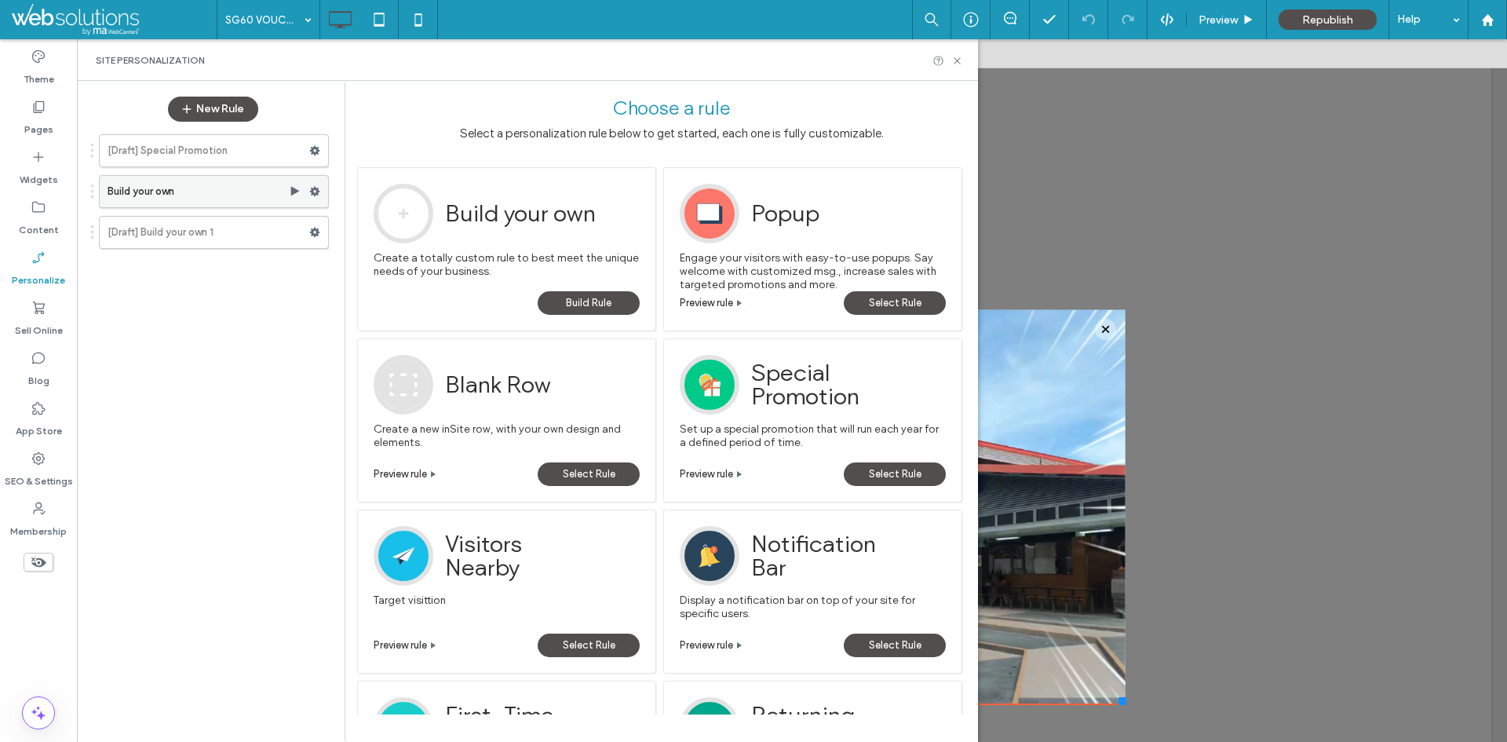
click at [226, 190] on label "Build your own" at bounding box center [198, 191] width 181 height 31
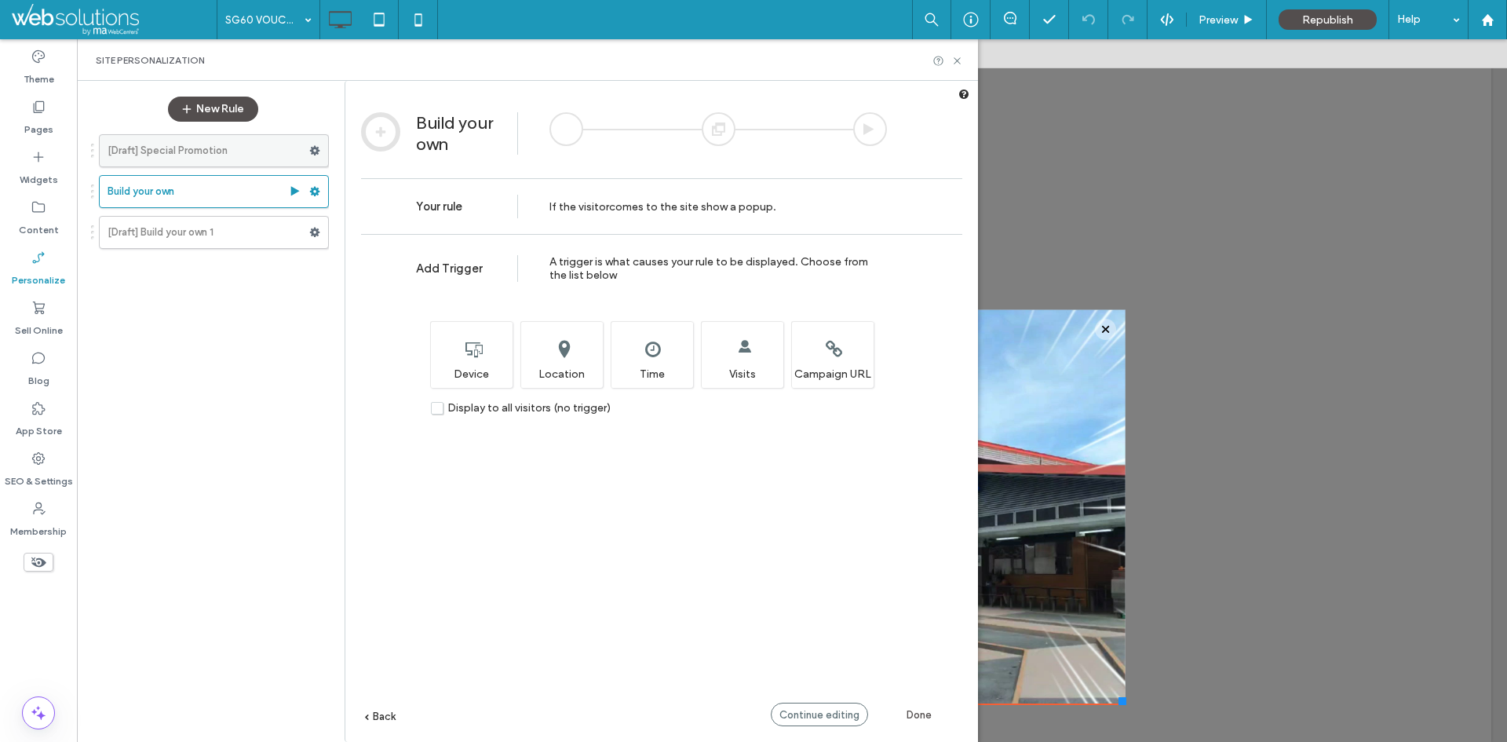
click at [233, 151] on label "[Draft] Special Promotion" at bounding box center [209, 150] width 202 height 31
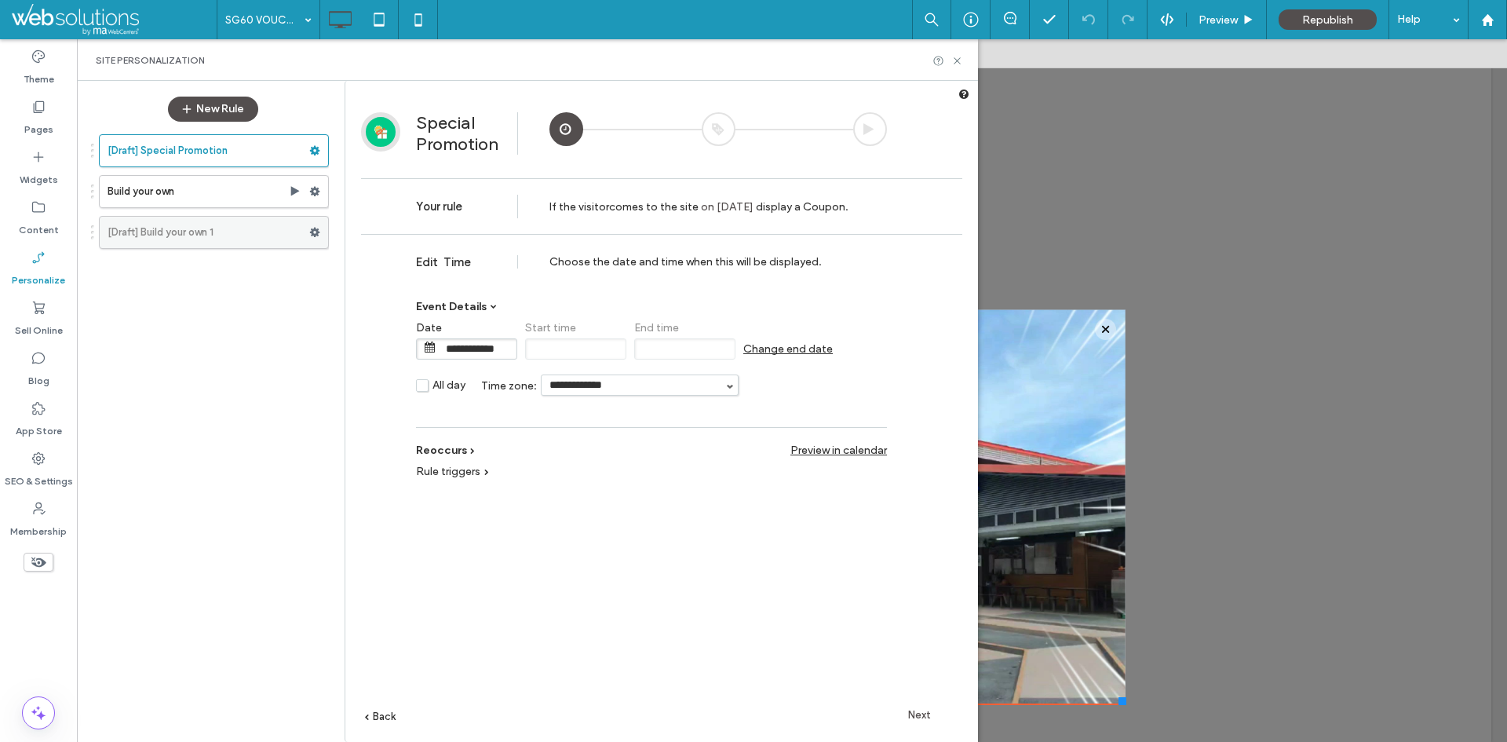
click at [233, 232] on label "[Draft] Build your own 1" at bounding box center [209, 232] width 202 height 31
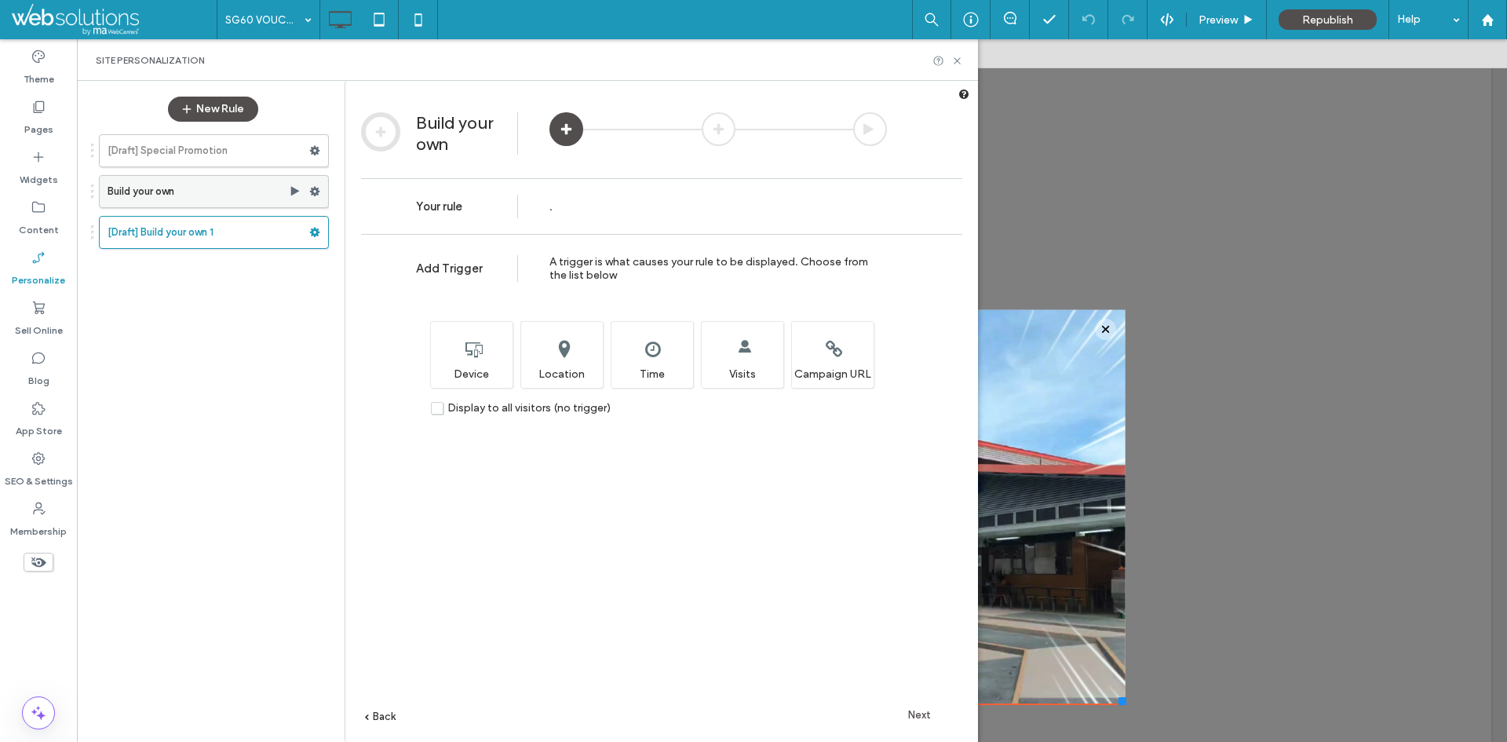
click at [163, 194] on label "Build your own" at bounding box center [198, 191] width 181 height 31
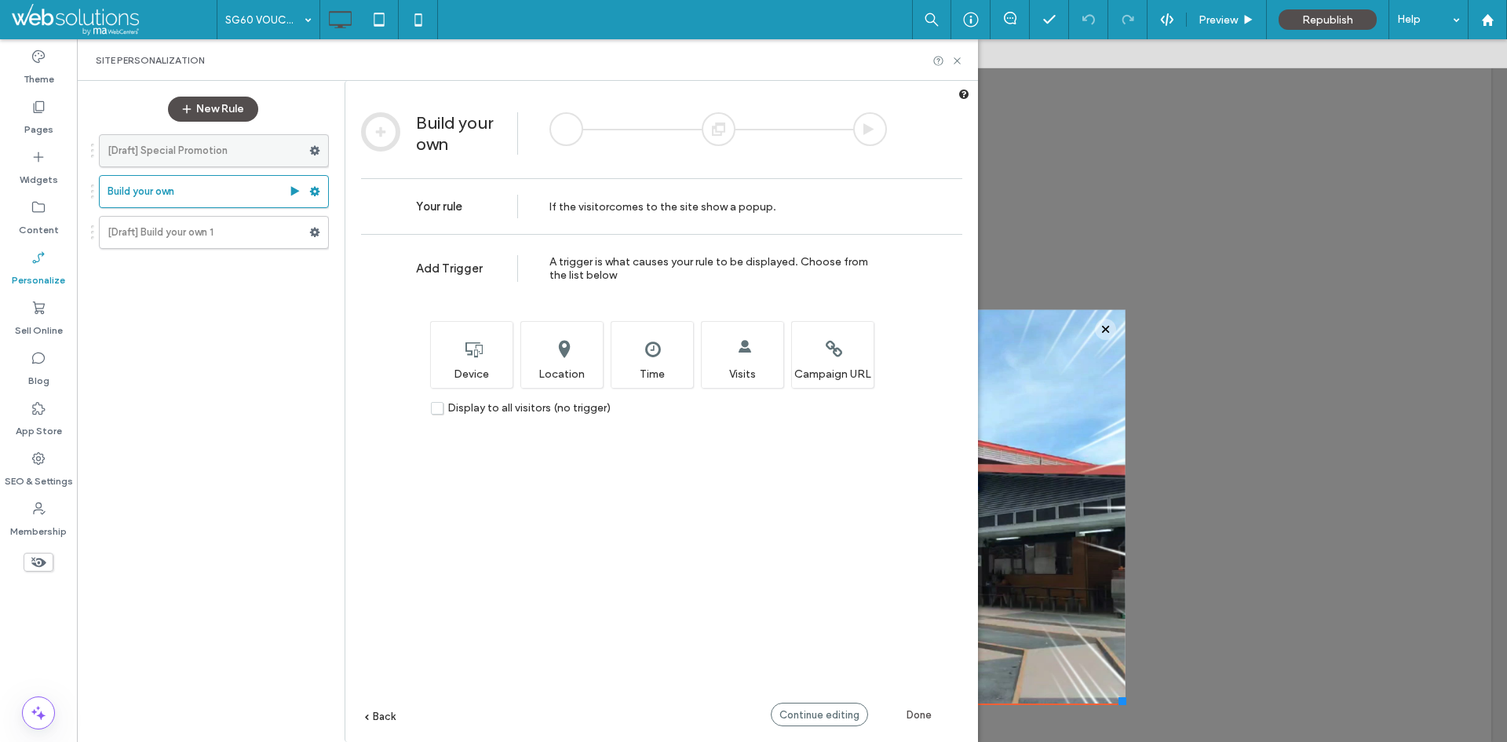
click at [237, 148] on label "[Draft] Special Promotion" at bounding box center [209, 150] width 202 height 31
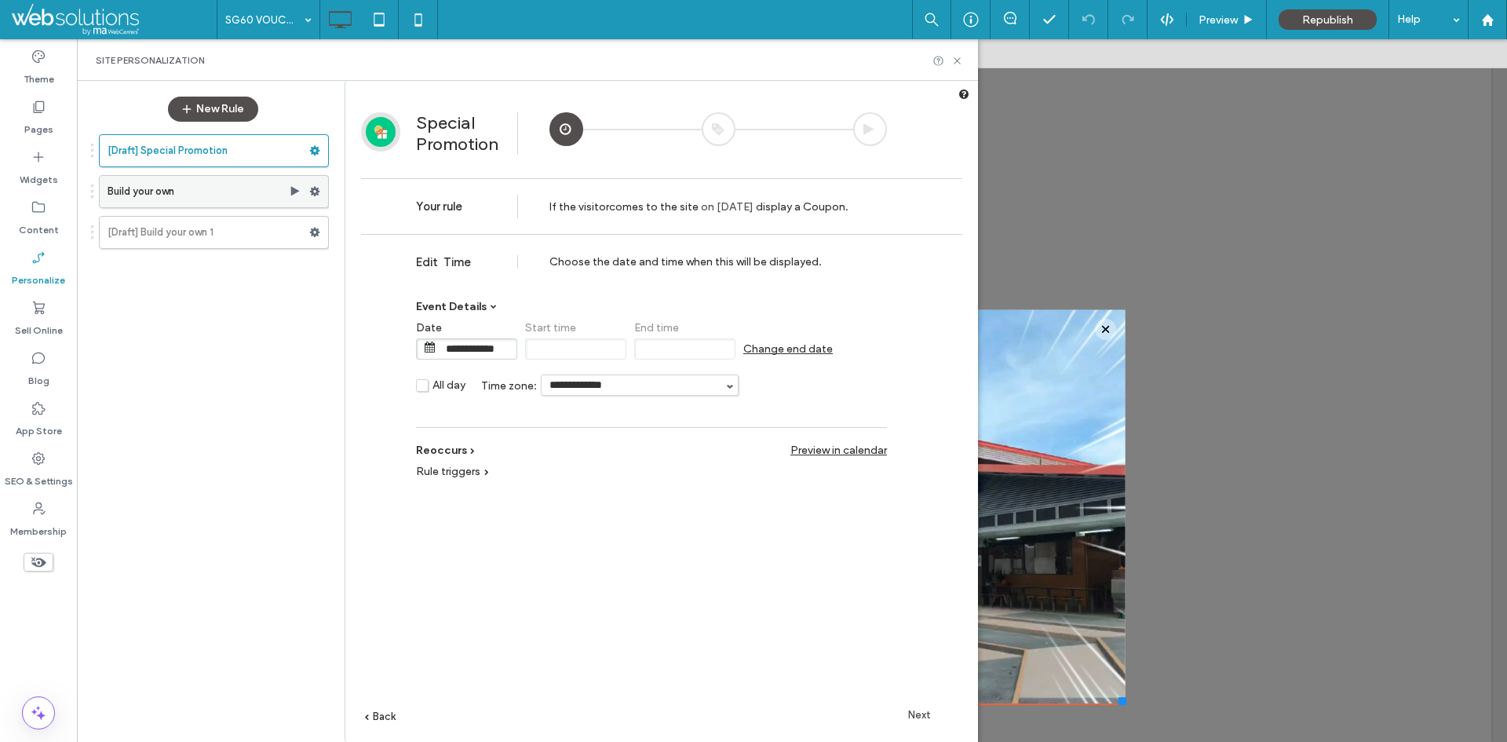
click at [228, 195] on label "Build your own" at bounding box center [198, 191] width 181 height 31
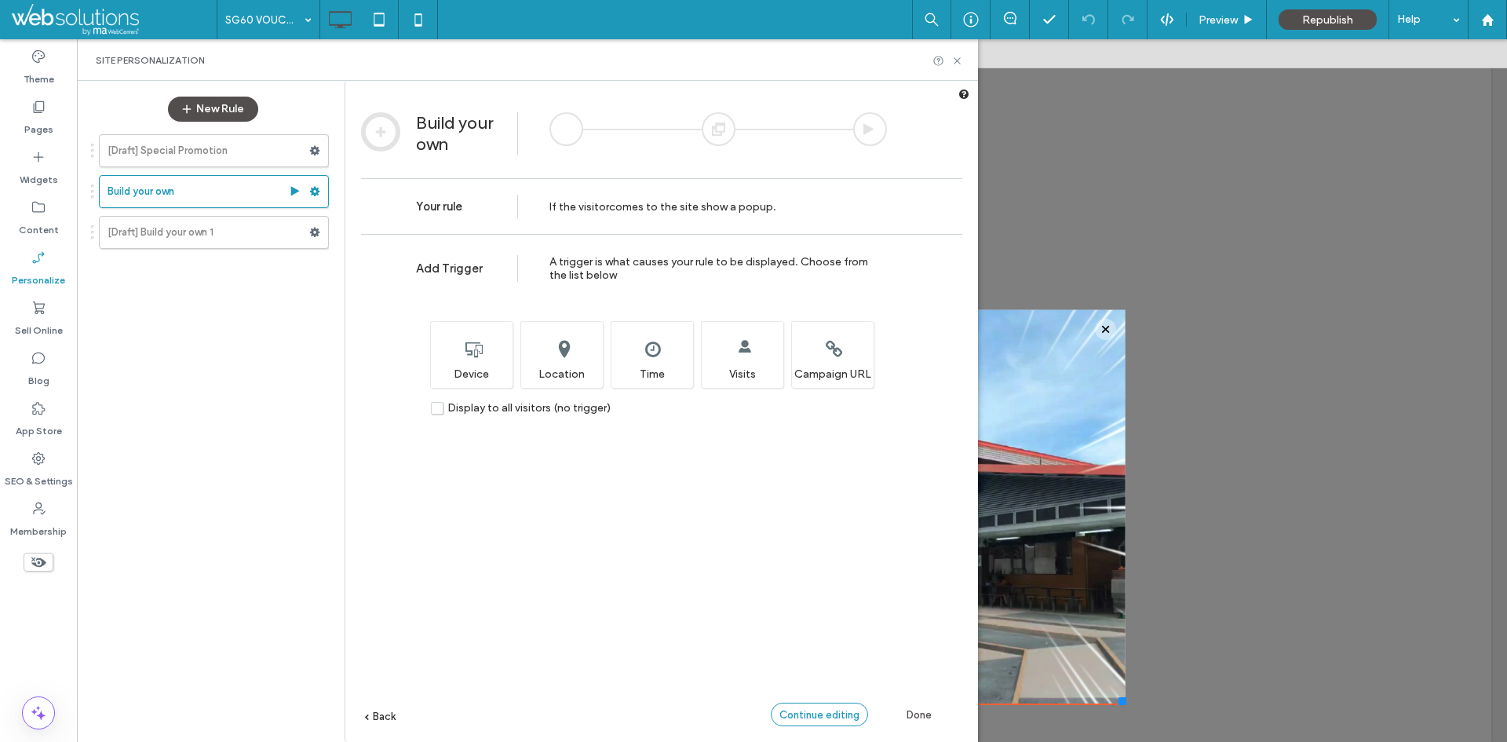
click at [823, 716] on span "Continue editing" at bounding box center [820, 715] width 80 height 12
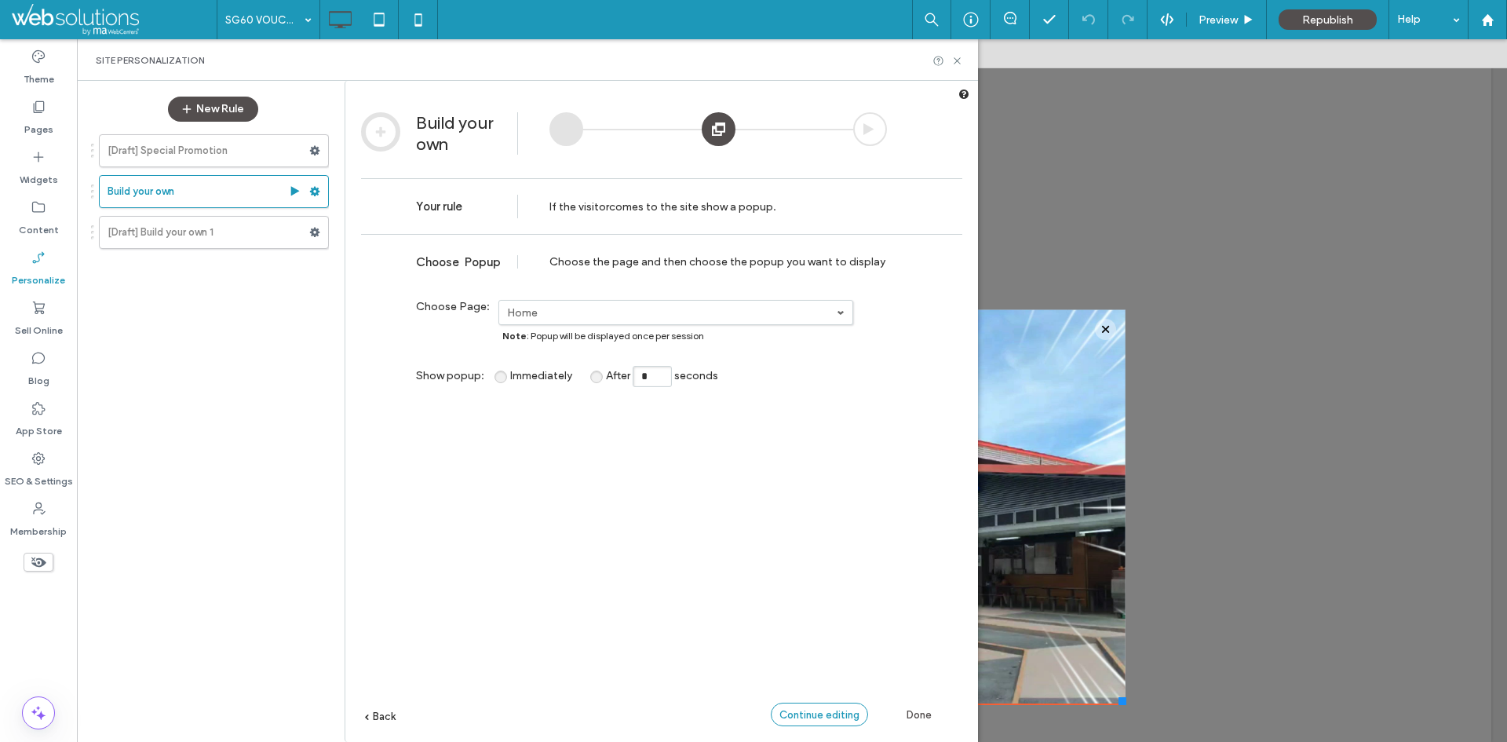
click at [823, 716] on span "Continue editing" at bounding box center [820, 715] width 80 height 12
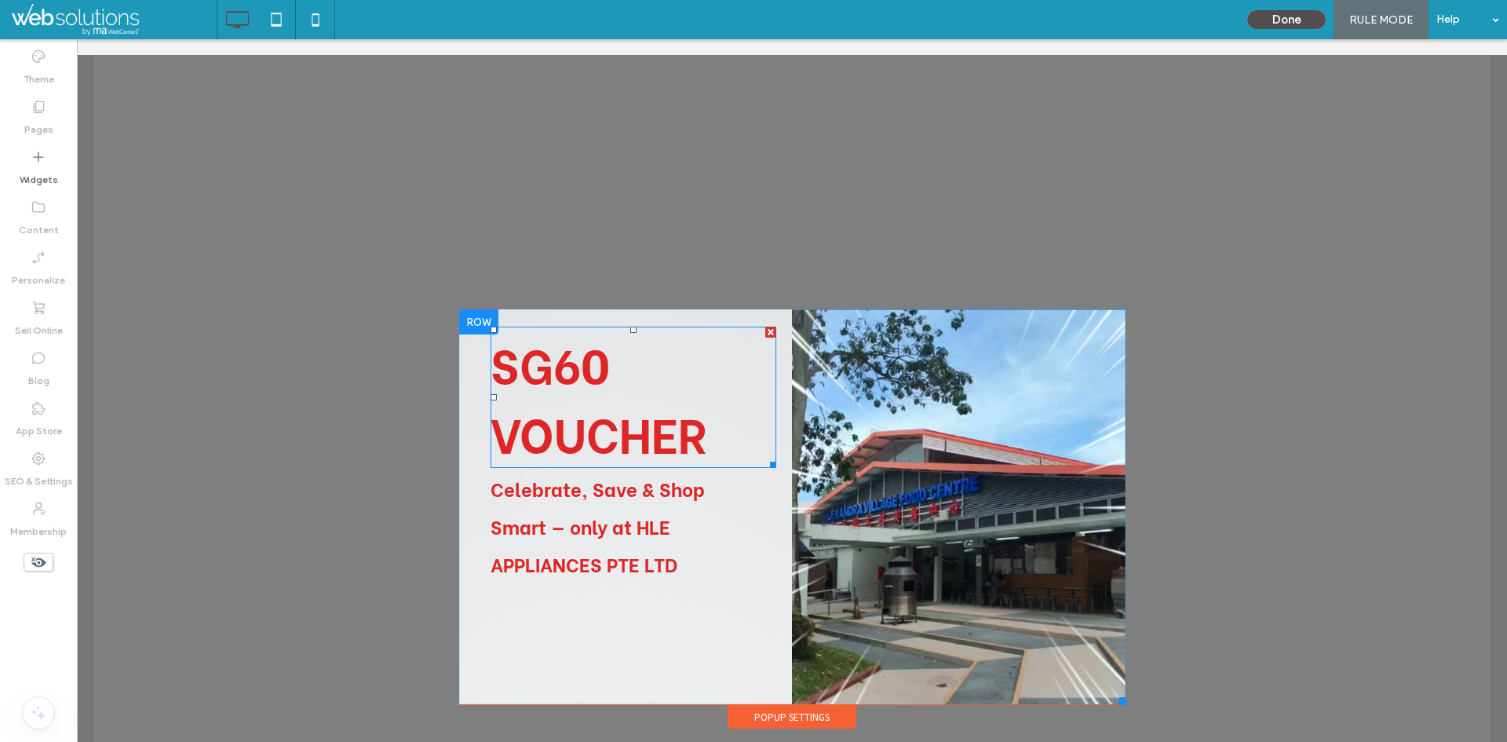
scroll to position [16, 0]
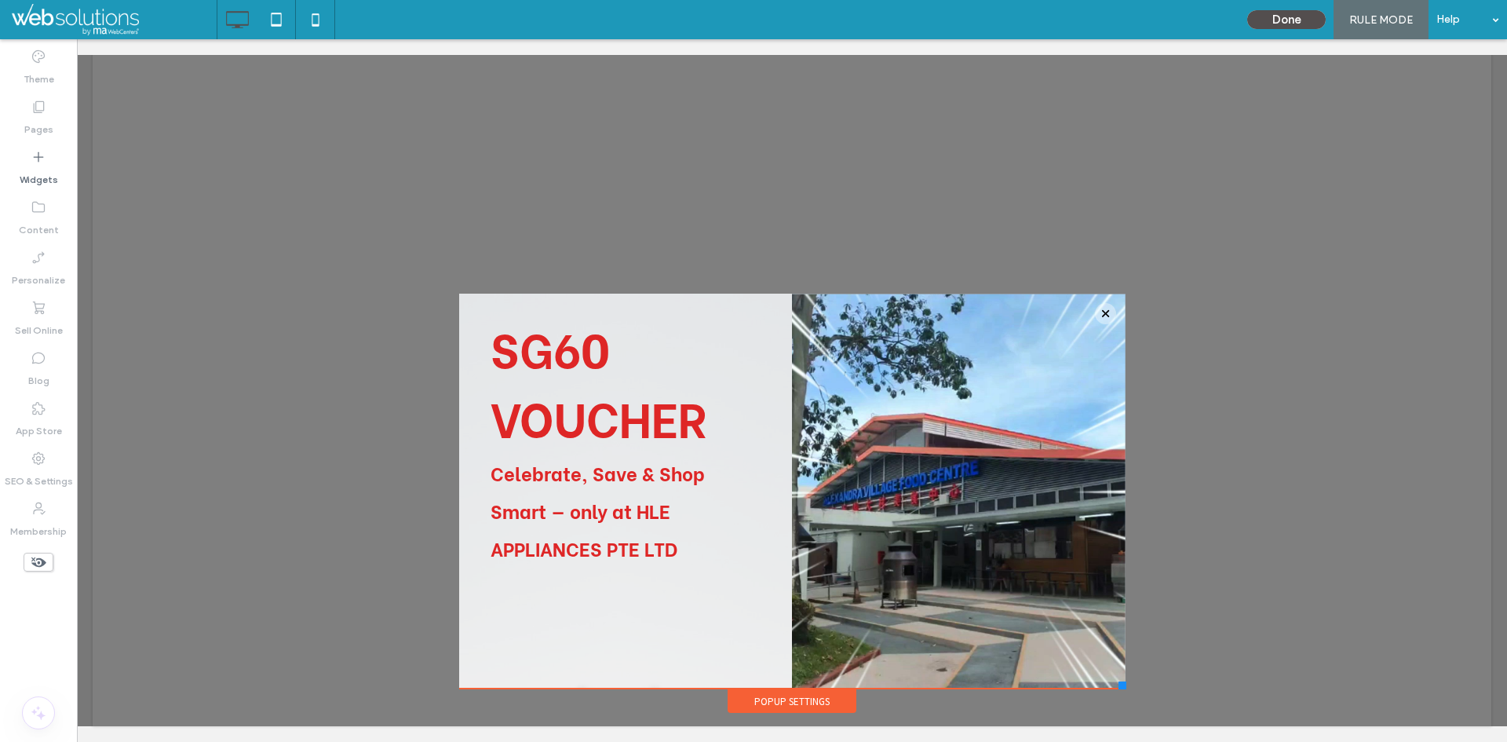
click at [786, 704] on div "Popup Settings" at bounding box center [792, 701] width 129 height 24
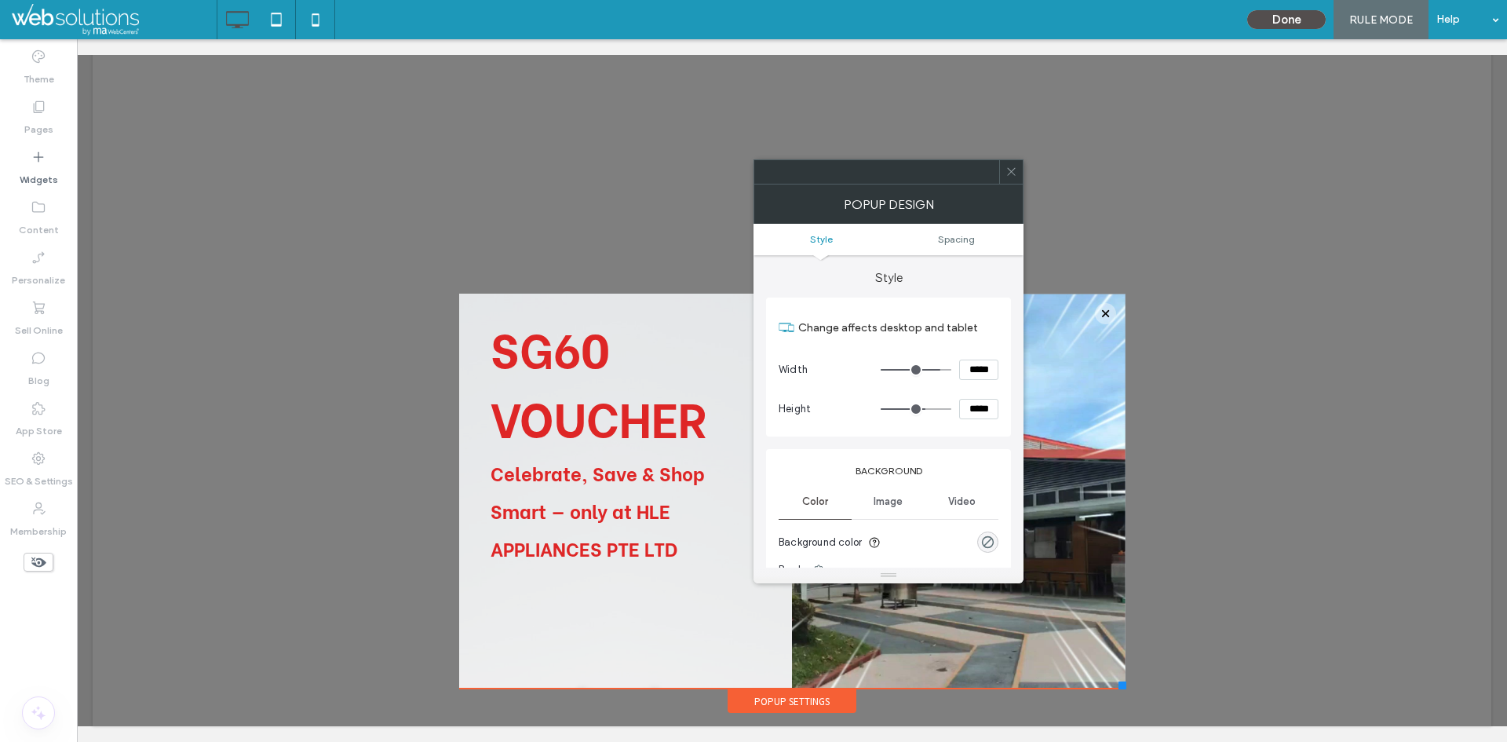
click at [786, 704] on div "Popup Settings" at bounding box center [792, 701] width 129 height 24
click at [1259, 199] on div at bounding box center [792, 375] width 1430 height 703
click at [1015, 170] on icon at bounding box center [1012, 172] width 12 height 12
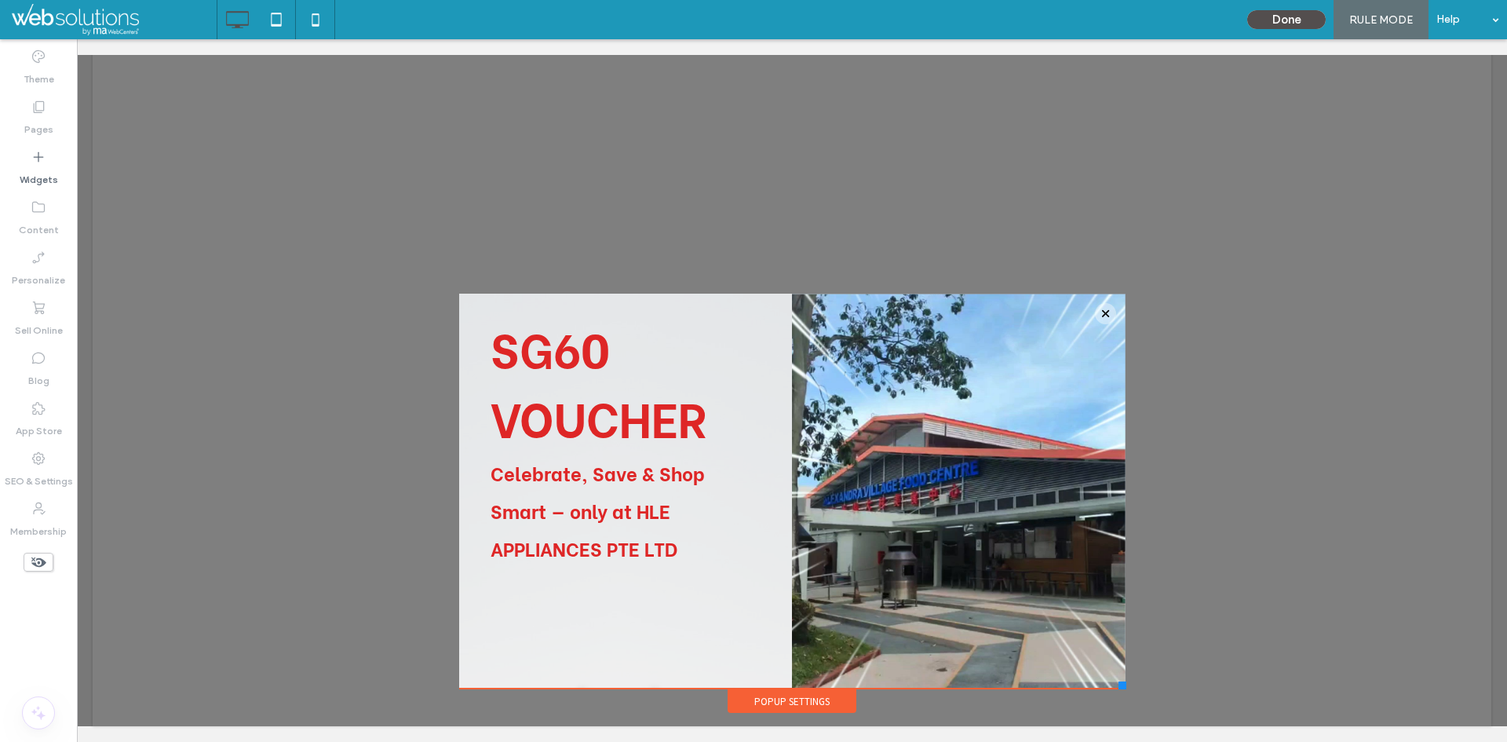
click at [1377, 20] on span "RULE MODE" at bounding box center [1381, 19] width 64 height 13
click at [1291, 15] on button "Done" at bounding box center [1286, 19] width 79 height 19
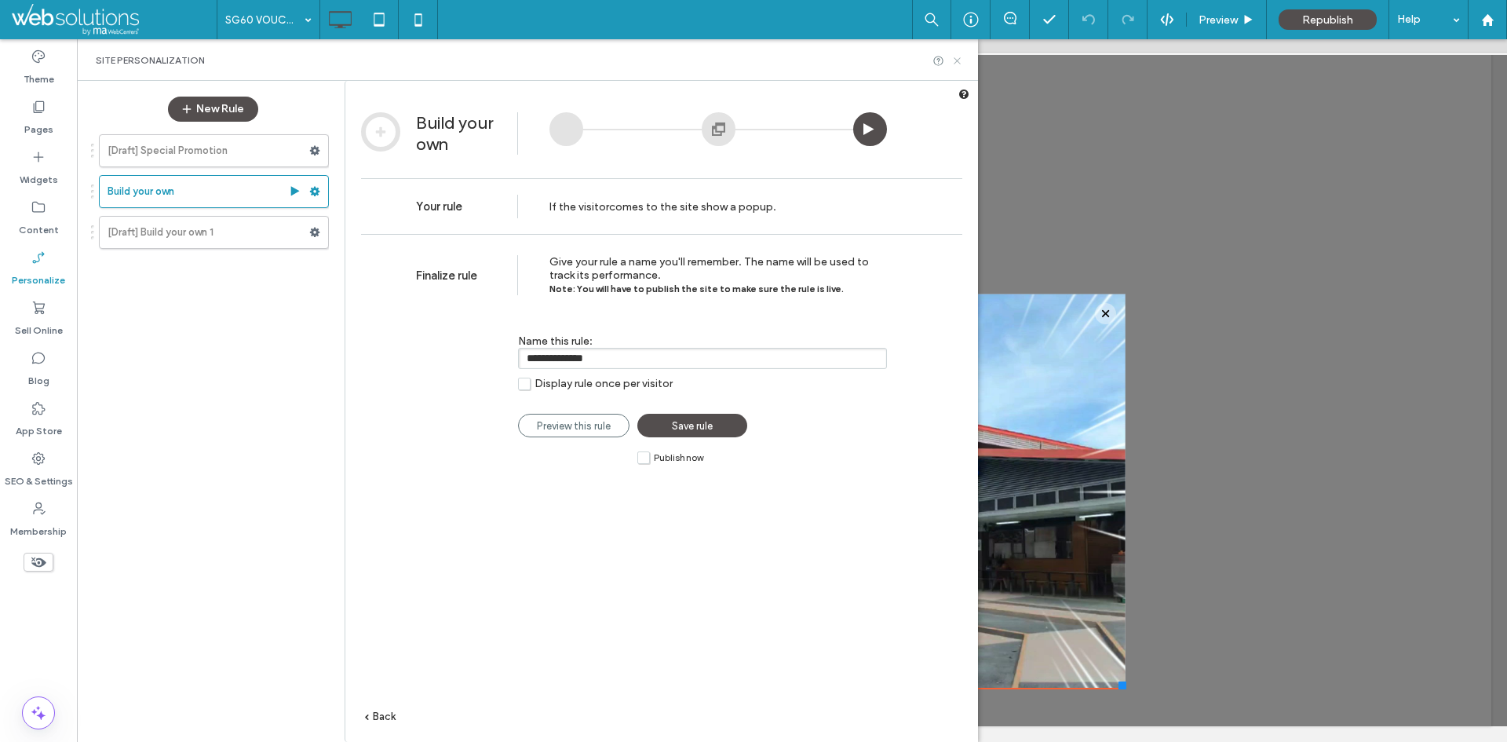
click at [957, 57] on icon at bounding box center [957, 61] width 12 height 12
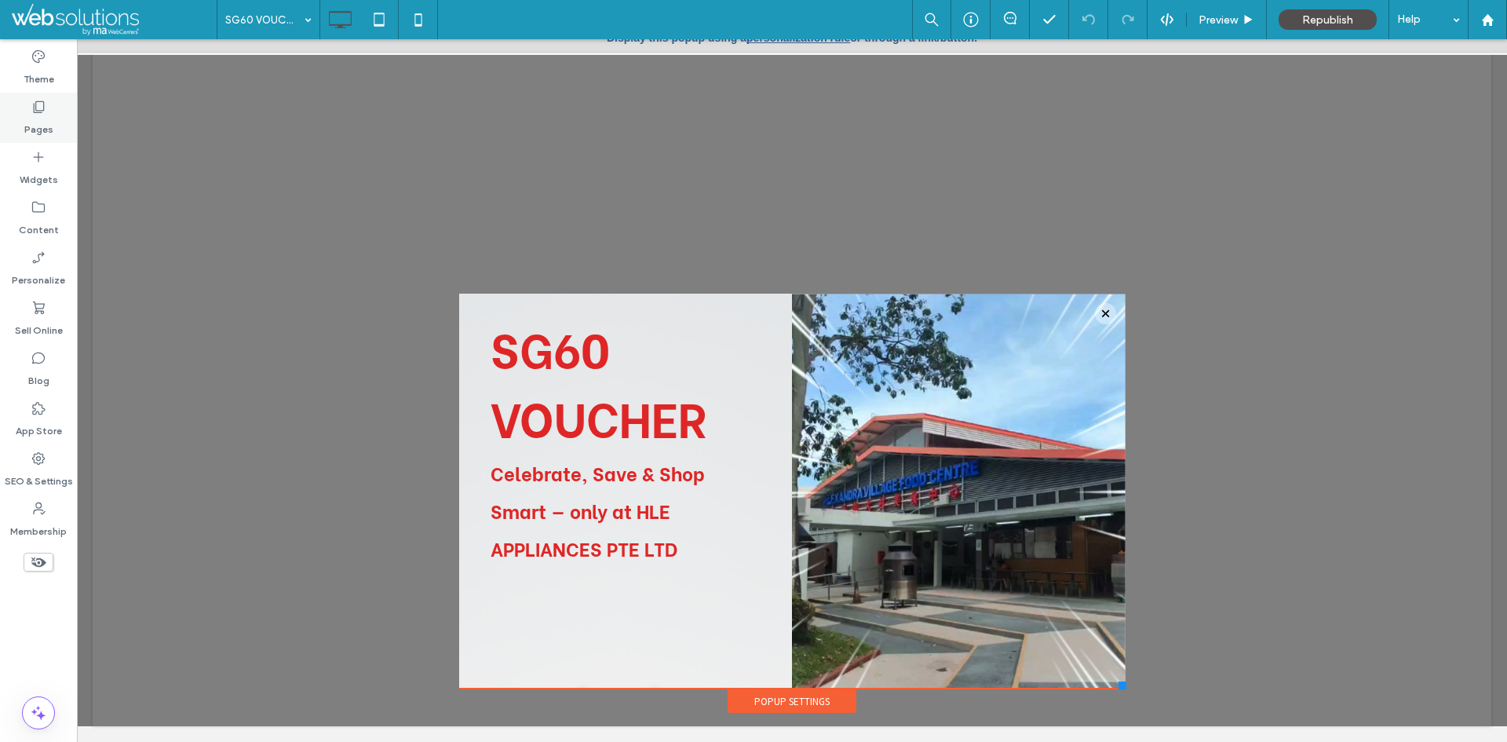
click at [40, 126] on label "Pages" at bounding box center [38, 126] width 29 height 22
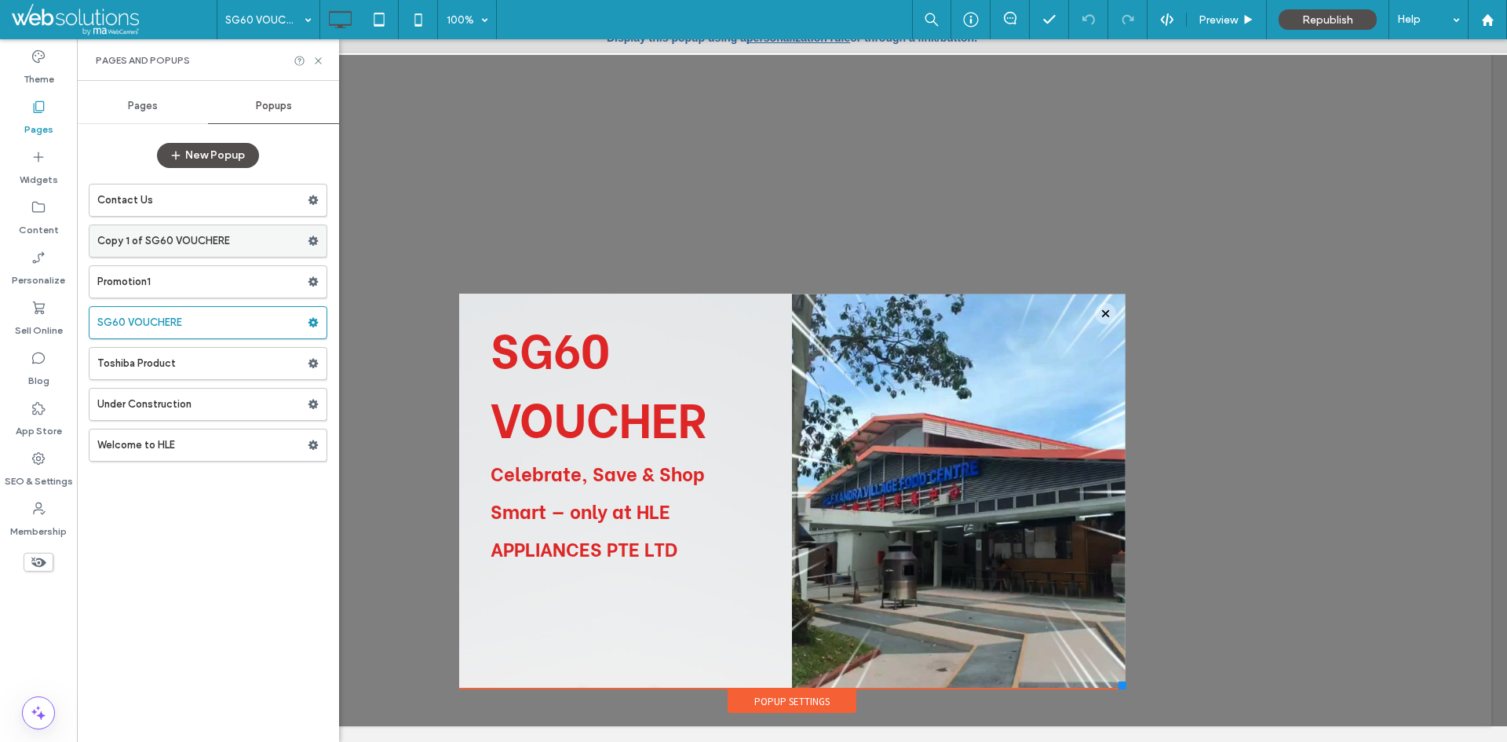
click at [243, 239] on label "Copy 1 of SG60 VOUCHERE" at bounding box center [202, 240] width 210 height 31
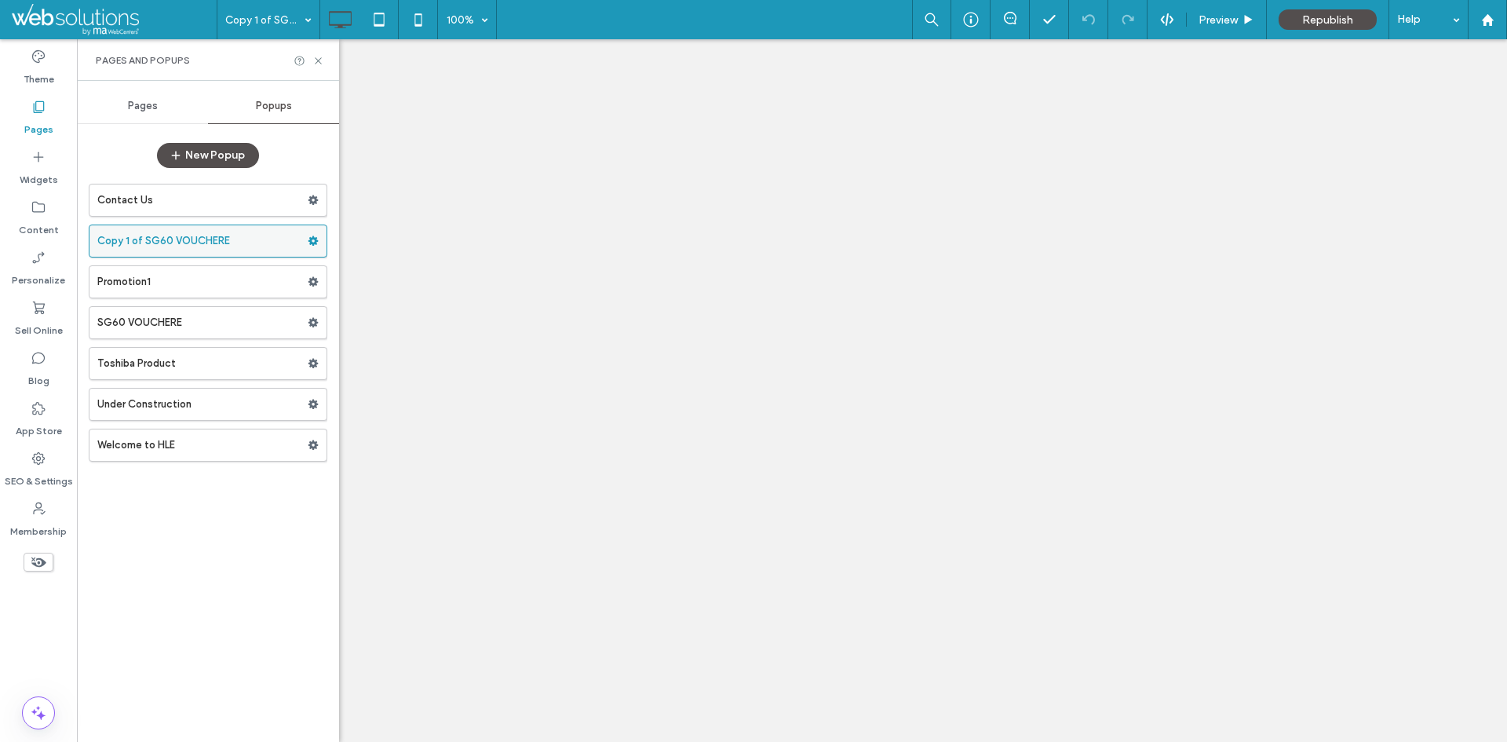
scroll to position [0, 0]
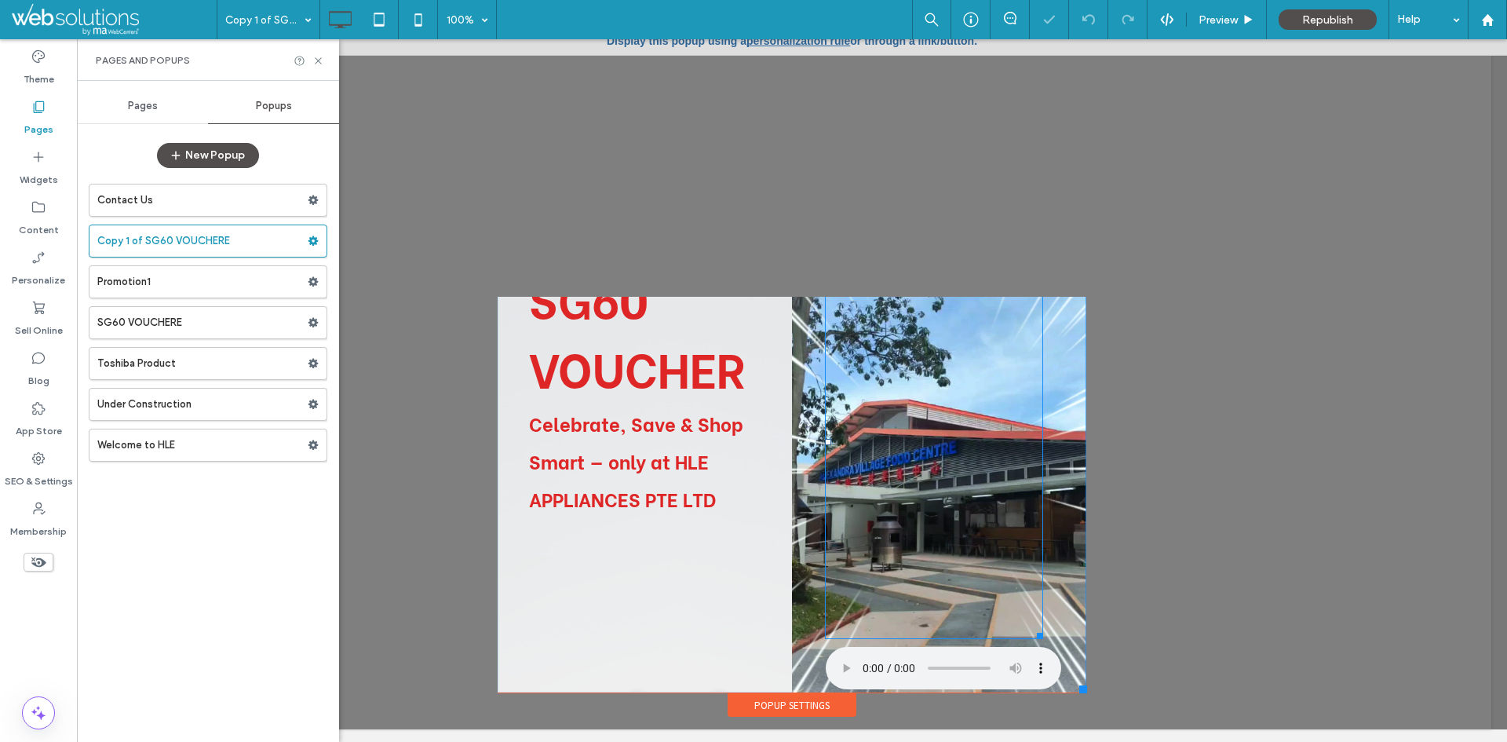
scroll to position [16, 0]
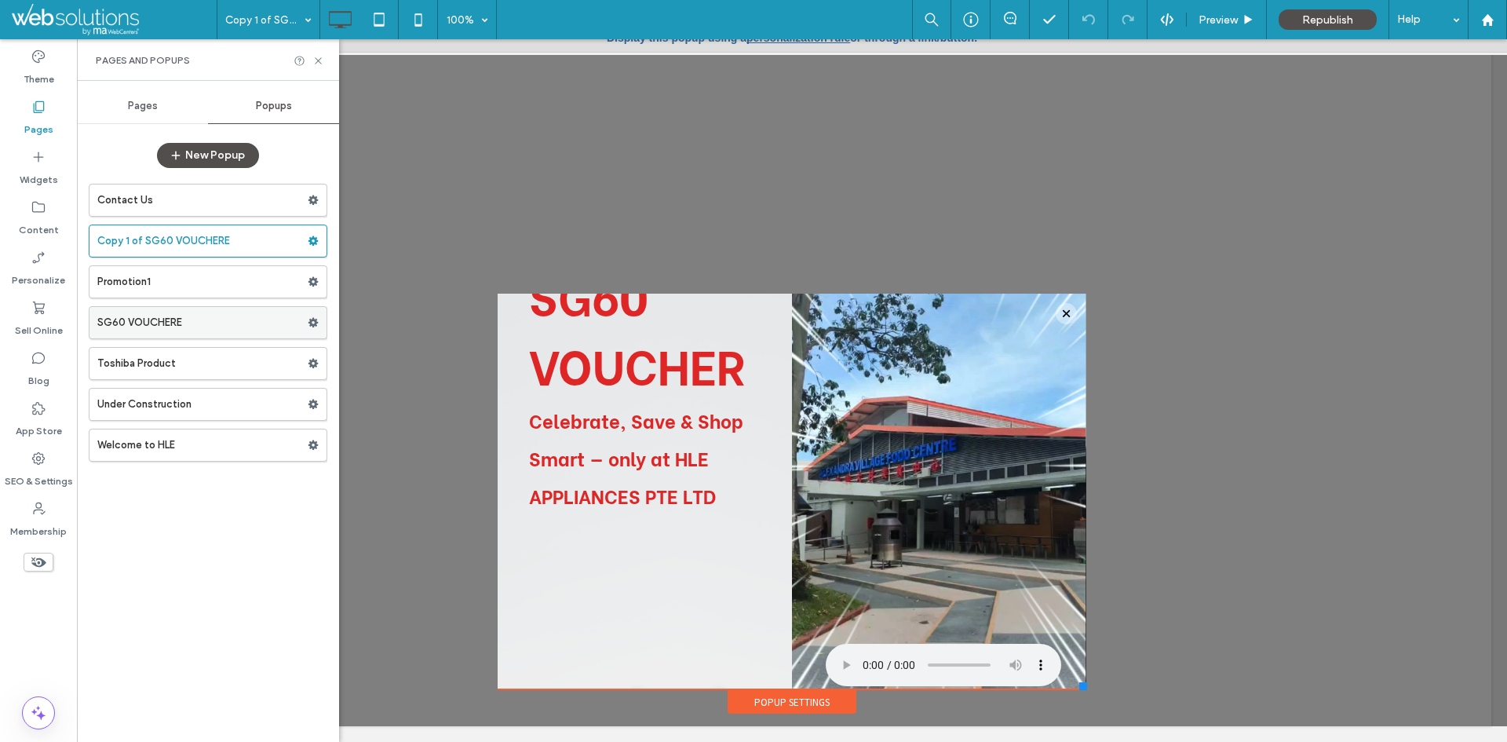
click at [197, 330] on label "SG60 VOUCHERE" at bounding box center [202, 322] width 210 height 31
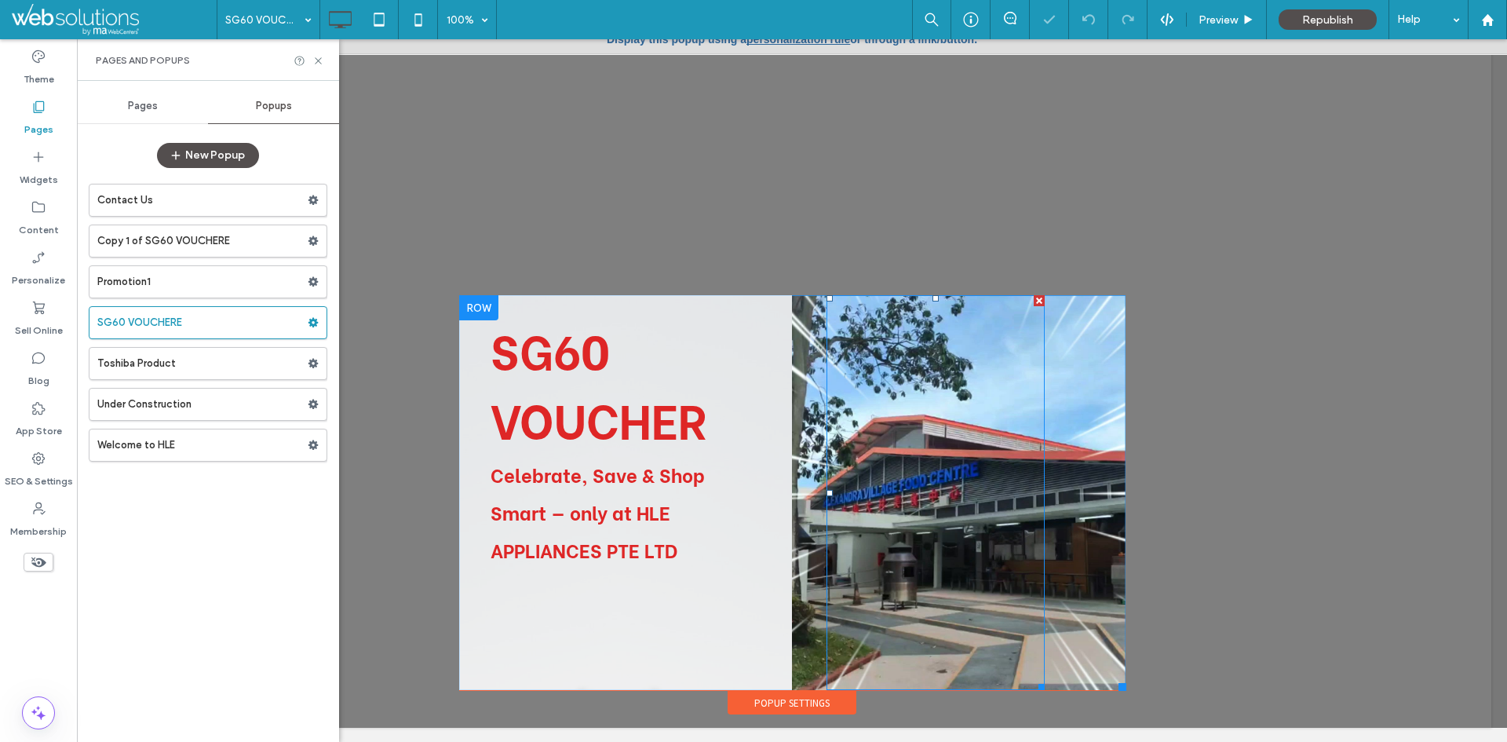
scroll to position [16, 0]
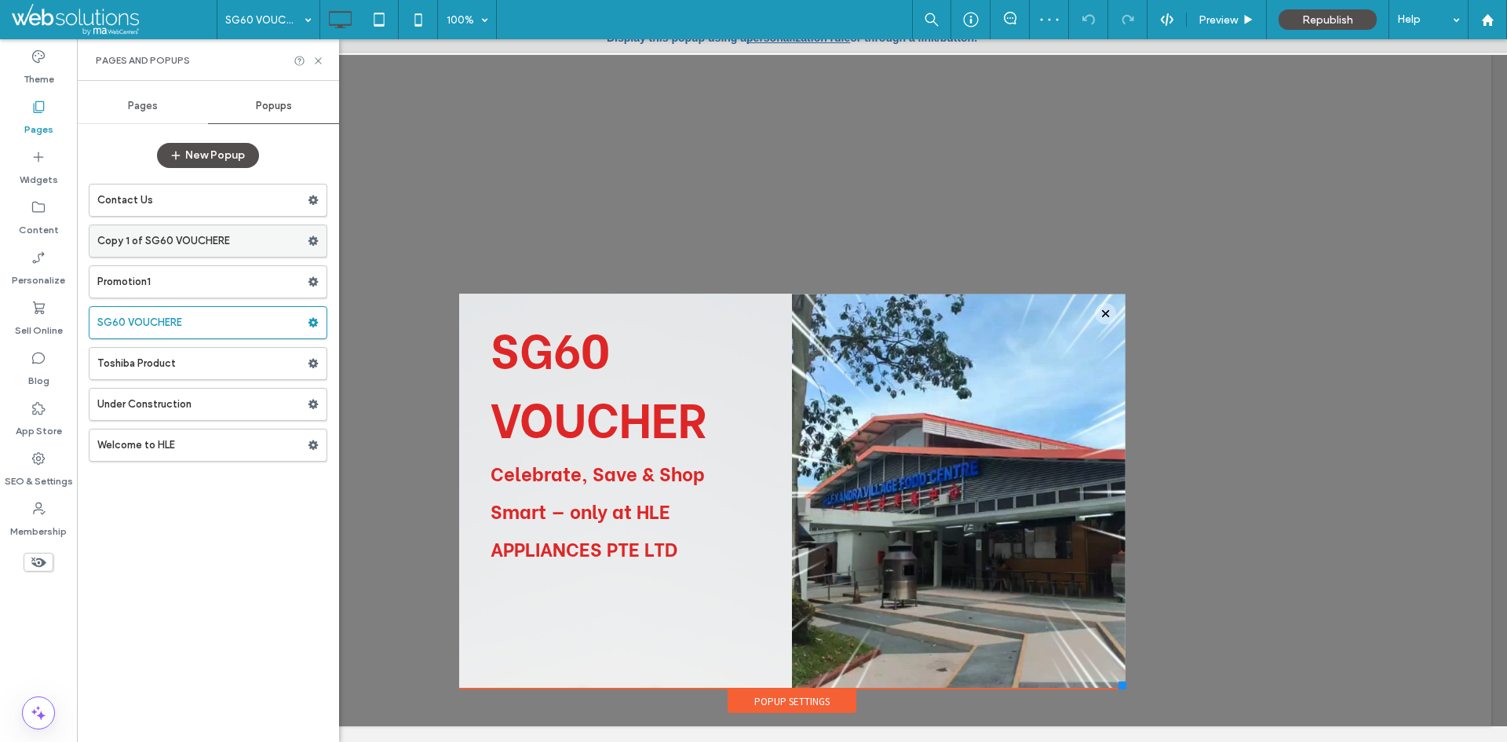
click at [194, 246] on label "Copy 1 of SG60 VOUCHERE" at bounding box center [202, 240] width 210 height 31
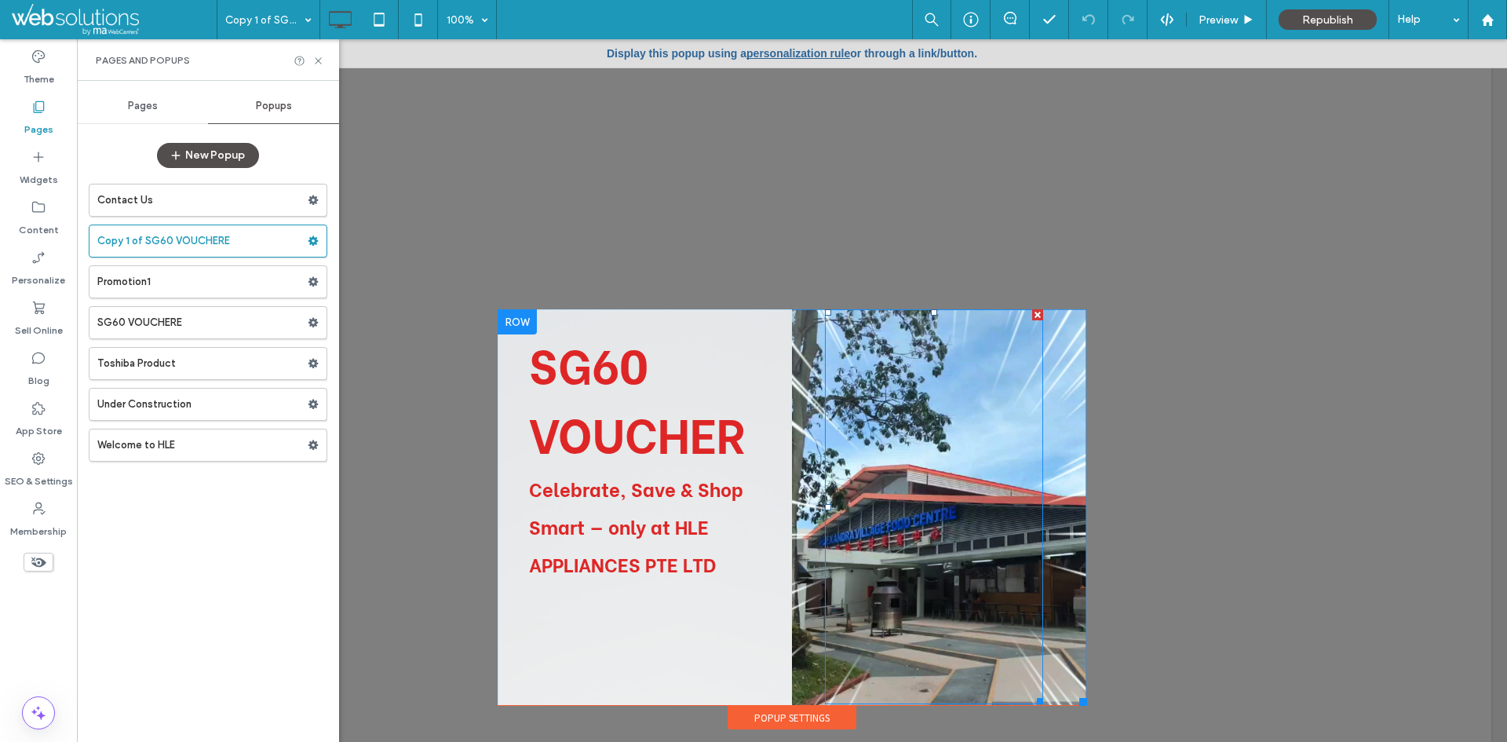
scroll to position [53, 0]
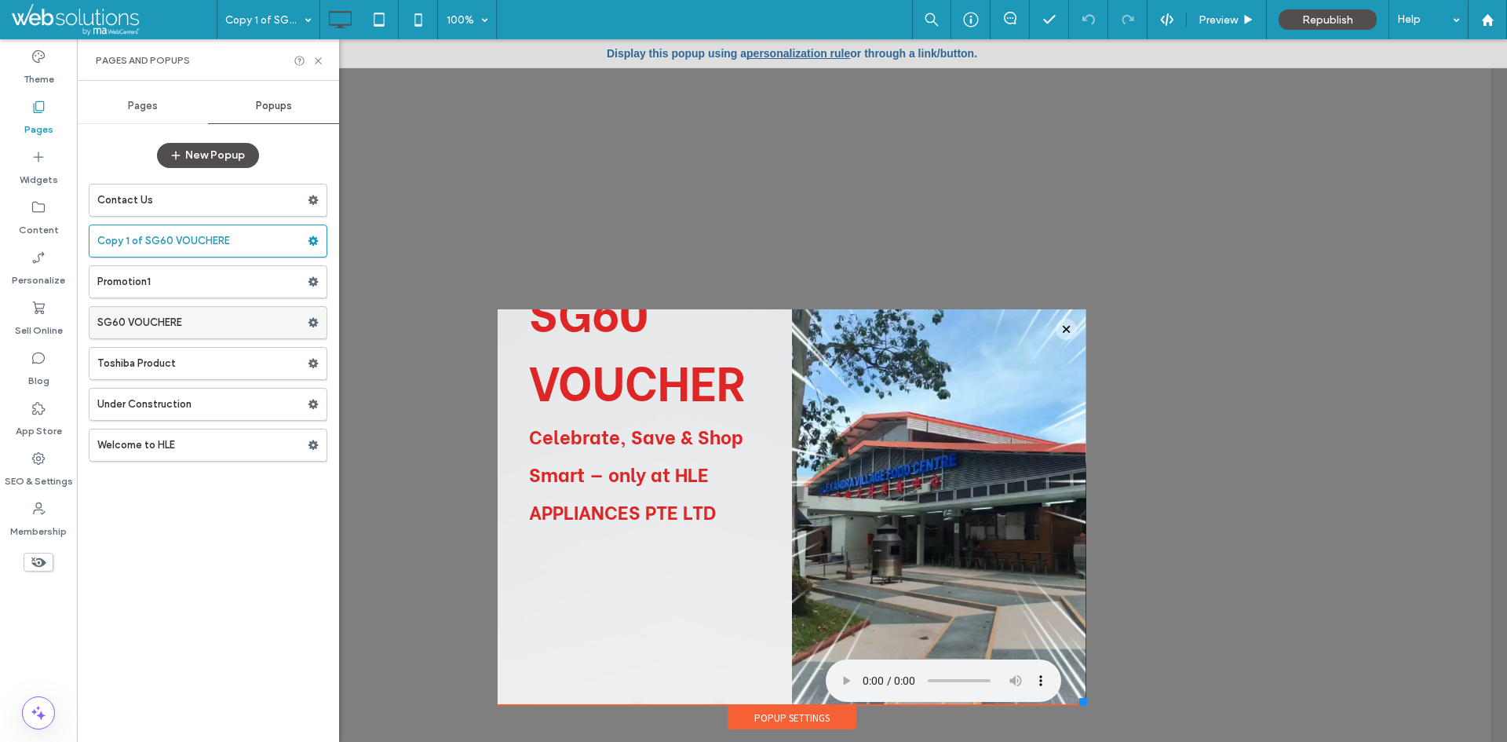
click at [214, 316] on label "SG60 VOUCHERE" at bounding box center [202, 322] width 210 height 31
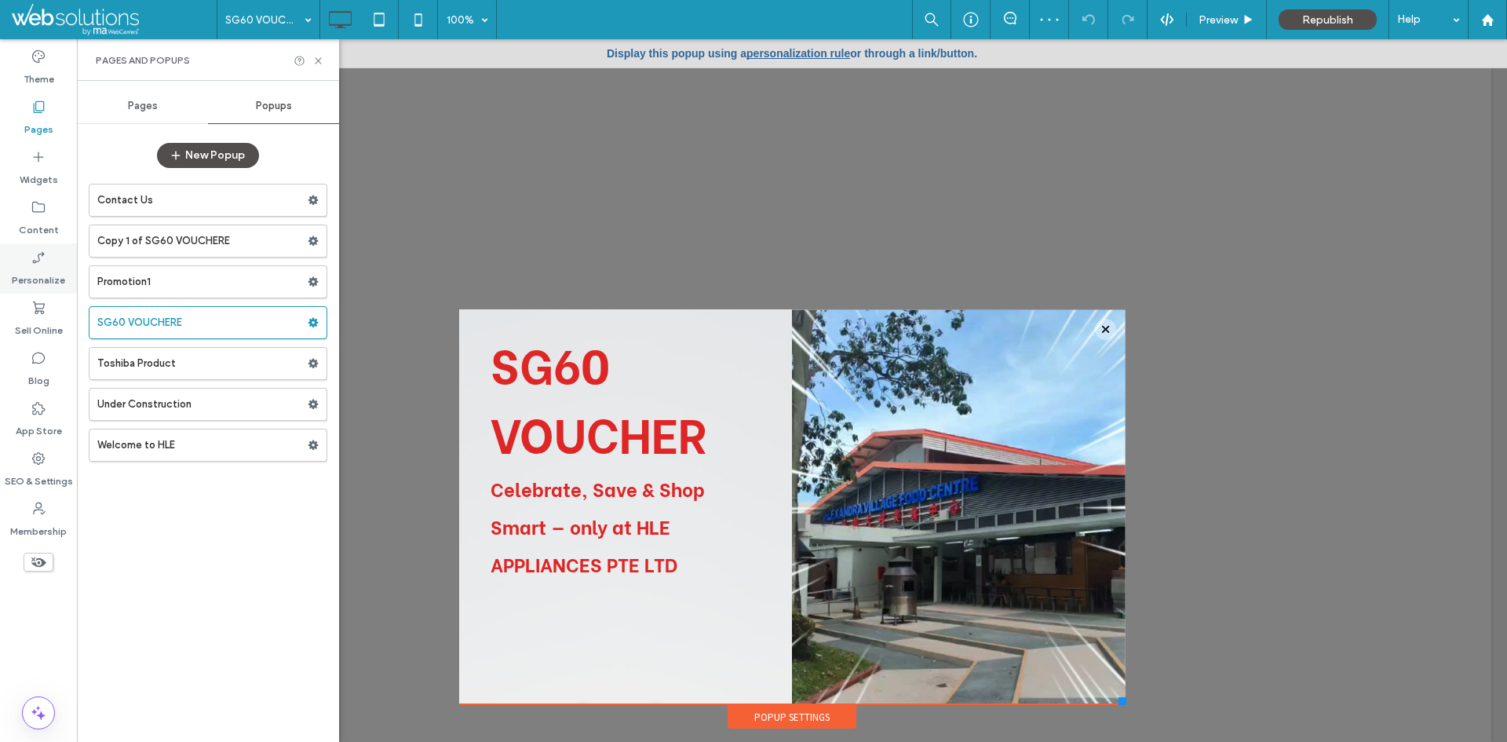
click at [52, 268] on label "Personalize" at bounding box center [38, 276] width 53 height 22
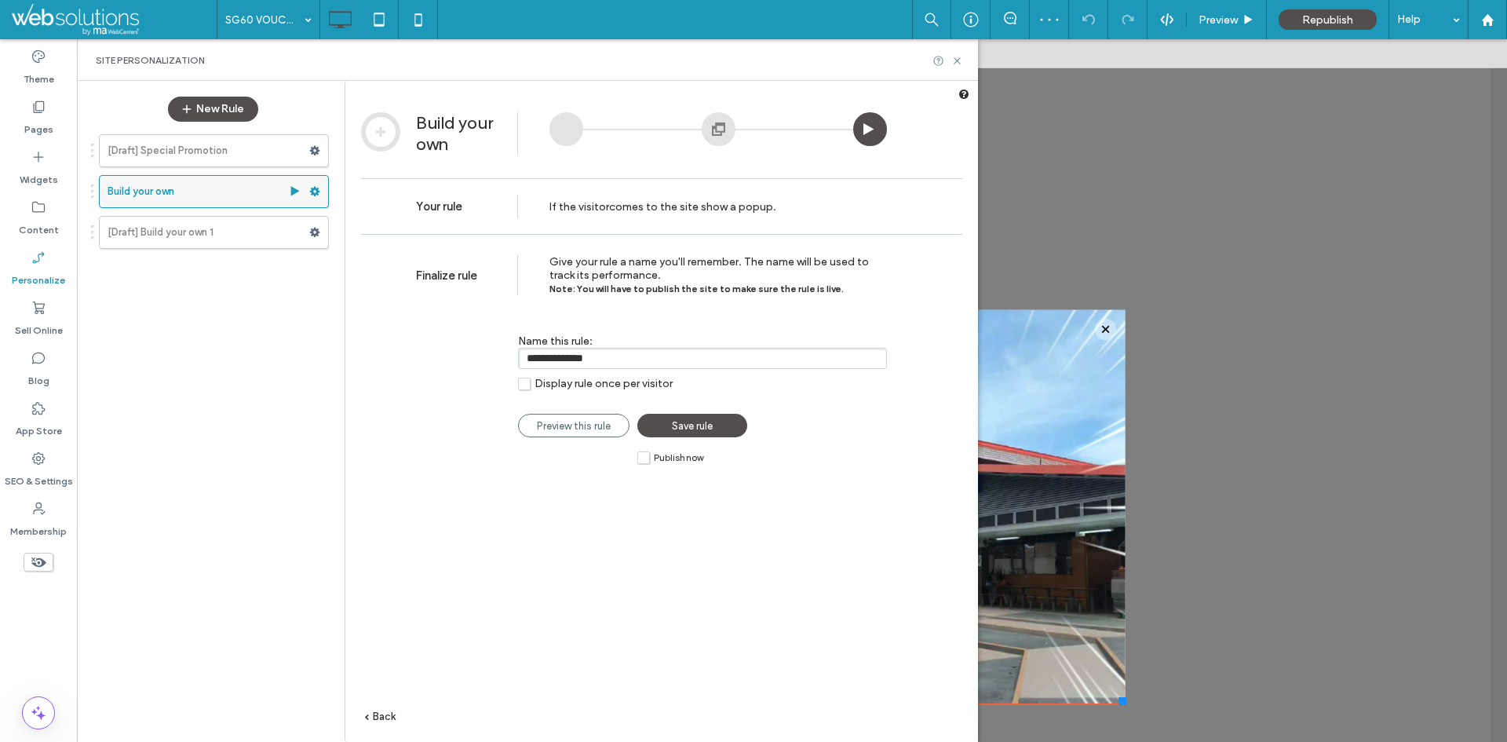
click at [220, 188] on label "Build your own" at bounding box center [198, 191] width 181 height 31
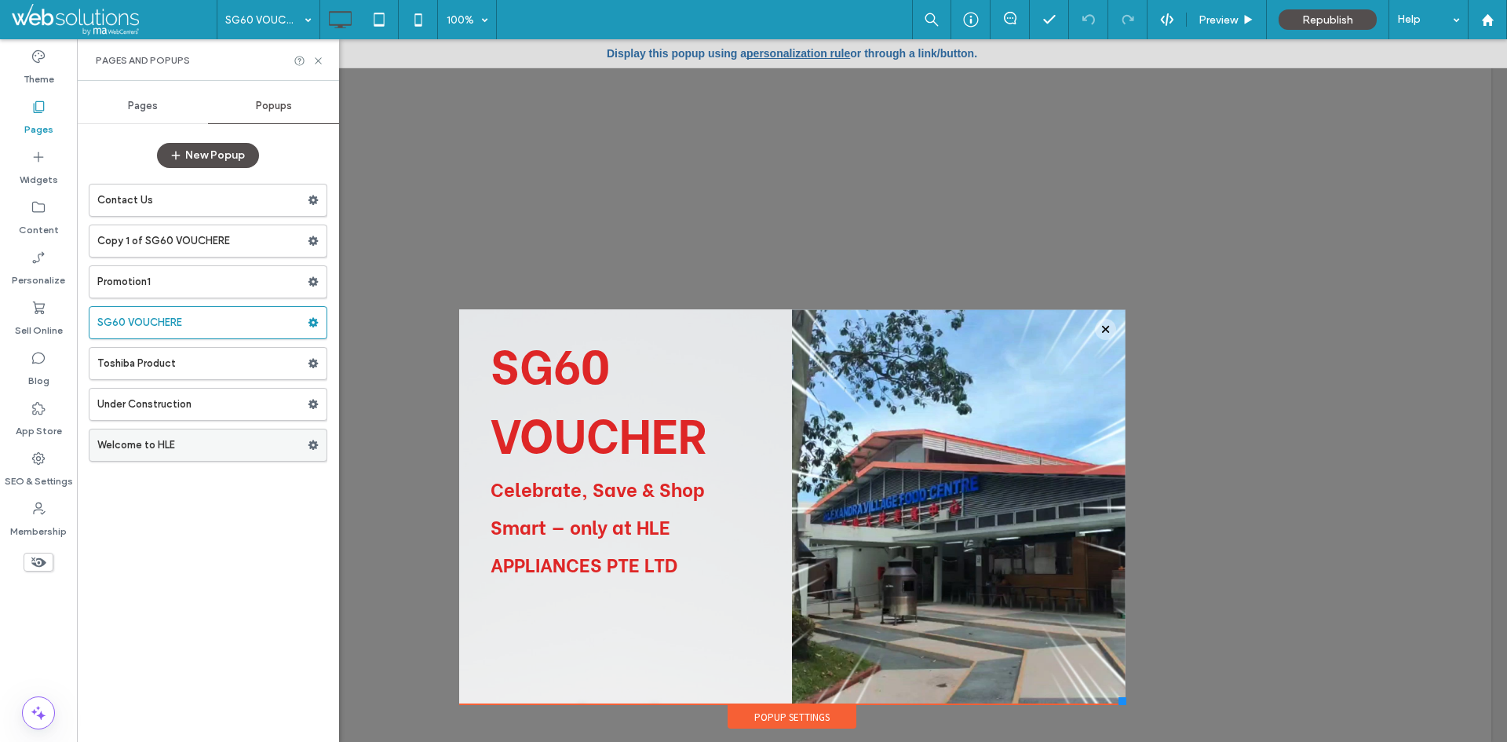
click at [221, 447] on label "Welcome to HLE" at bounding box center [202, 444] width 210 height 31
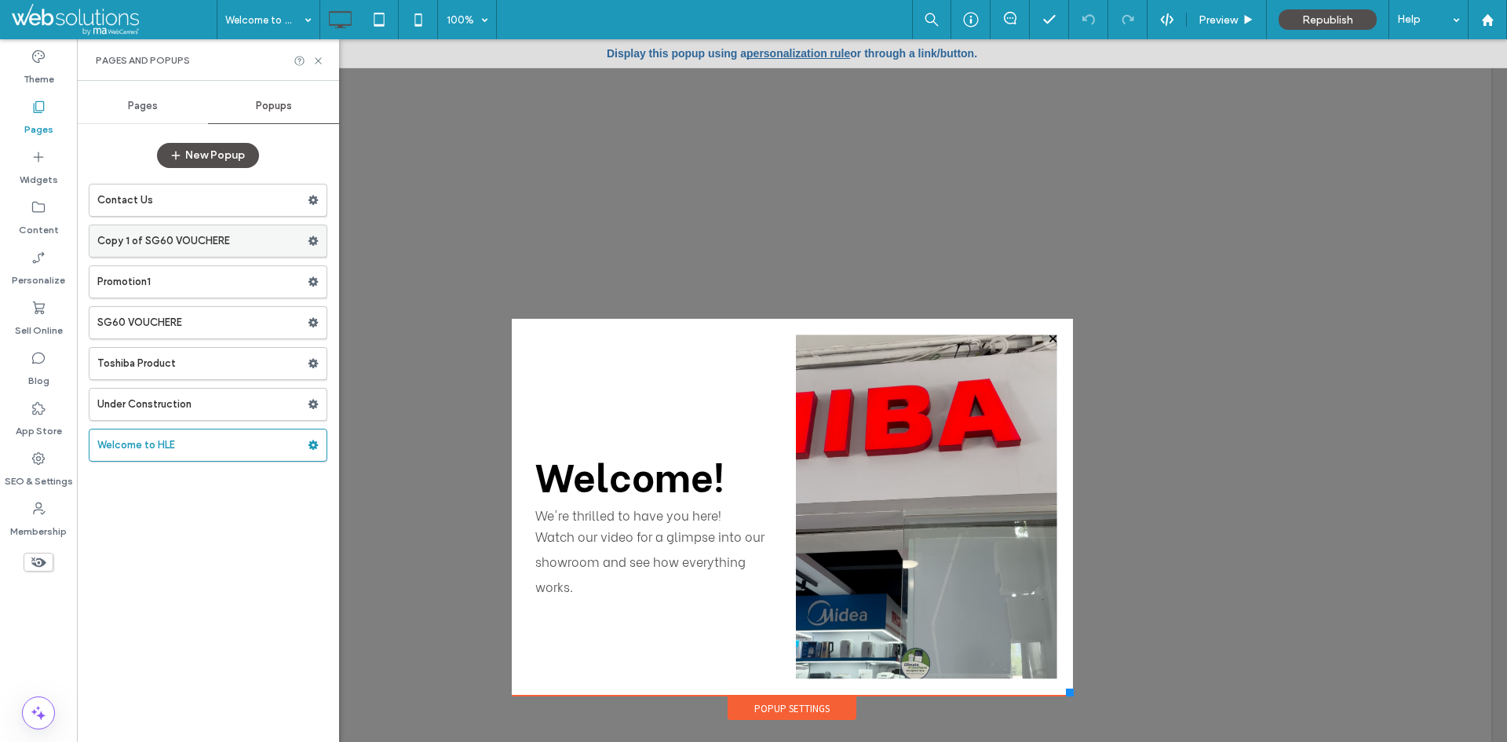
click at [182, 241] on label "Copy 1 of SG60 VOUCHERE" at bounding box center [202, 240] width 210 height 31
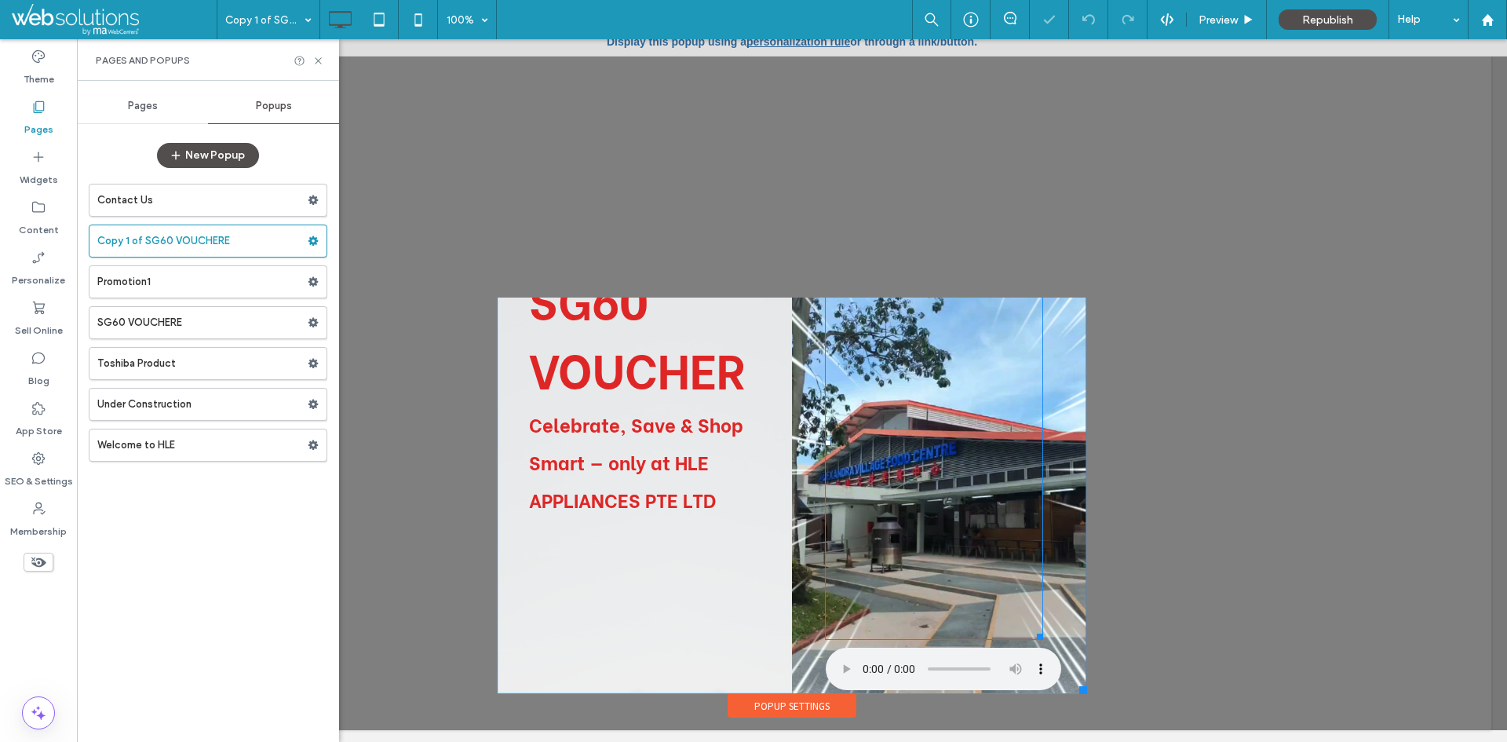
scroll to position [16, 0]
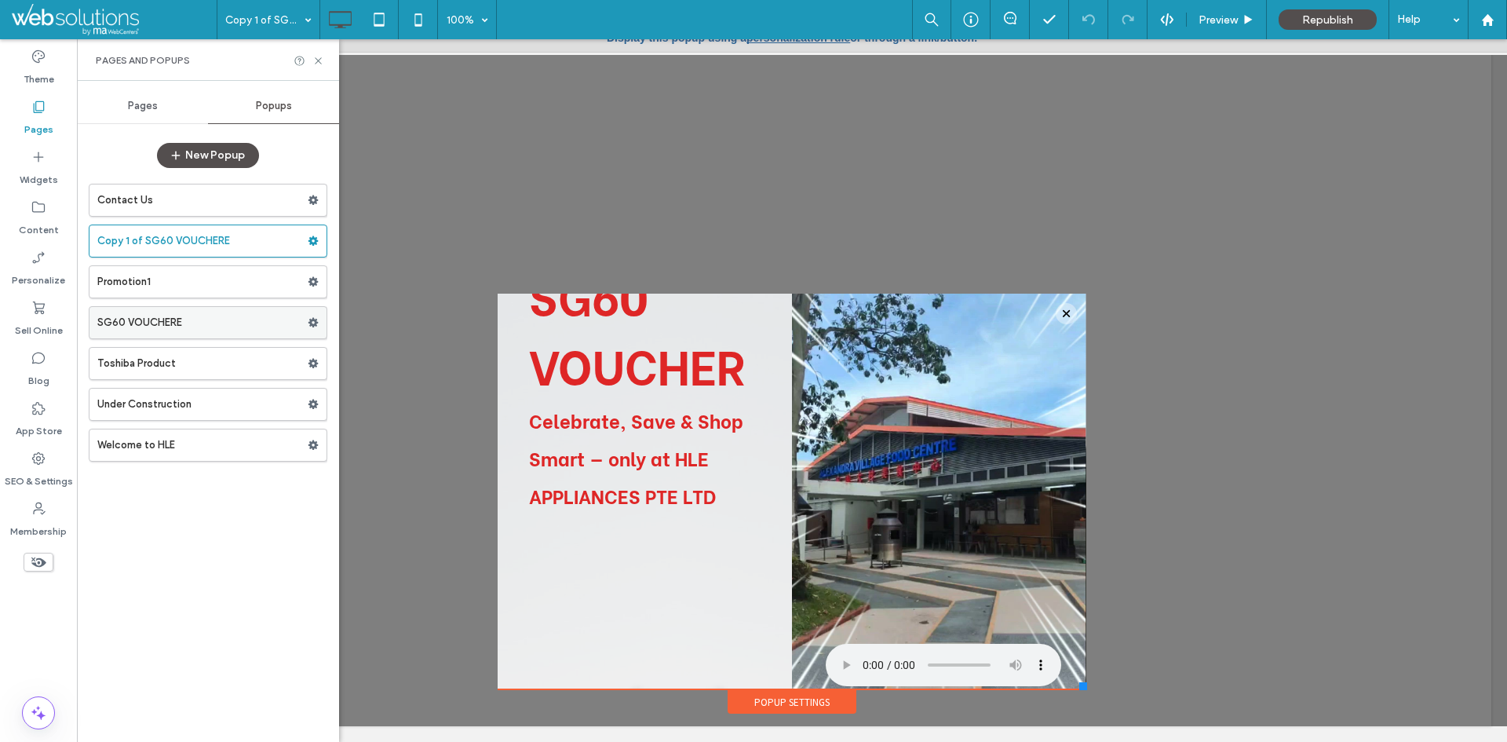
click at [203, 334] on label "SG60 VOUCHERE" at bounding box center [202, 322] width 210 height 31
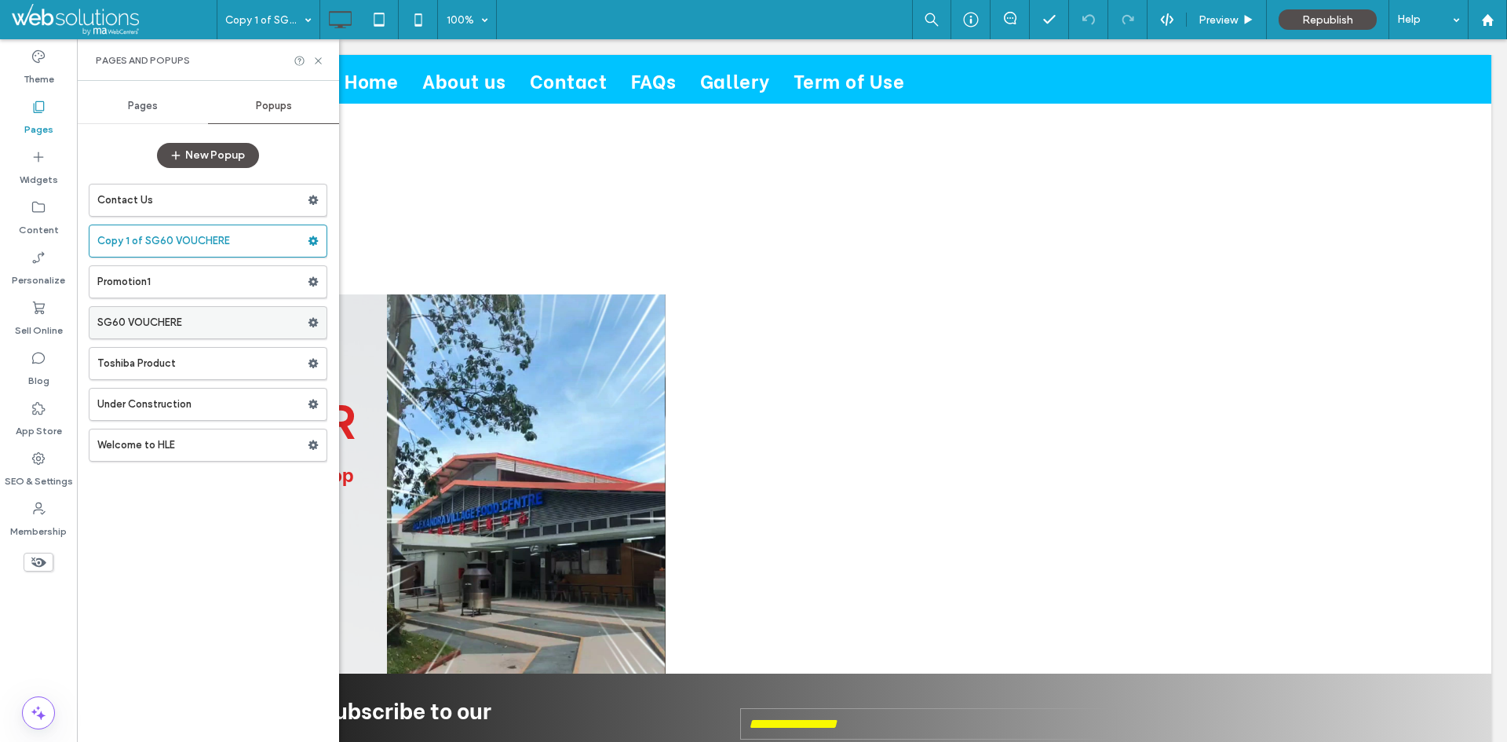
scroll to position [0, 0]
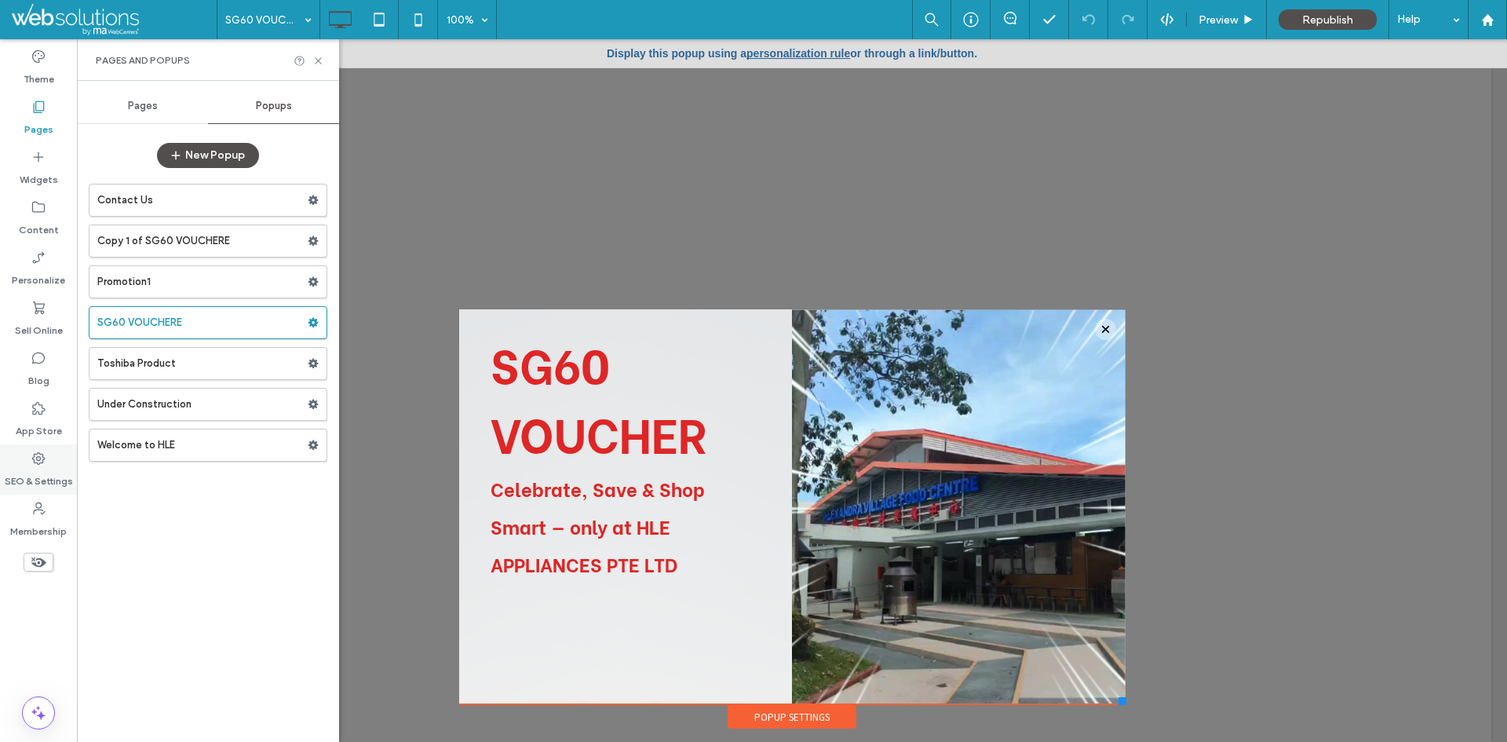
click at [42, 469] on label "SEO & Settings" at bounding box center [39, 477] width 68 height 22
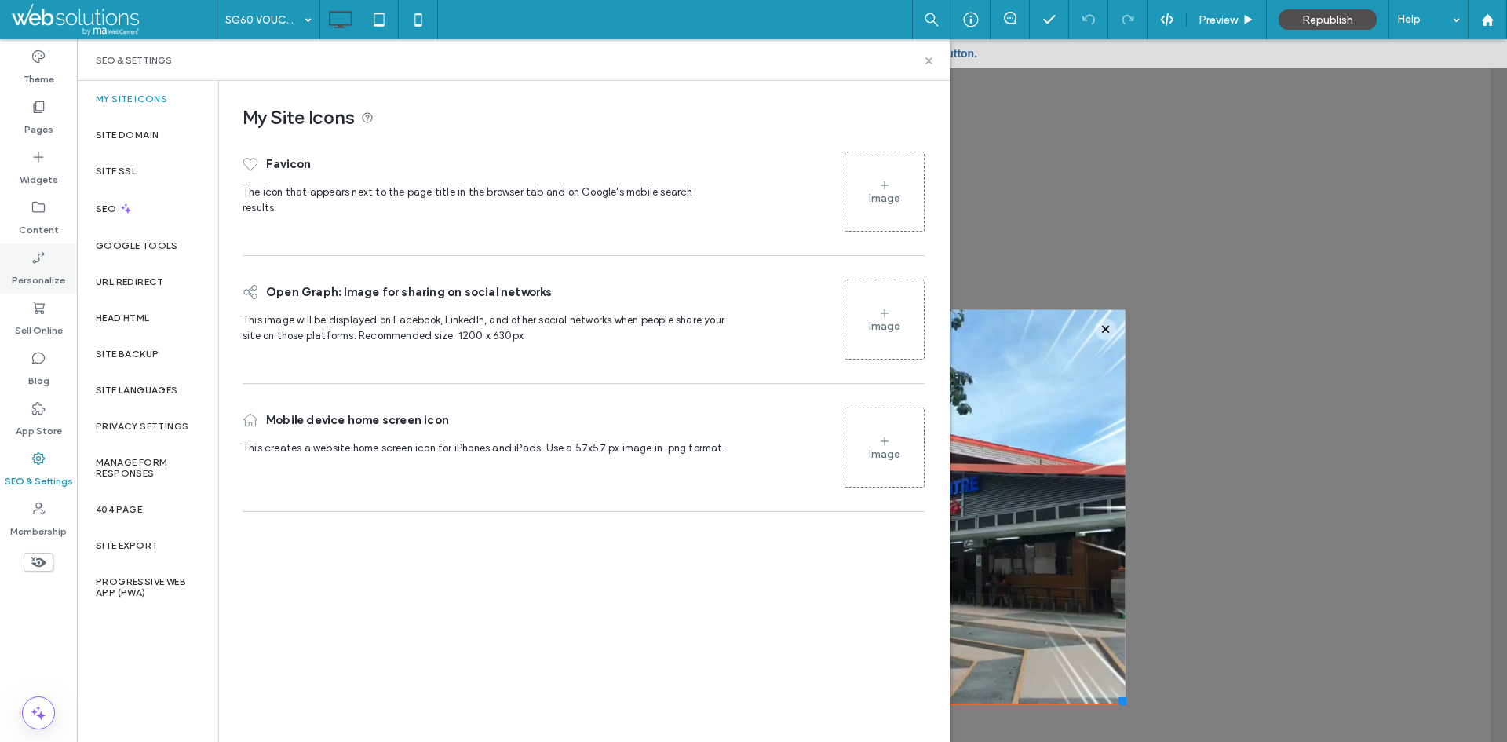
click at [51, 291] on div "Personalize" at bounding box center [38, 268] width 77 height 50
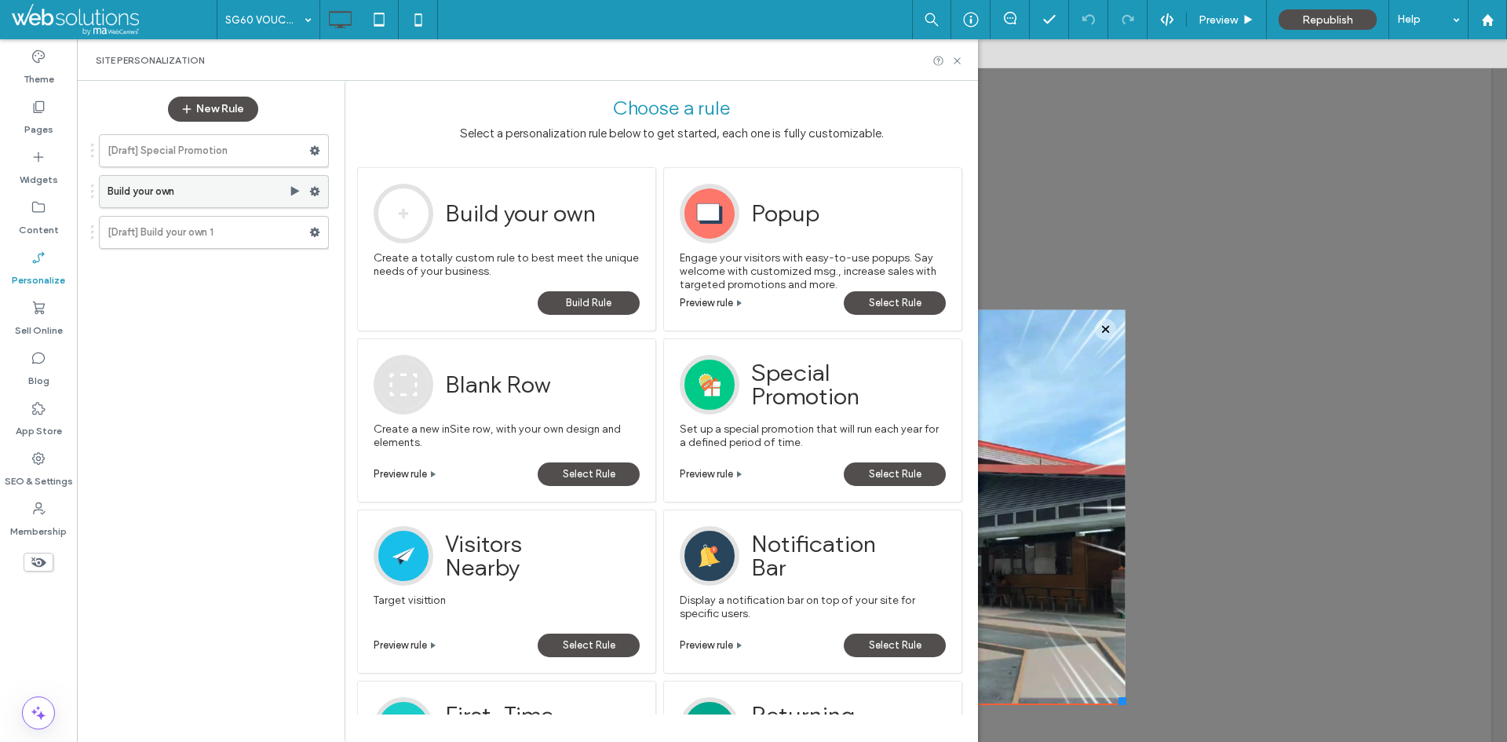
click at [223, 185] on label "Build your own" at bounding box center [198, 191] width 181 height 31
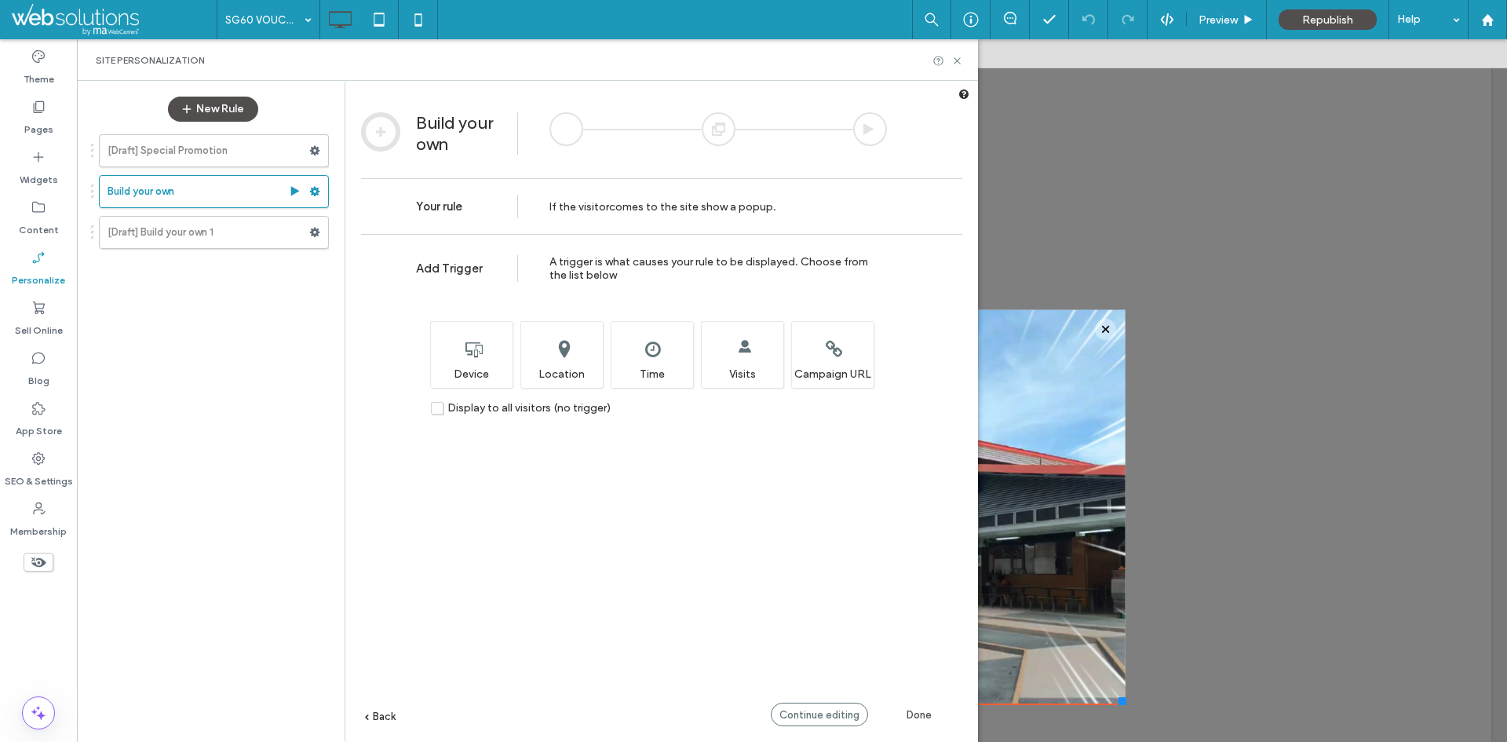
click at [720, 128] on div at bounding box center [719, 129] width 34 height 34
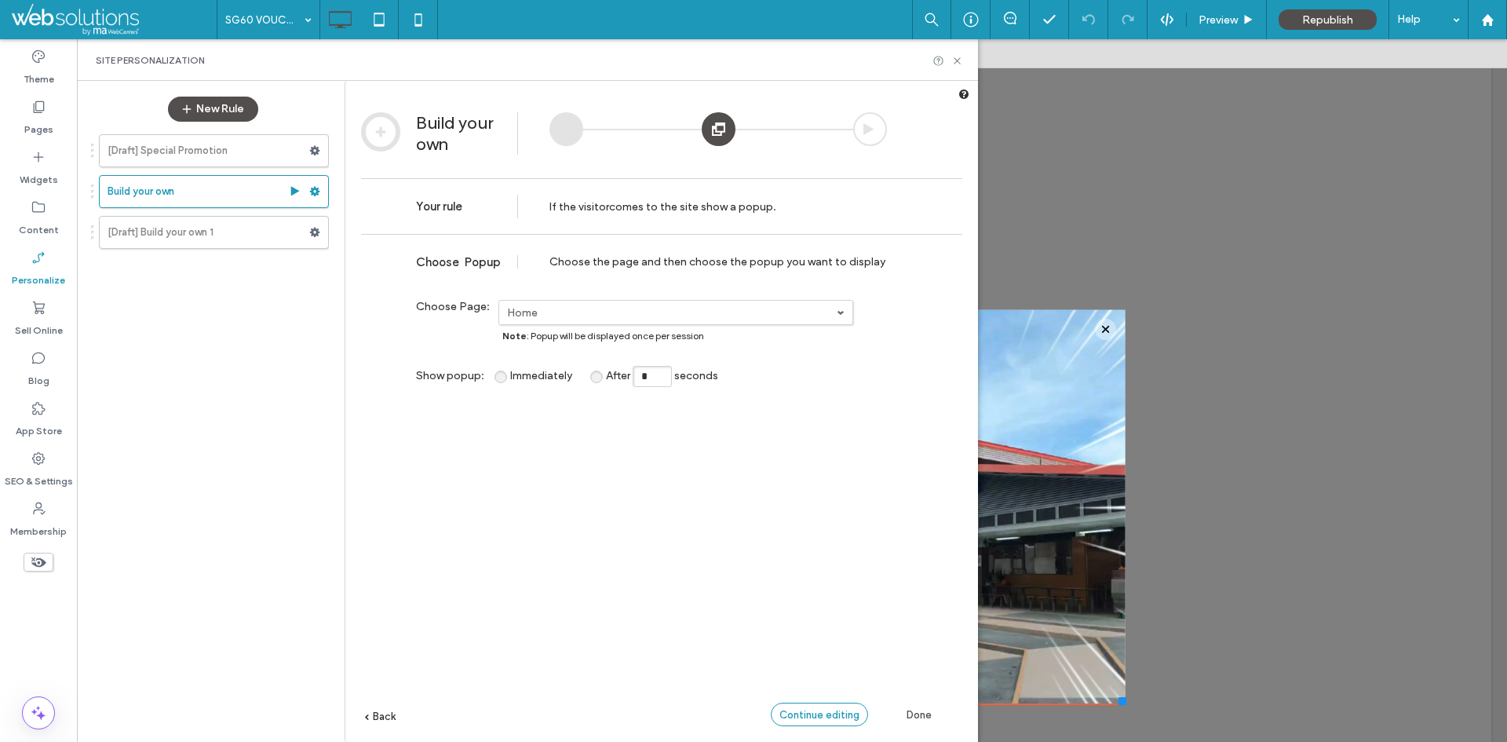
click at [798, 707] on div "Continue editing" at bounding box center [819, 715] width 97 height 24
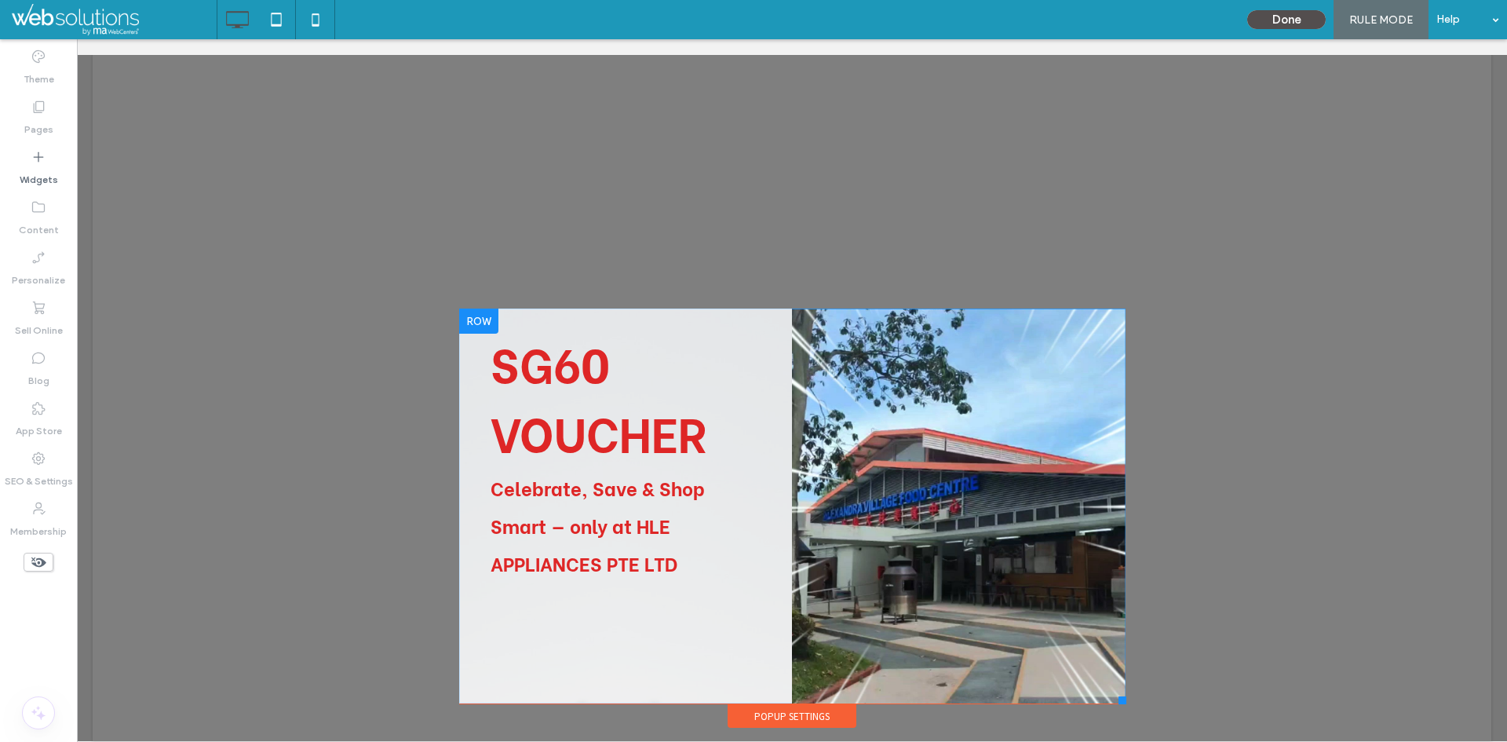
scroll to position [16, 0]
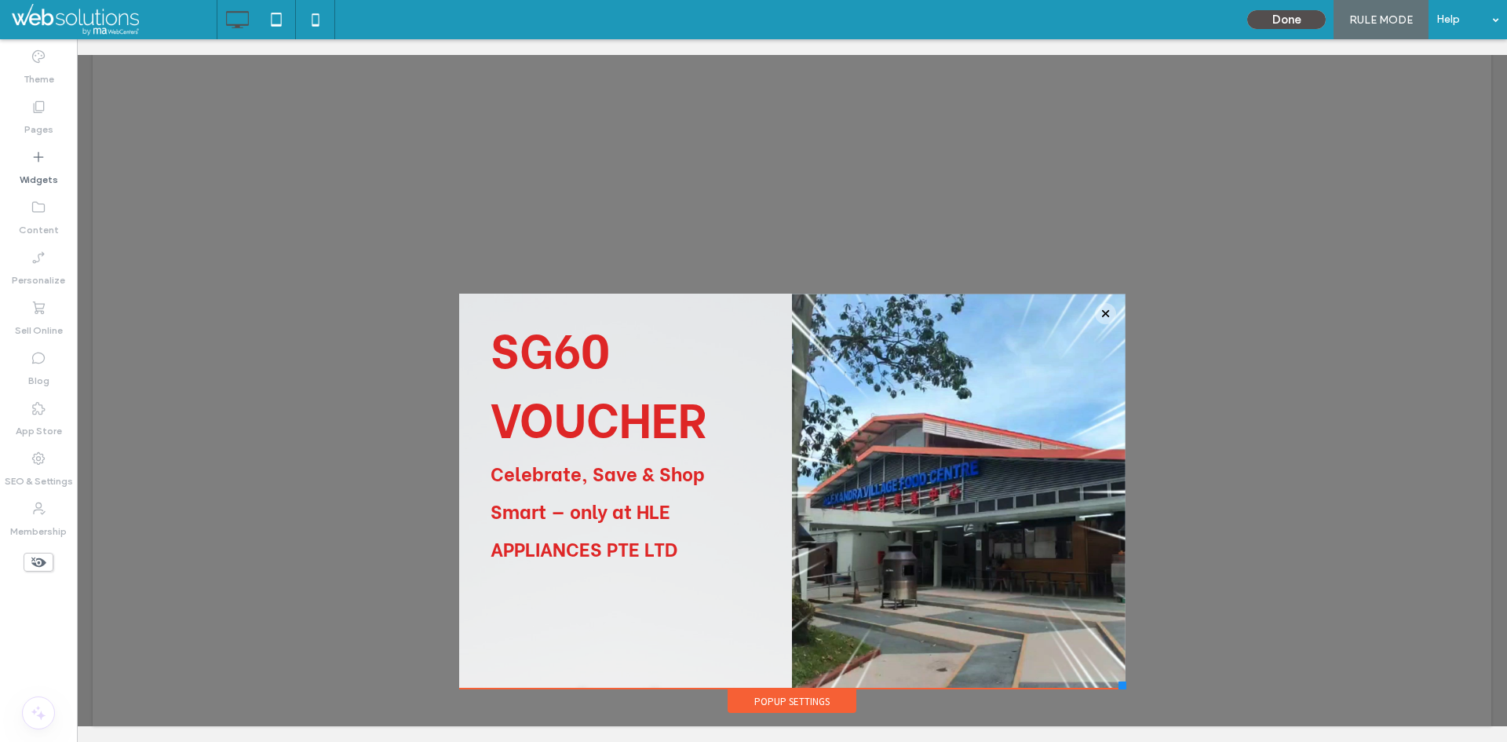
click at [35, 561] on icon at bounding box center [38, 561] width 17 height 17
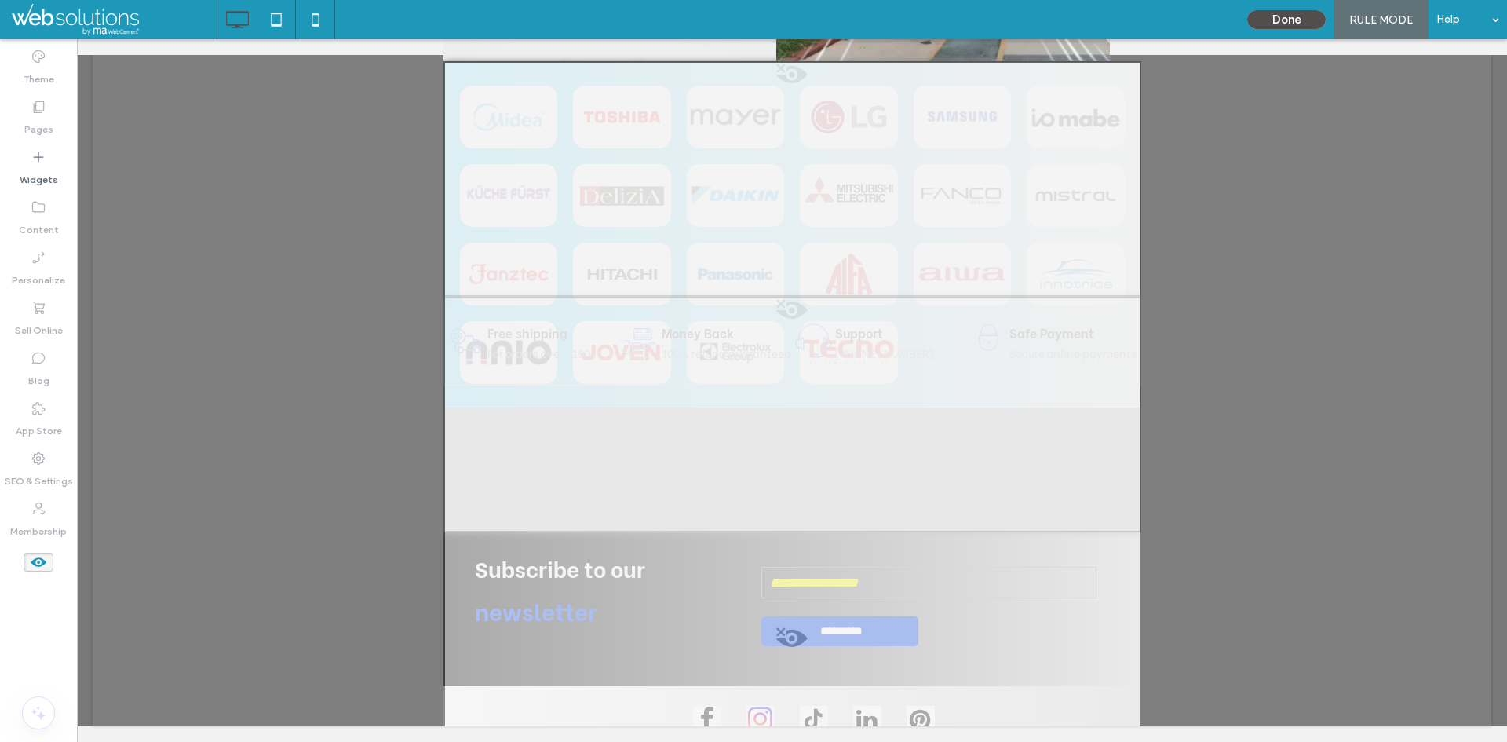
scroll to position [0, 0]
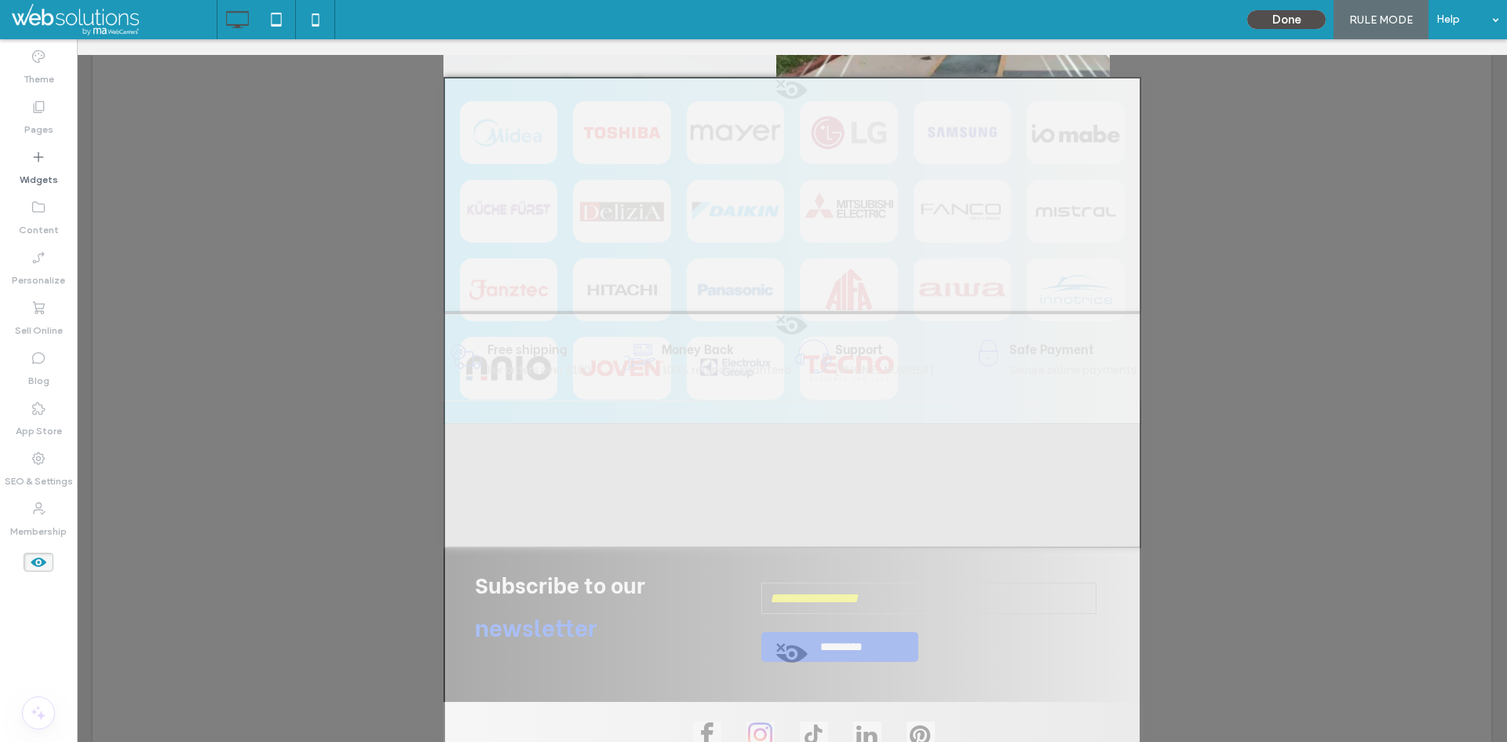
click at [31, 566] on icon at bounding box center [38, 561] width 17 height 17
